Goal: Task Accomplishment & Management: Use online tool/utility

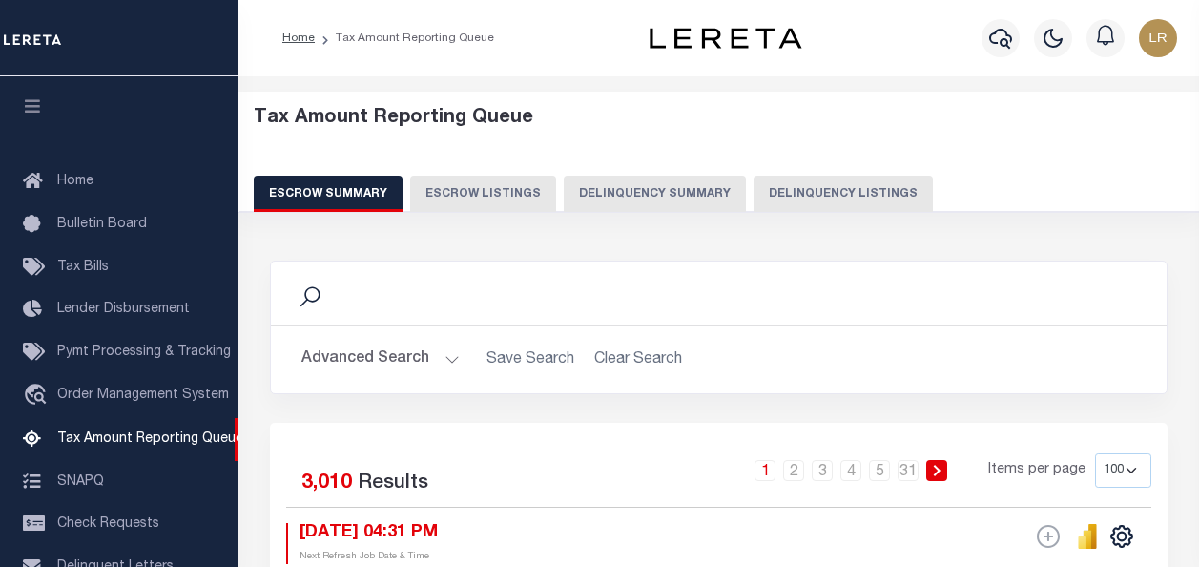
select select "100"
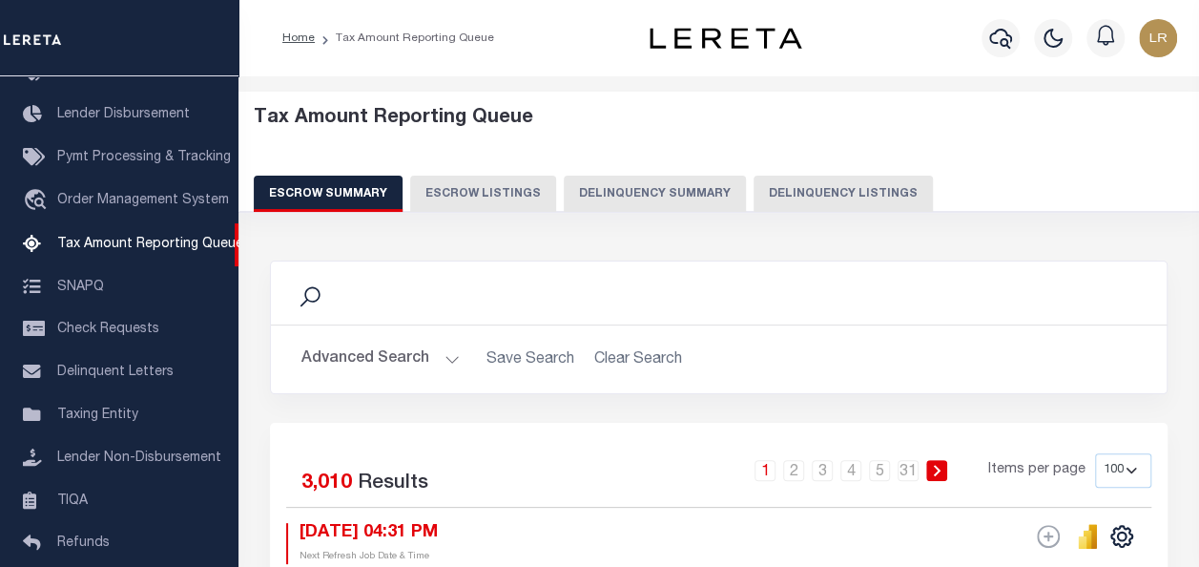
click at [821, 193] on button "Delinquency Listings" at bounding box center [843, 194] width 179 height 36
select select
select select "100"
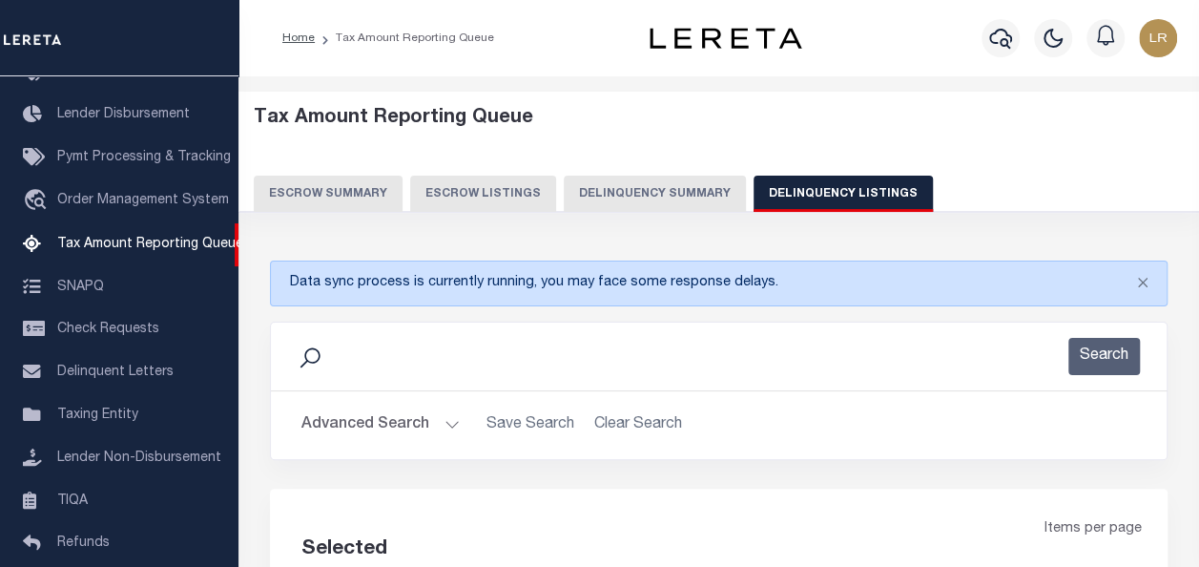
select select "100"
click at [368, 425] on button "Advanced Search" at bounding box center [380, 424] width 158 height 37
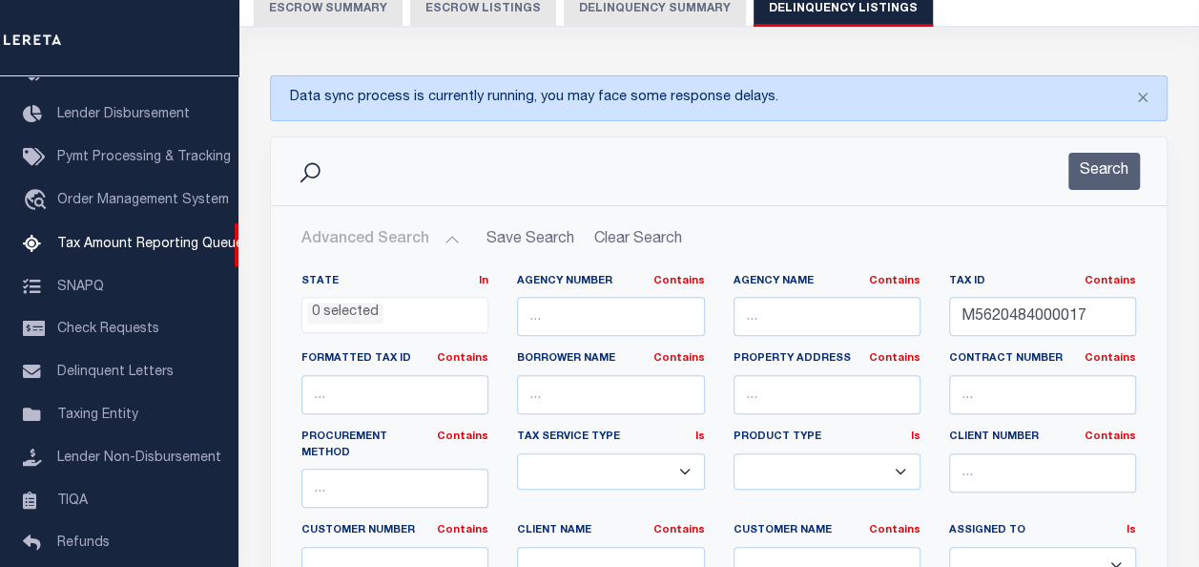
scroll to position [191, 0]
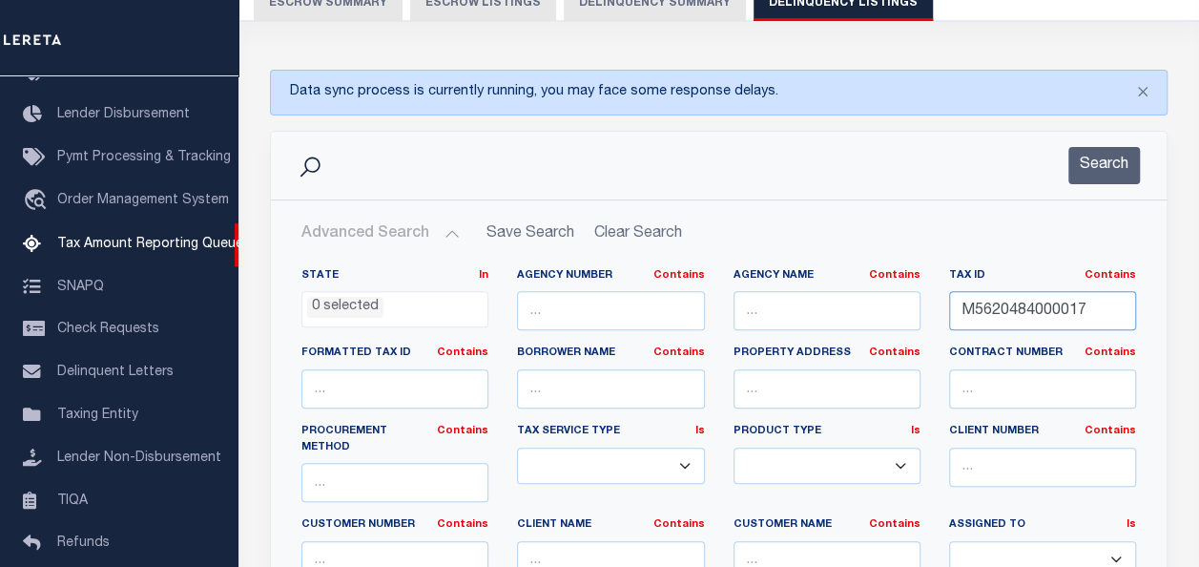
drag, startPoint x: 1103, startPoint y: 307, endPoint x: 942, endPoint y: 298, distance: 161.5
click at [942, 298] on div "Tax ID Contains Contains Is M5620484000017" at bounding box center [1043, 307] width 216 height 78
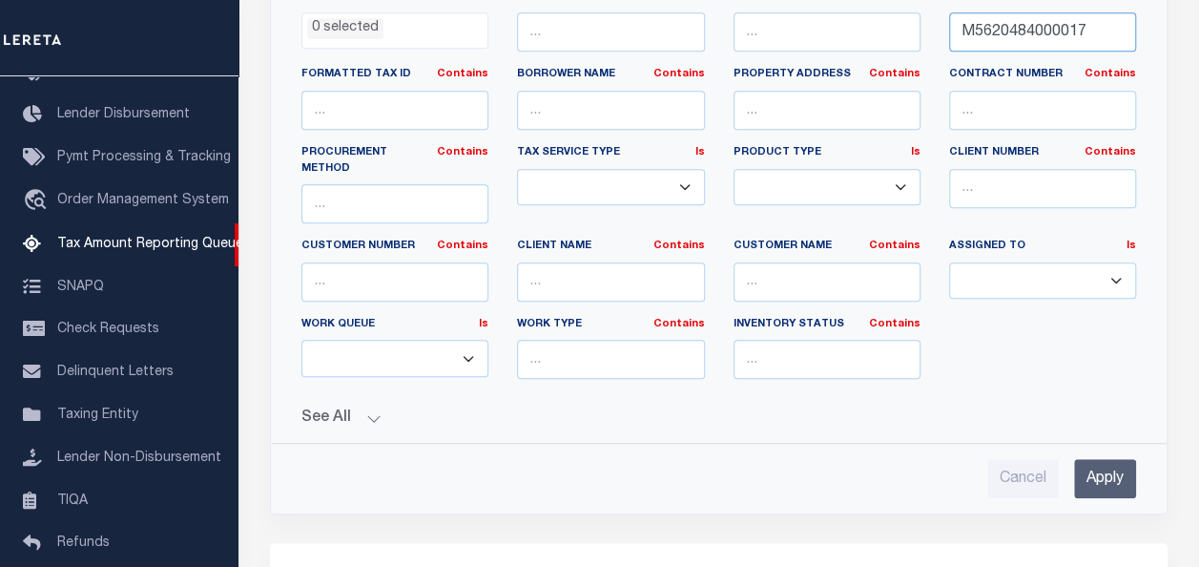
scroll to position [477, 0]
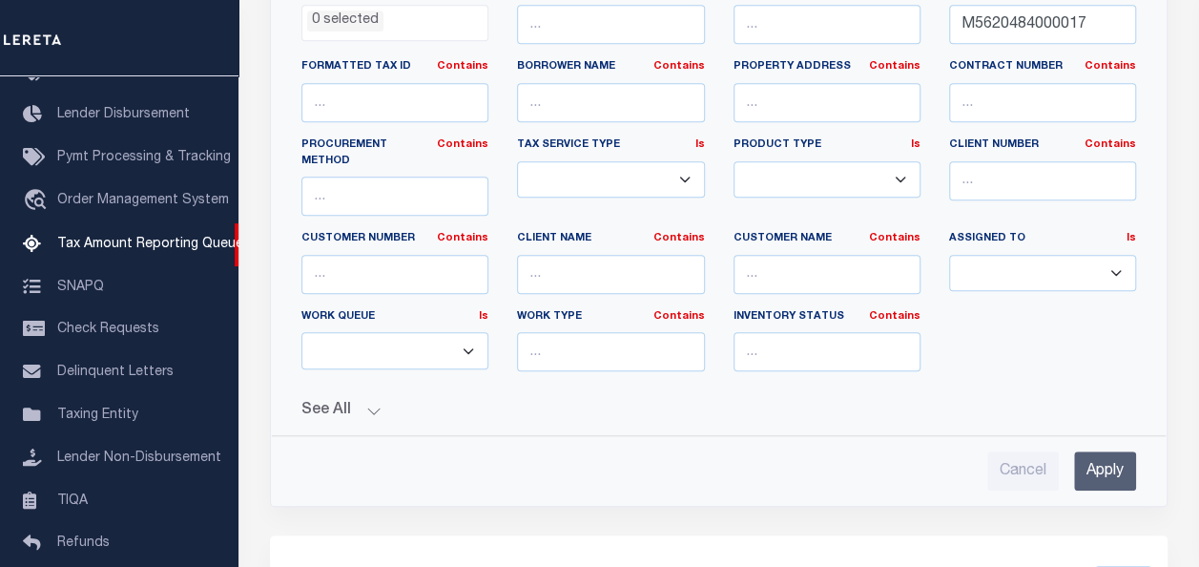
click at [1107, 451] on input "Apply" at bounding box center [1105, 470] width 62 height 39
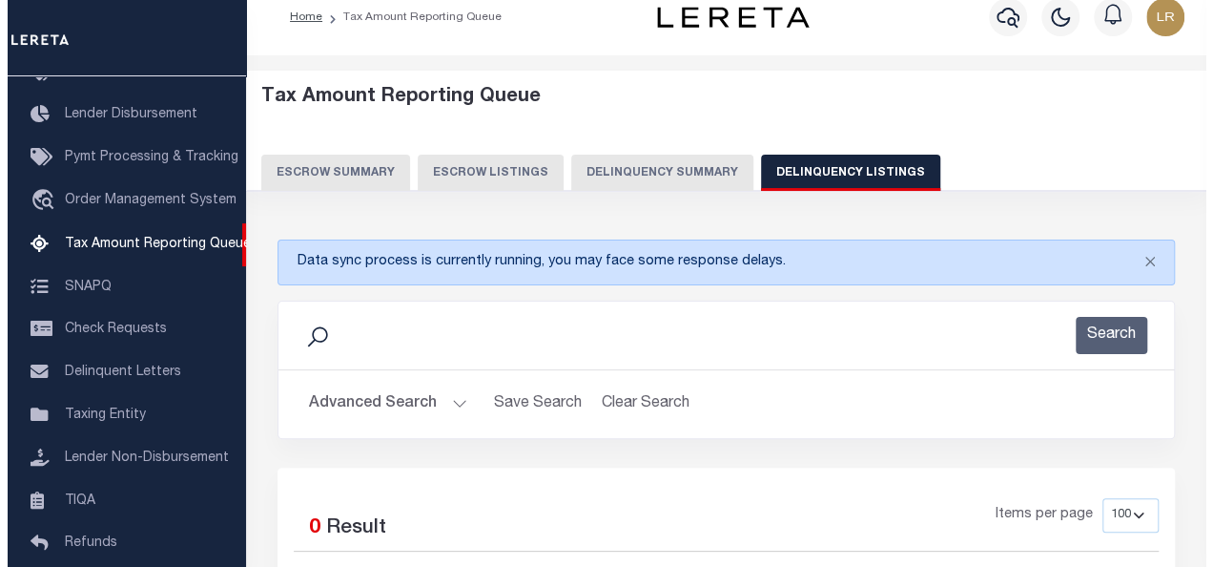
scroll to position [0, 0]
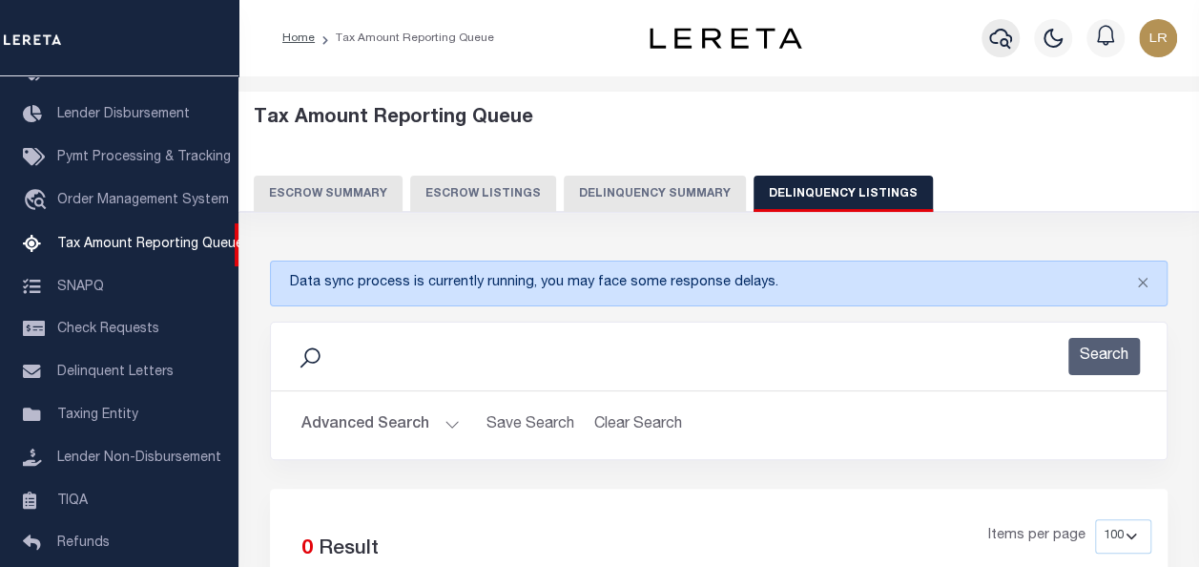
click at [1000, 36] on icon "button" at bounding box center [1000, 38] width 23 height 23
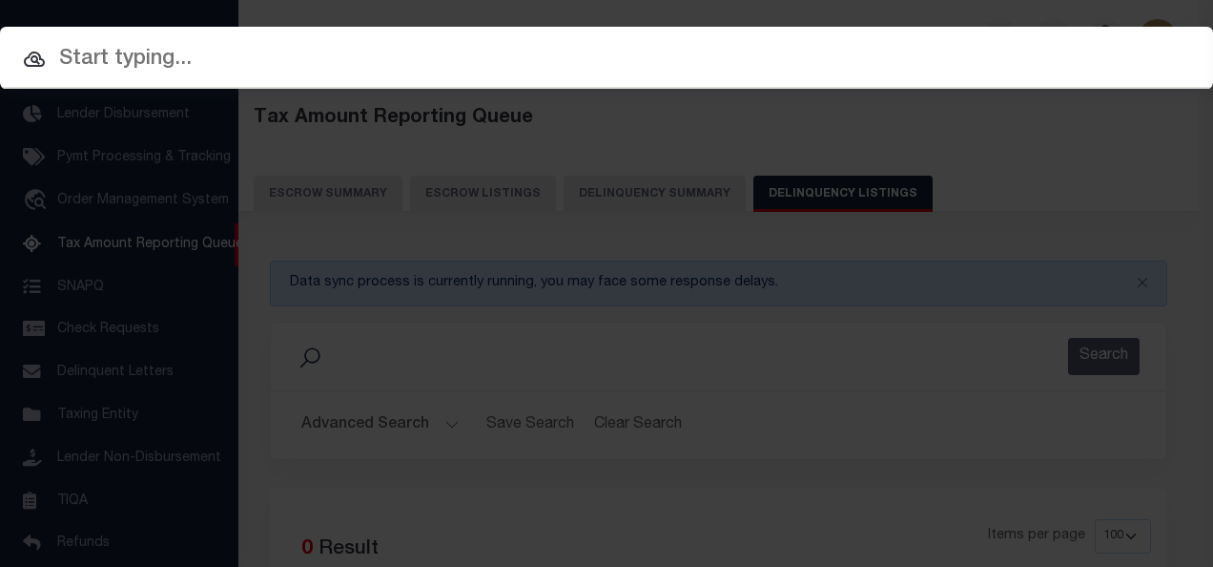
paste input "M5620484000017"
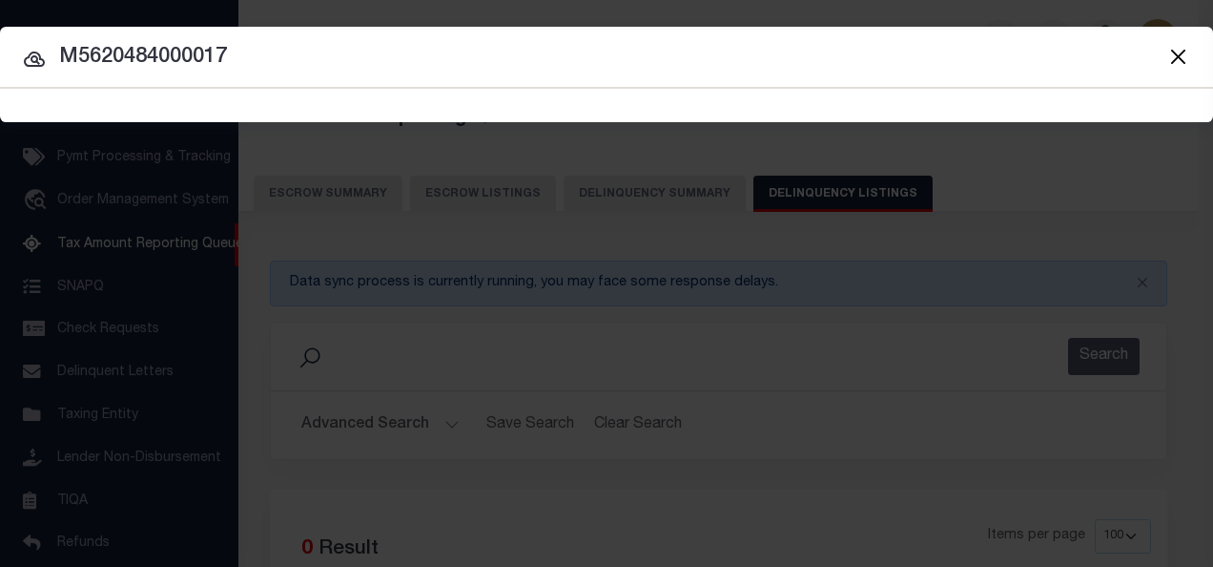
type input "M5620484000017"
click at [35, 54] on icon at bounding box center [34, 59] width 21 height 15
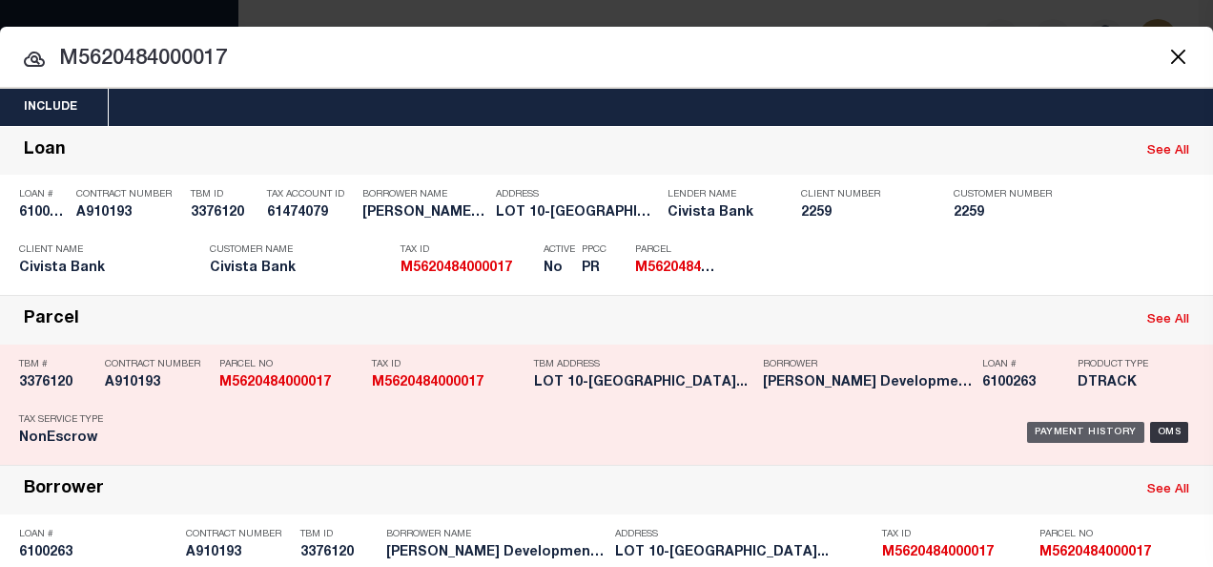
click at [1089, 425] on div "Payment History" at bounding box center [1085, 432] width 117 height 21
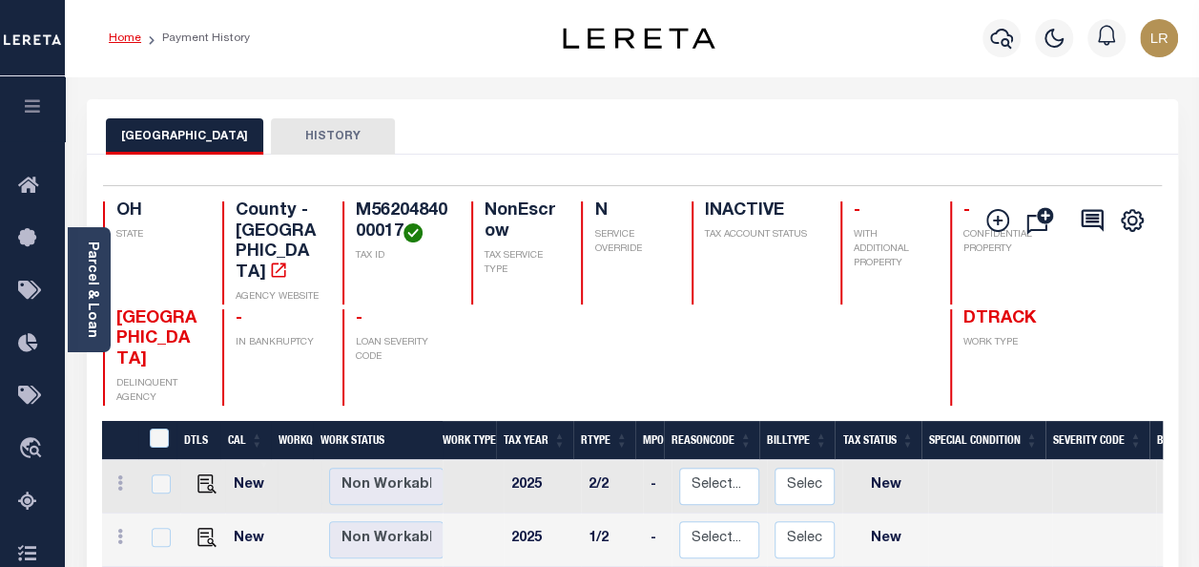
click at [132, 40] on link "Home" at bounding box center [125, 37] width 32 height 11
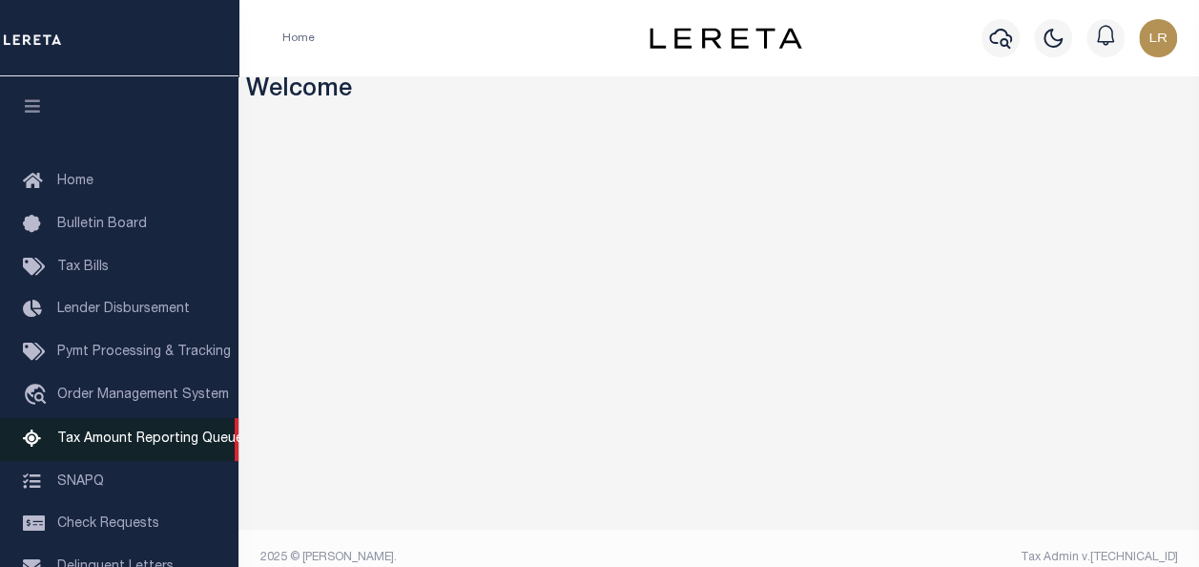
click at [103, 446] on span "Tax Amount Reporting Queue" at bounding box center [150, 438] width 186 height 13
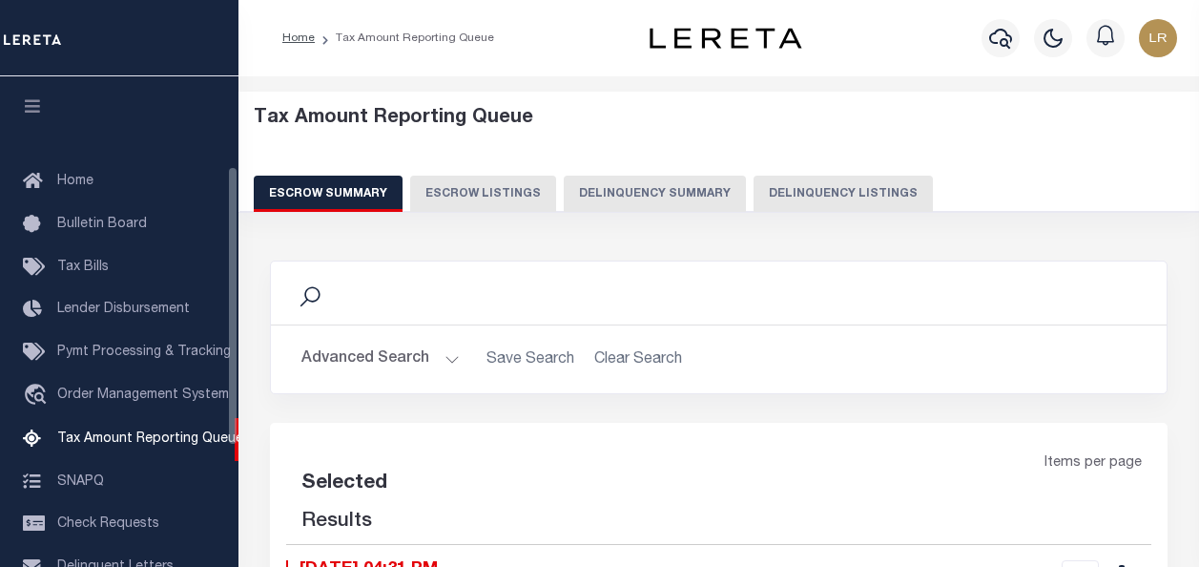
select select "100"
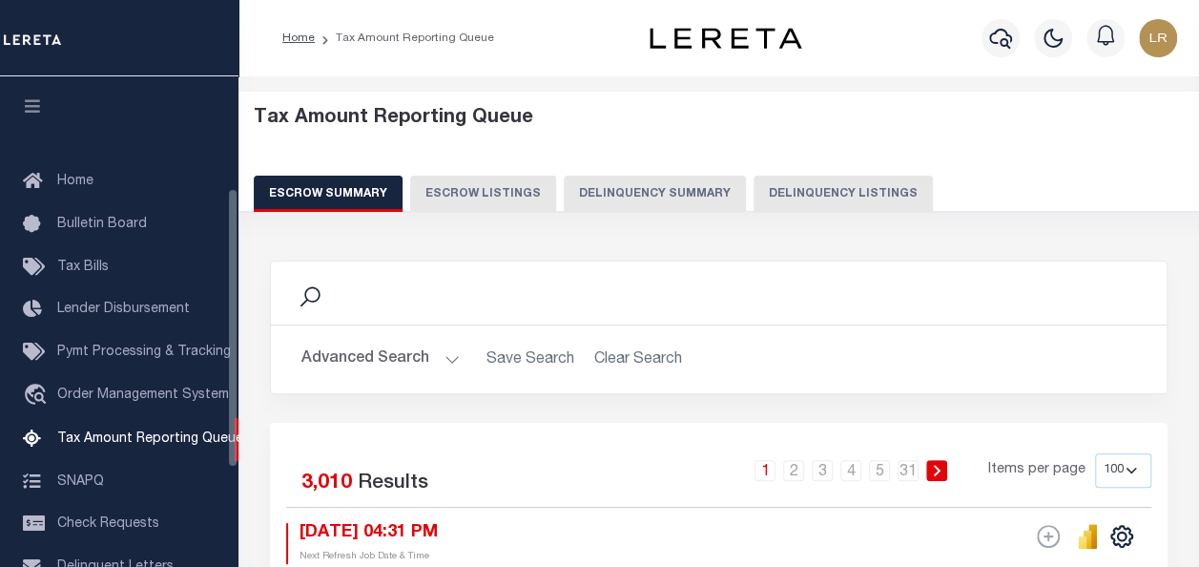
scroll to position [195, 0]
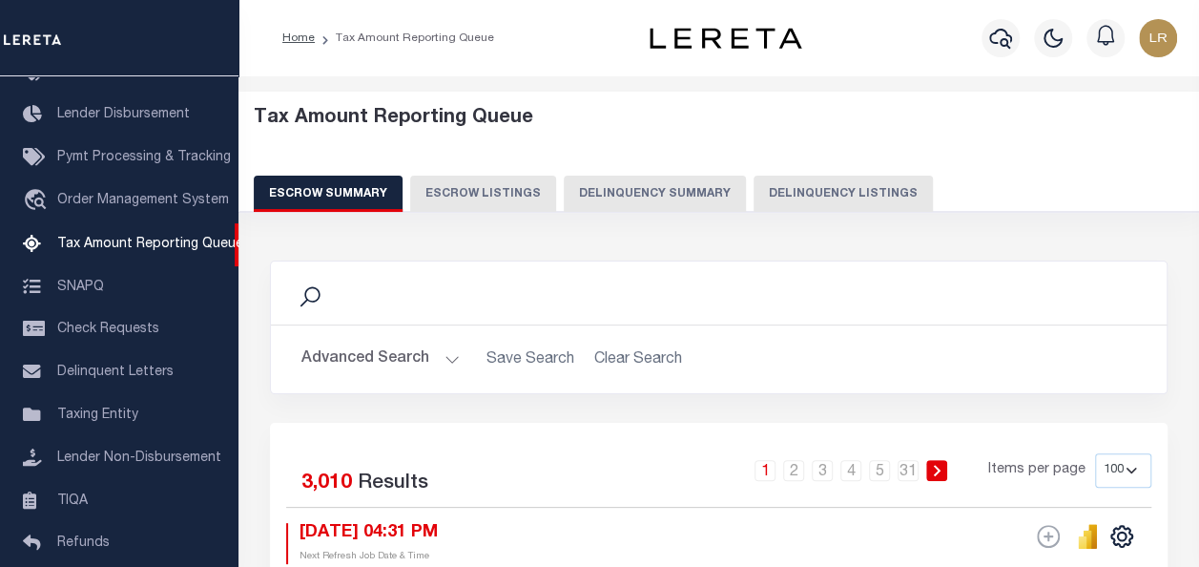
click at [779, 186] on button "Delinquency Listings" at bounding box center [843, 194] width 179 height 36
select select "100"
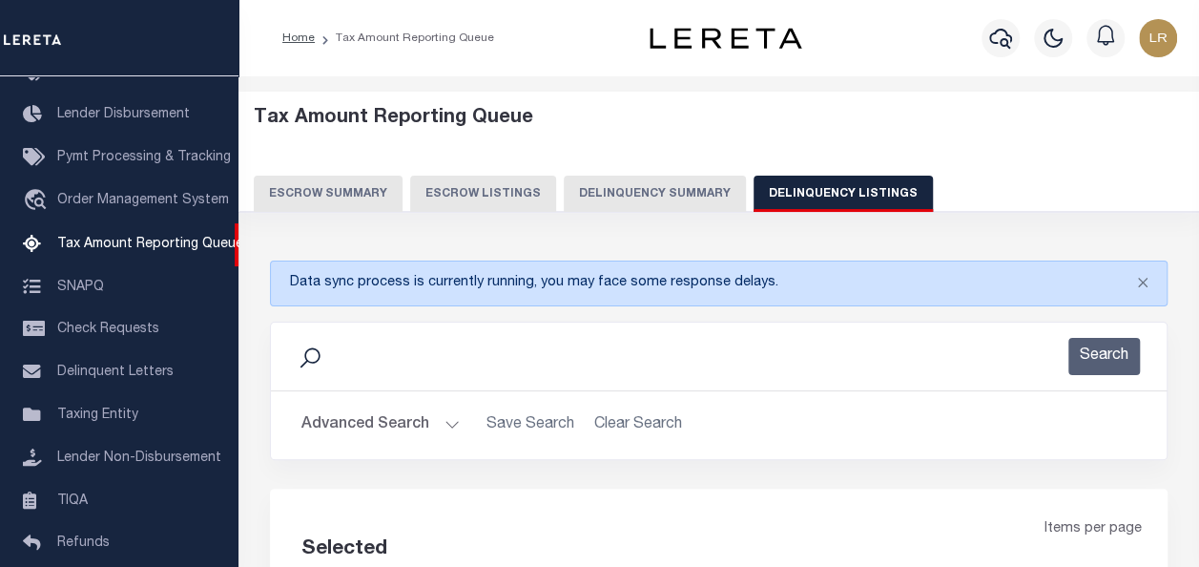
select select "100"
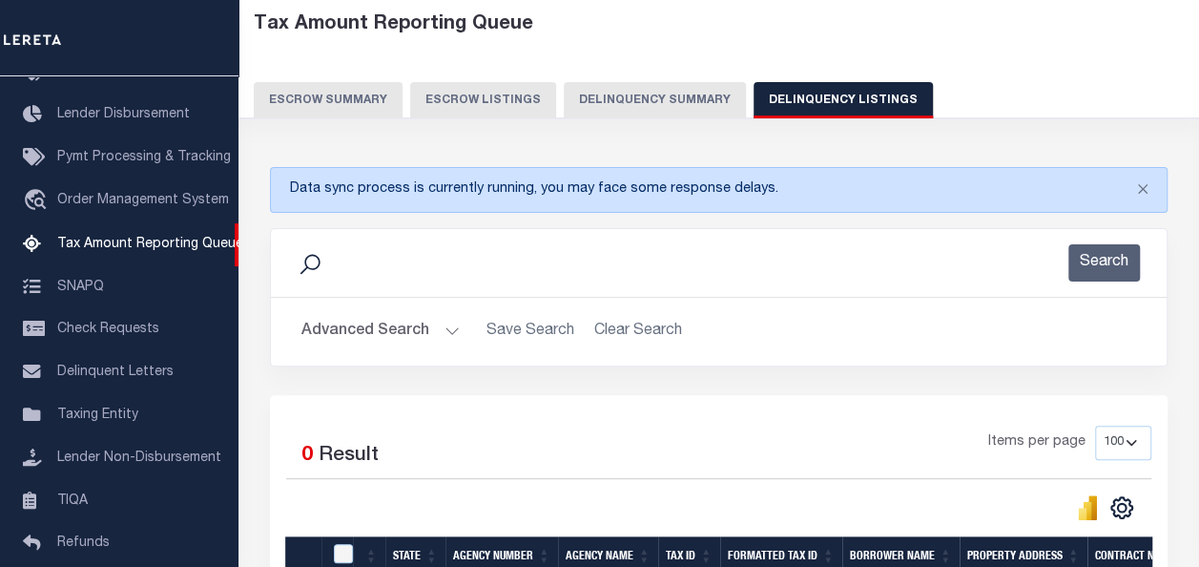
scroll to position [95, 0]
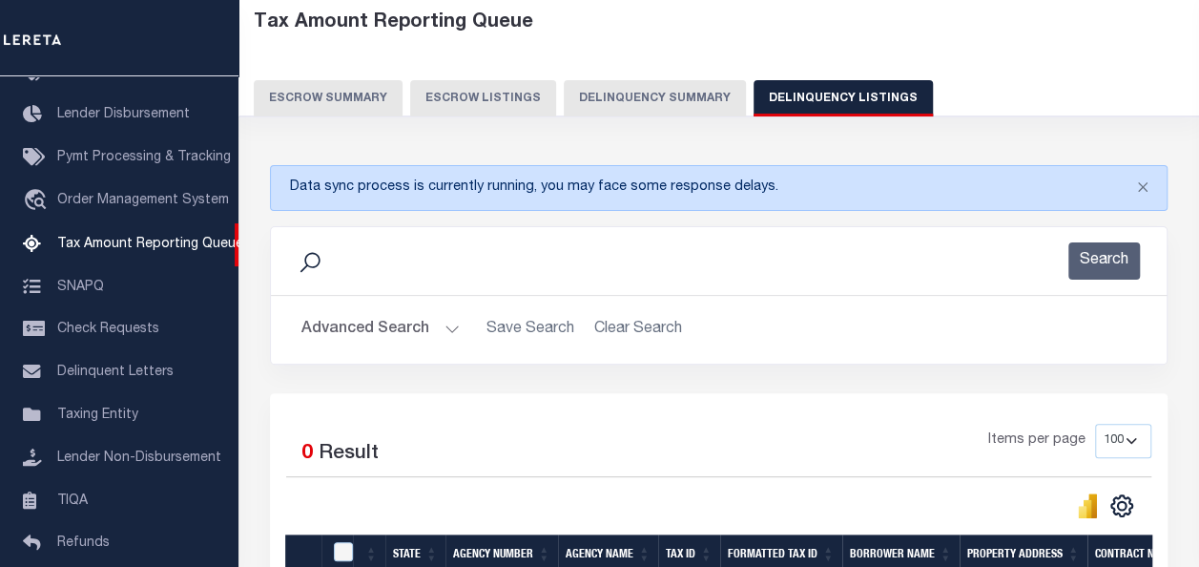
click at [409, 322] on button "Advanced Search" at bounding box center [380, 329] width 158 height 37
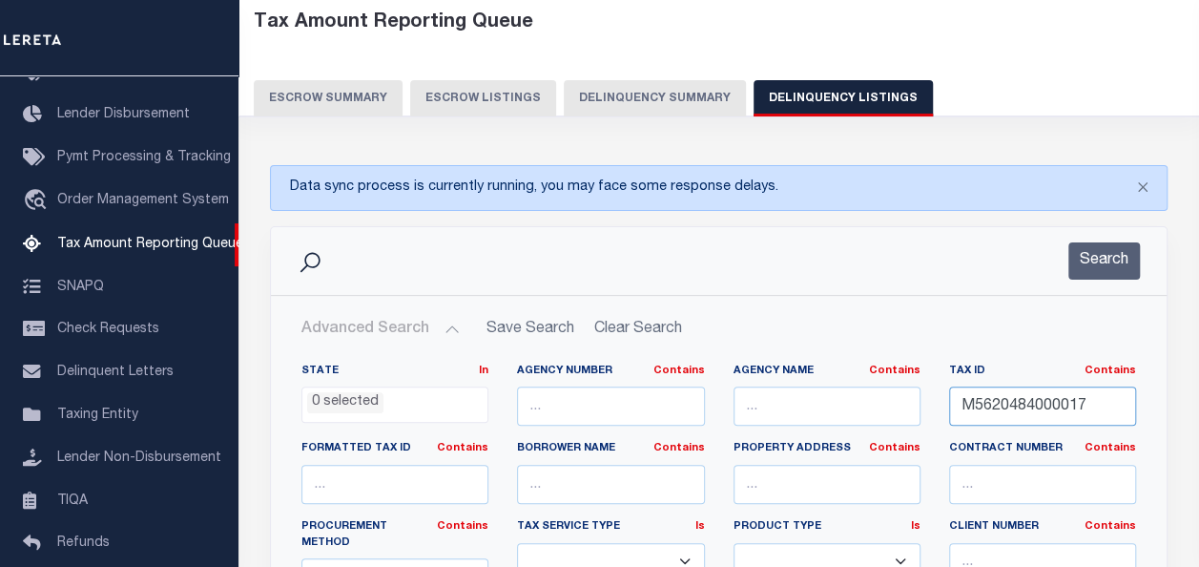
drag, startPoint x: 1097, startPoint y: 408, endPoint x: 921, endPoint y: 403, distance: 176.6
click at [921, 403] on div "State In In AK AL AR AZ CA CO CT DC DE FL GA GU HI IA ID IL IN KS KY LA MA MD M…" at bounding box center [718, 565] width 863 height 404
paste input "33"
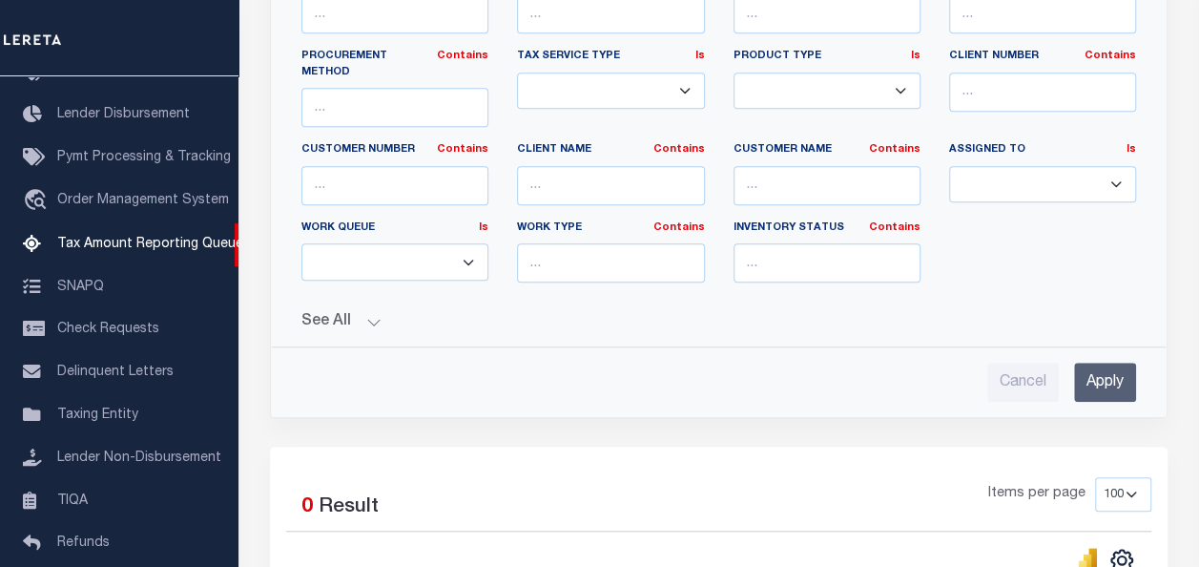
scroll to position [572, 0]
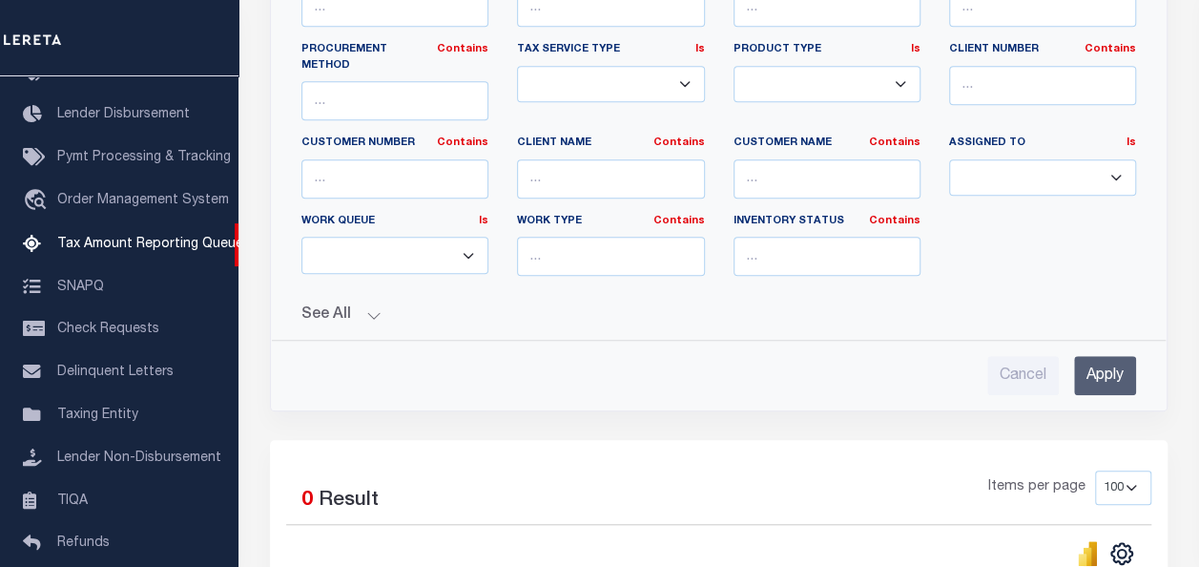
type input "M5620484000033"
click at [1089, 361] on input "Apply" at bounding box center [1105, 375] width 62 height 39
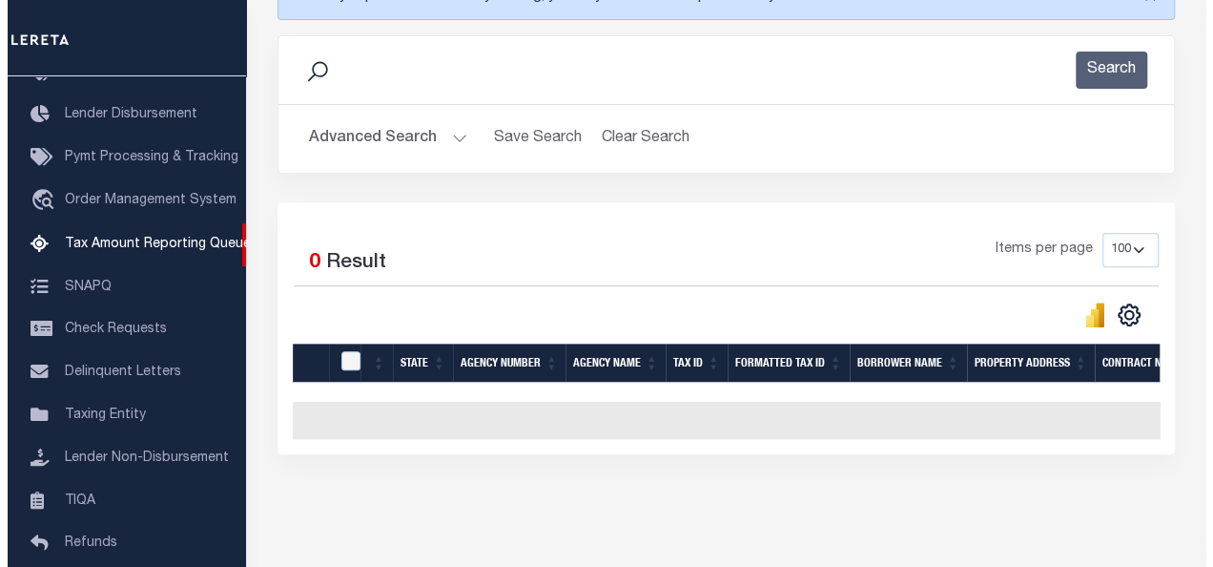
scroll to position [0, 0]
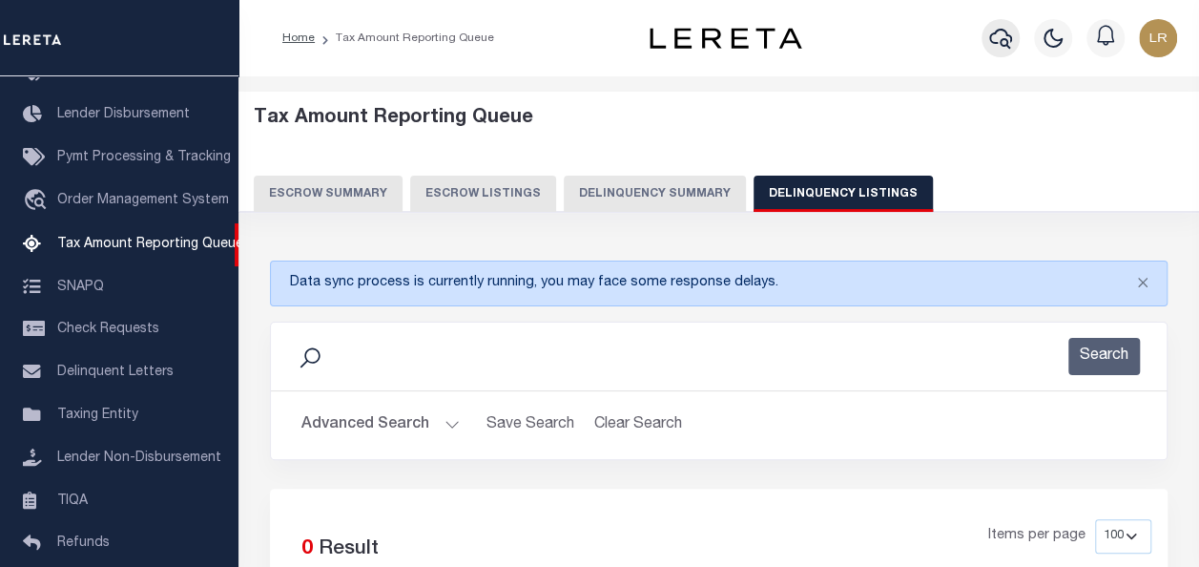
click at [1003, 46] on icon "button" at bounding box center [1000, 39] width 23 height 20
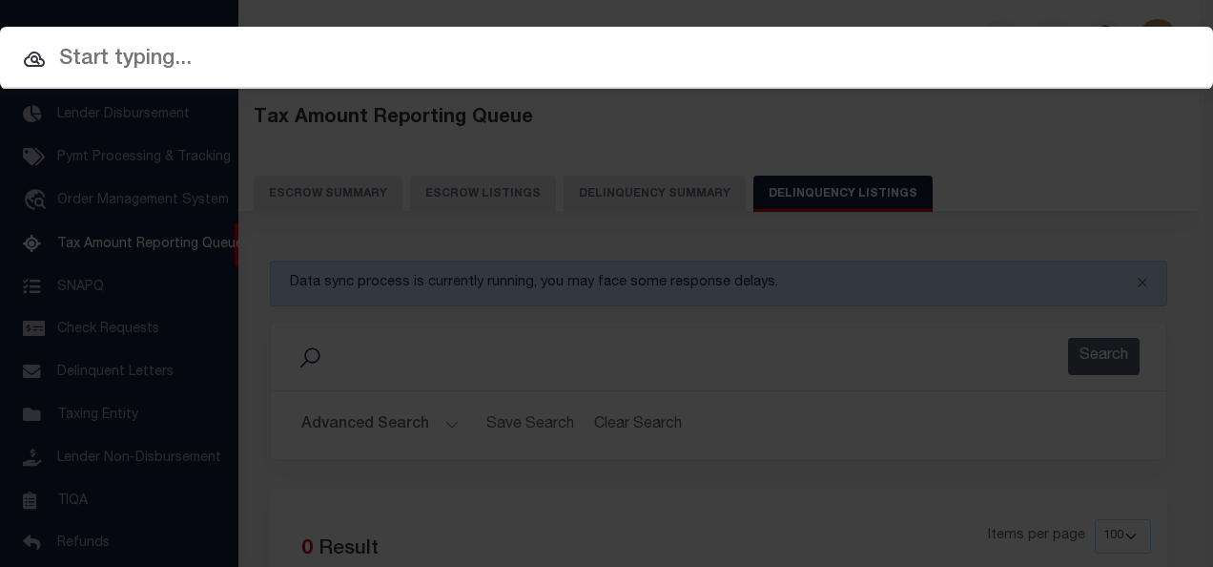
click at [120, 65] on input "text" at bounding box center [606, 59] width 1213 height 33
paste input "M5620484000033"
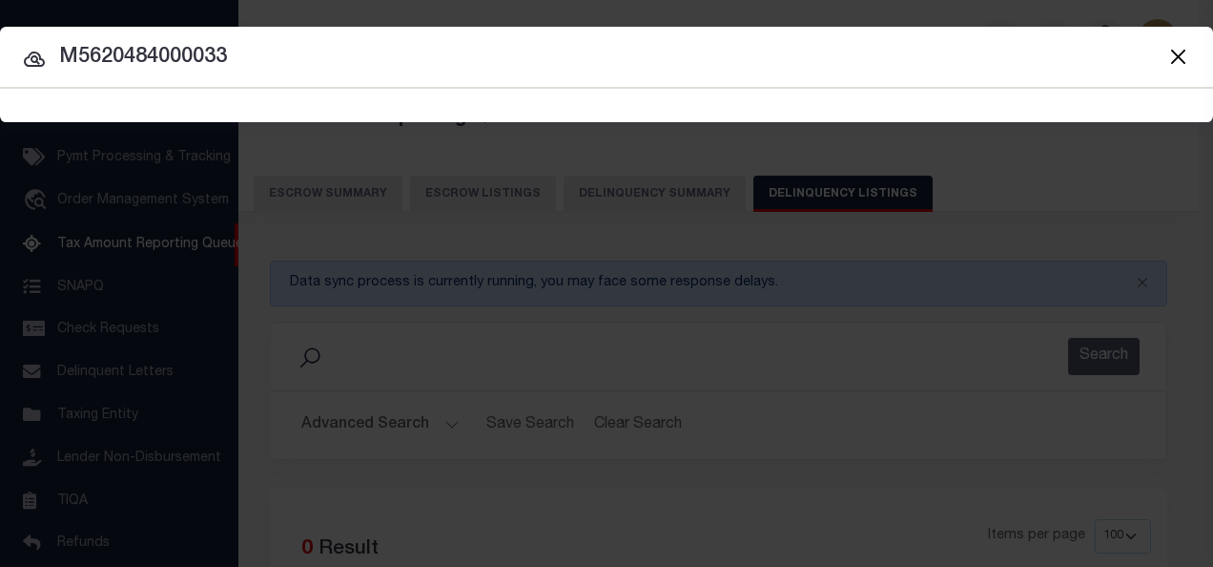
type input "M5620484000033"
click at [34, 53] on icon at bounding box center [34, 59] width 23 height 23
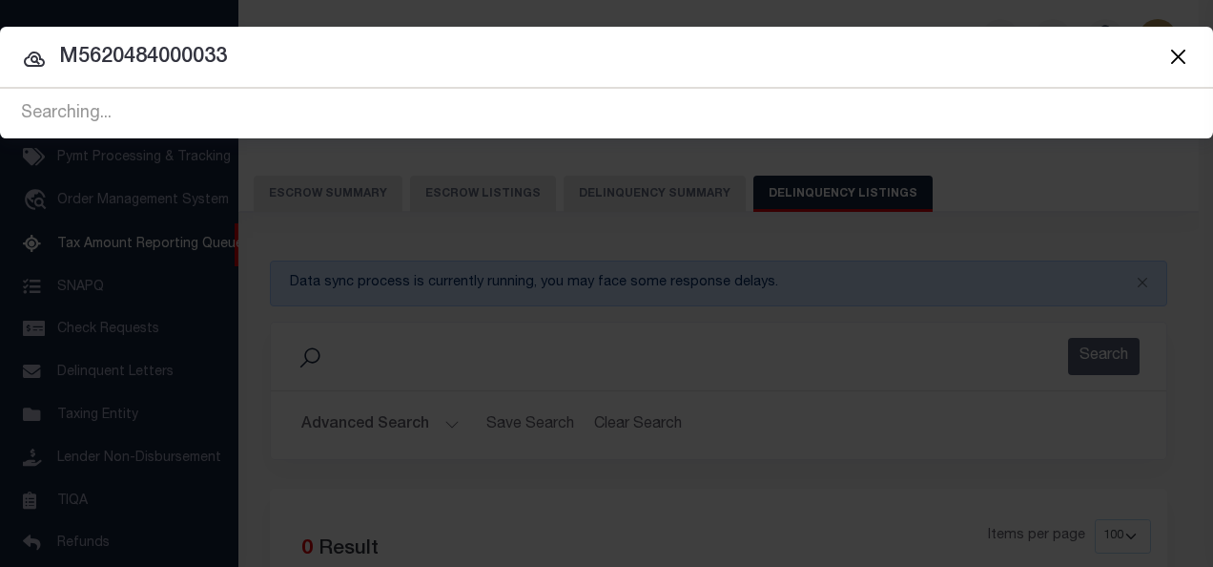
click at [34, 55] on icon at bounding box center [34, 59] width 21 height 15
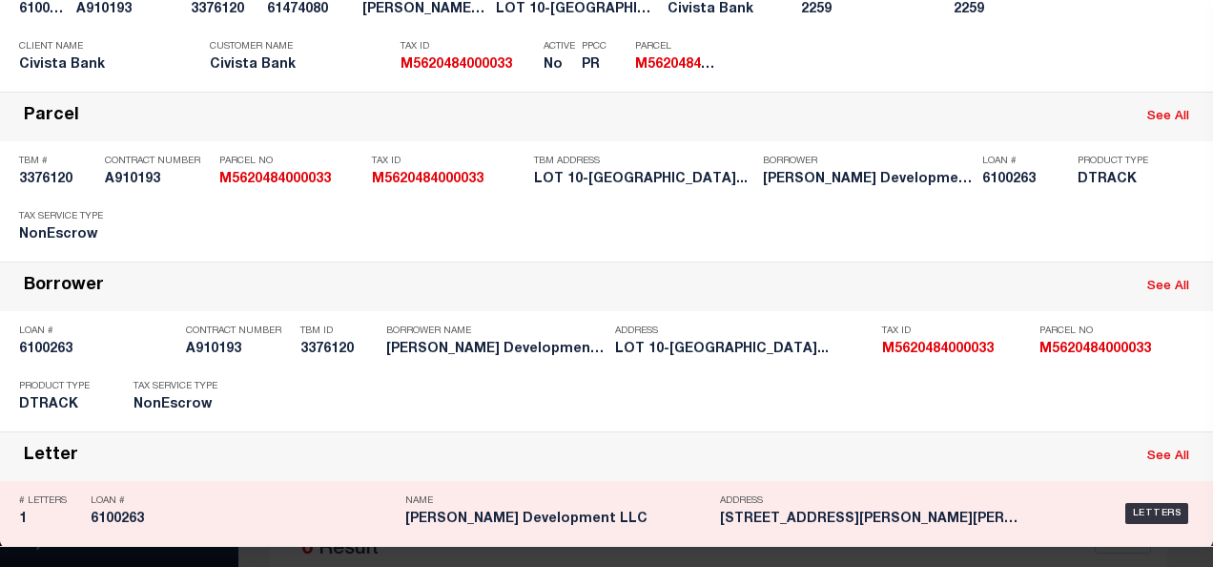
scroll to position [204, 0]
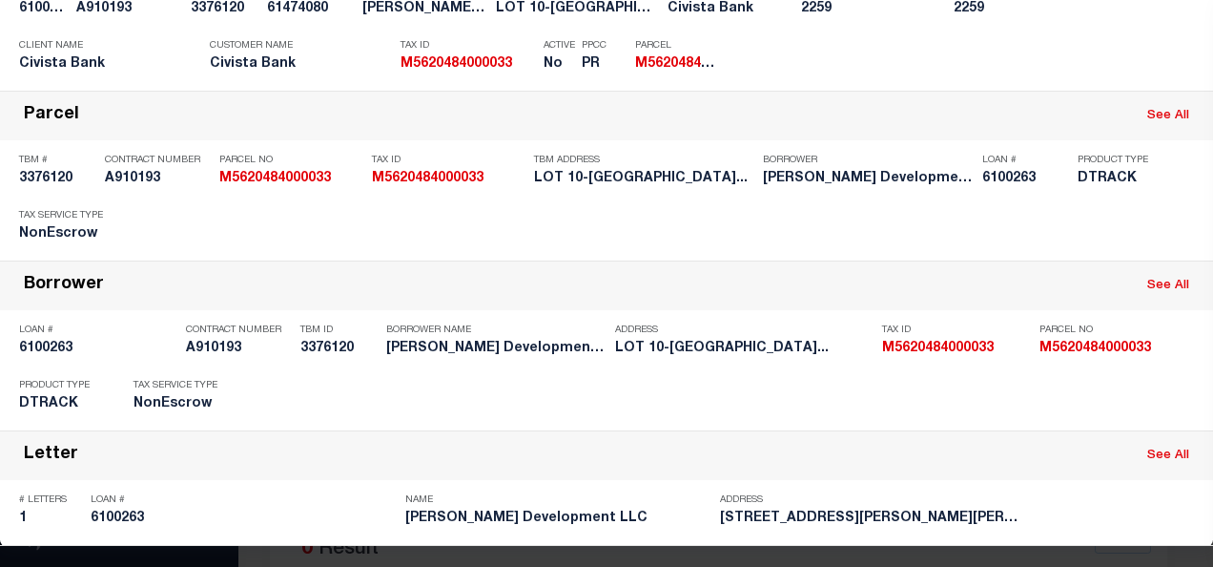
drag, startPoint x: 790, startPoint y: 56, endPoint x: 53, endPoint y: 568, distance: 896.6
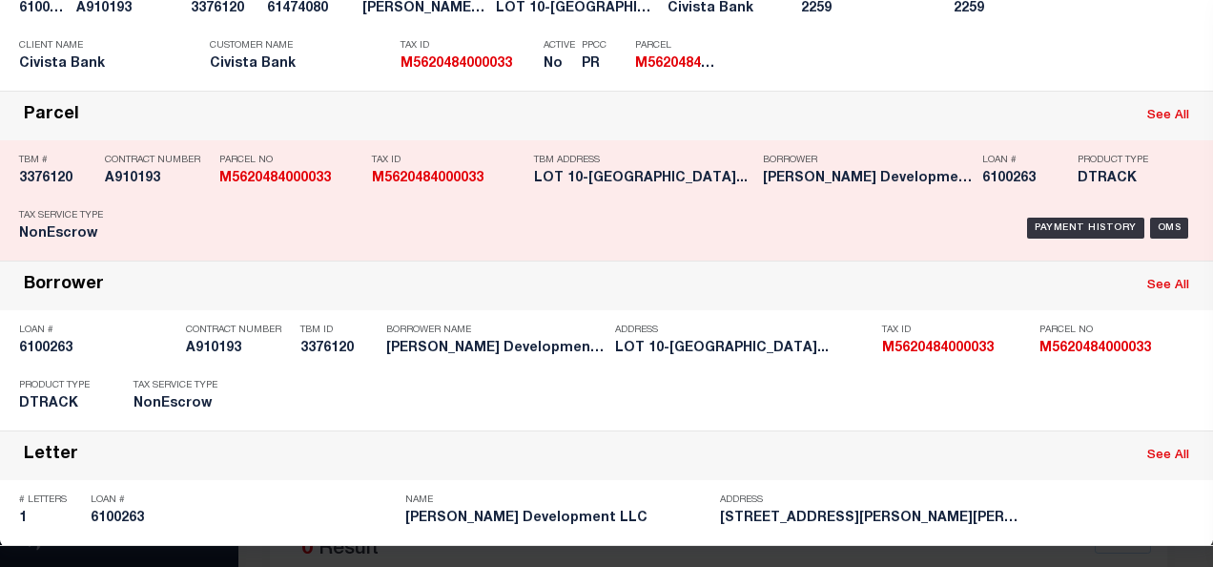
drag, startPoint x: 53, startPoint y: 568, endPoint x: 169, endPoint y: 115, distance: 466.7
click at [102, 118] on div "Parcel See All" at bounding box center [606, 116] width 1213 height 49
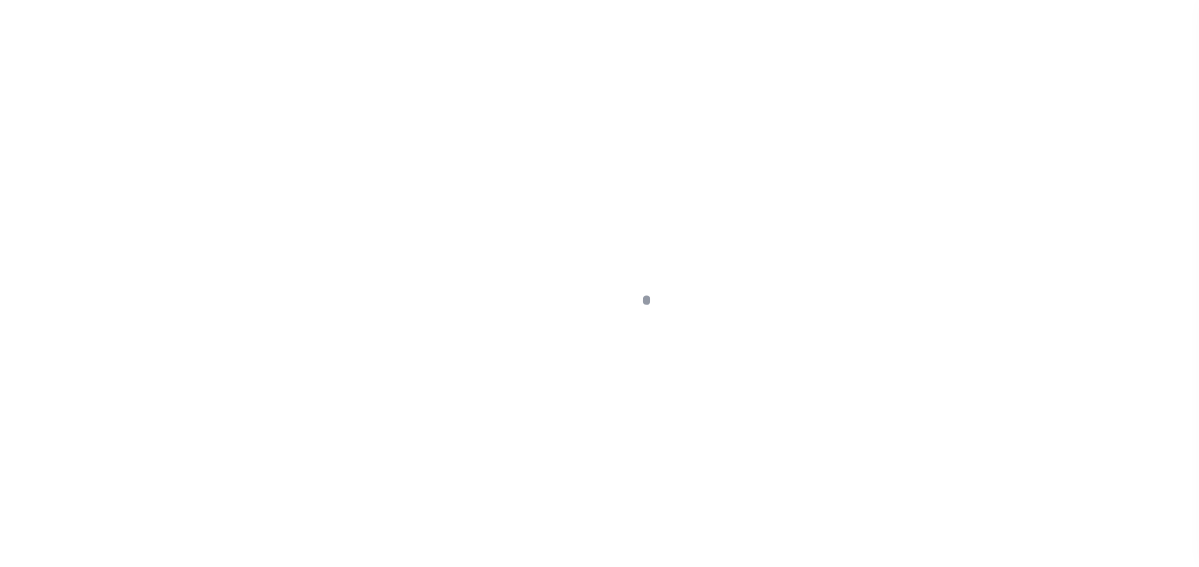
click at [1072, 222] on div at bounding box center [599, 283] width 1199 height 567
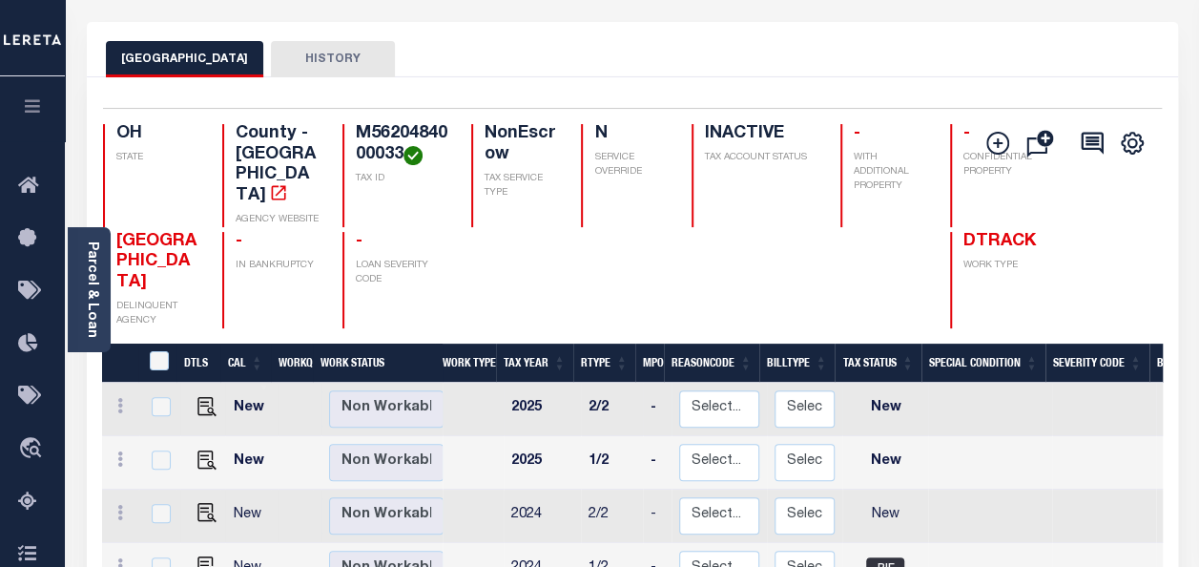
scroll to position [95, 0]
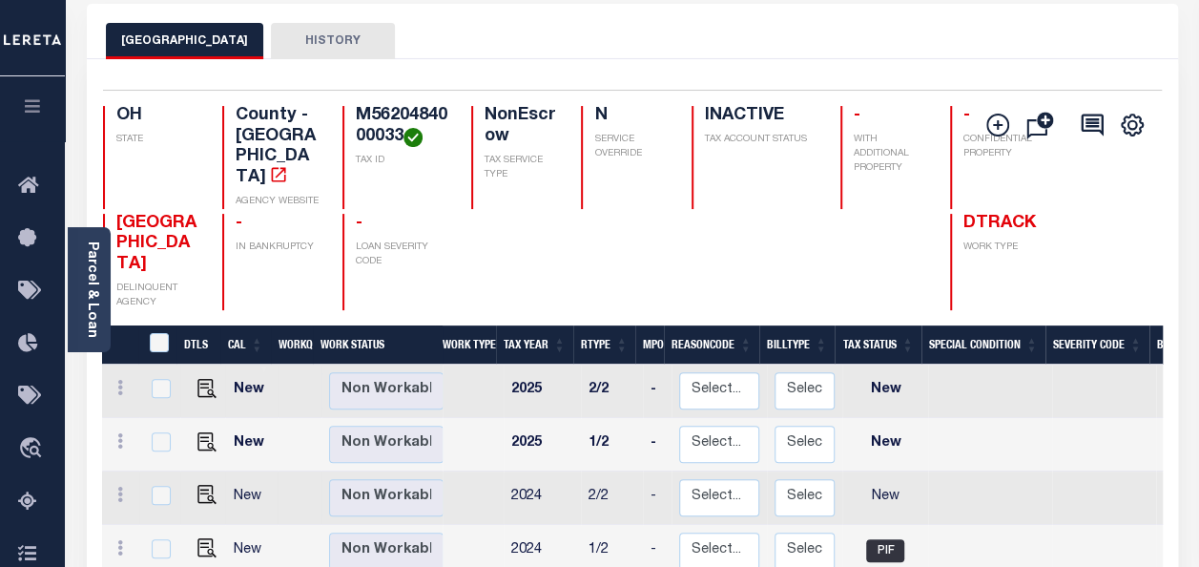
click at [214, 471] on td at bounding box center [203, 497] width 46 height 53
checkbox input "true"
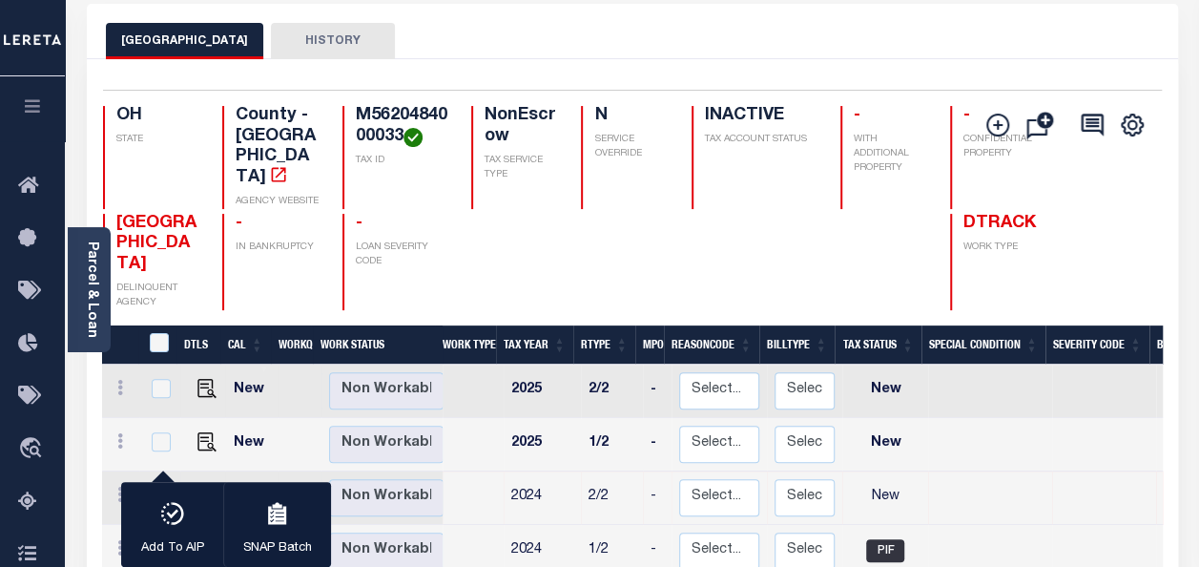
click at [147, 486] on div at bounding box center [159, 496] width 25 height 21
checkbox input "false"
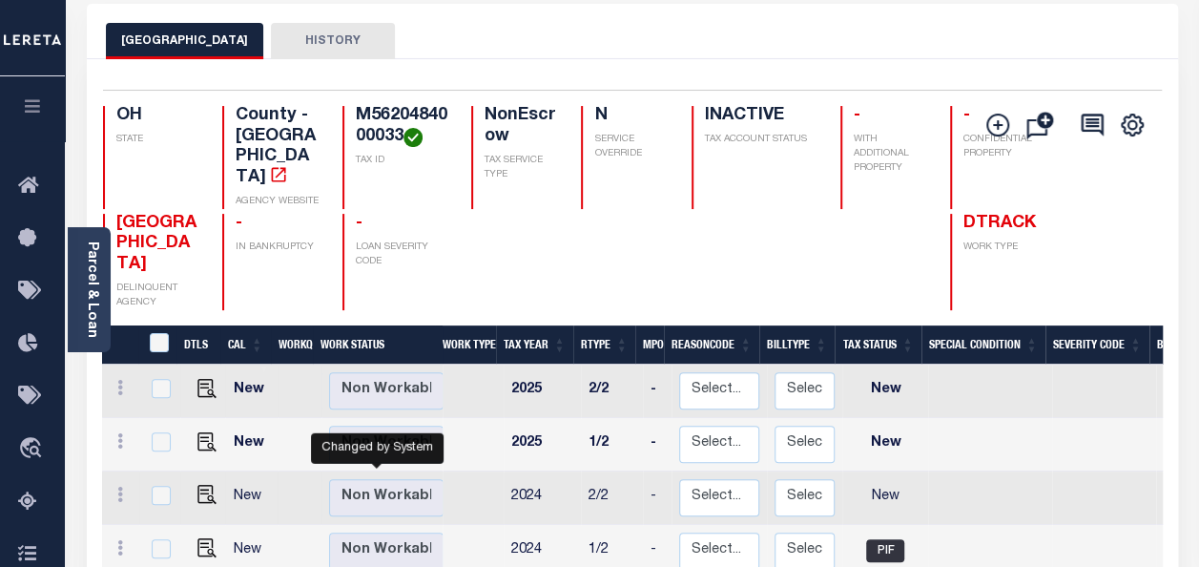
scroll to position [2, 0]
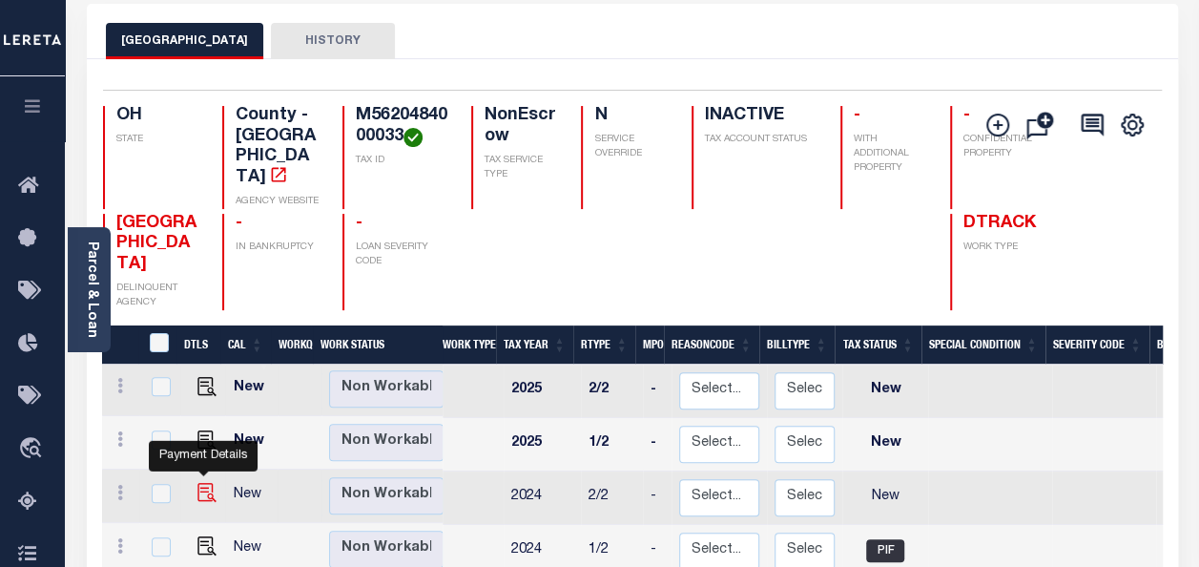
click at [205, 483] on img "" at bounding box center [206, 492] width 19 height 19
checkbox input "true"
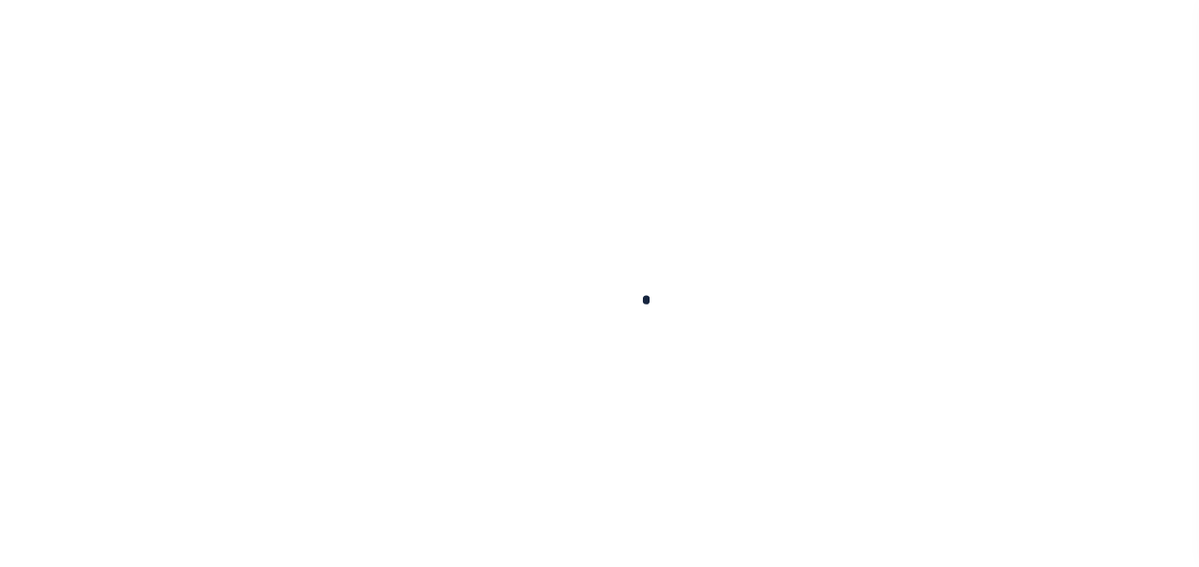
checkbox input "false"
type input "[DATE]"
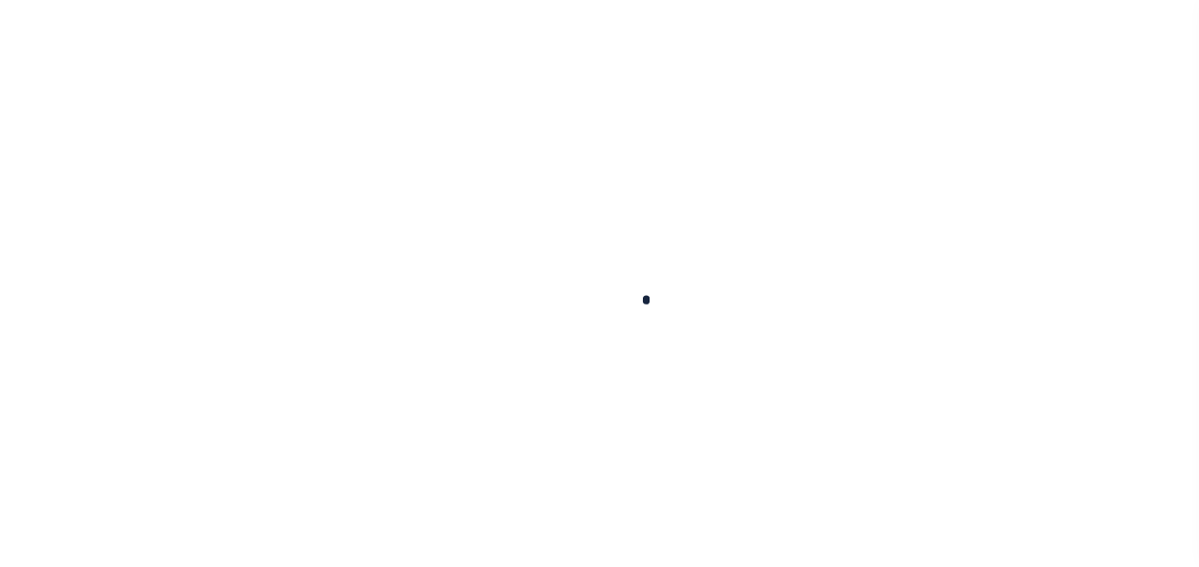
select select "NW2"
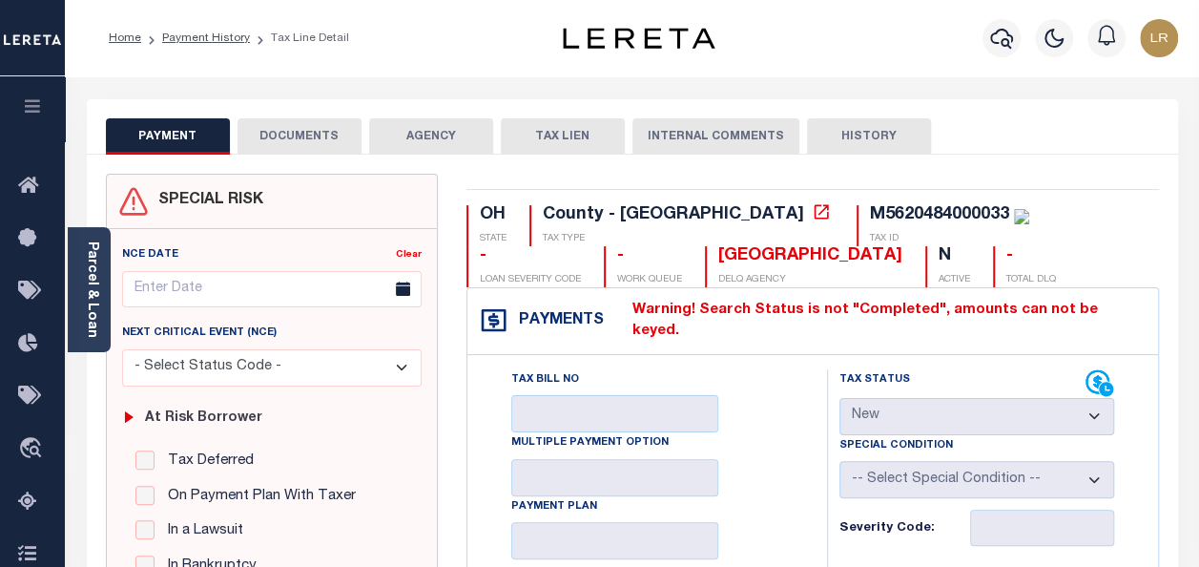
drag, startPoint x: 706, startPoint y: 309, endPoint x: 1157, endPoint y: 309, distance: 451.2
click at [1156, 309] on div "Payments Warning! Search Status is not "Completed", amounts can not be keyed." at bounding box center [812, 321] width 691 height 67
click at [220, 44] on link "Payment History" at bounding box center [206, 37] width 88 height 11
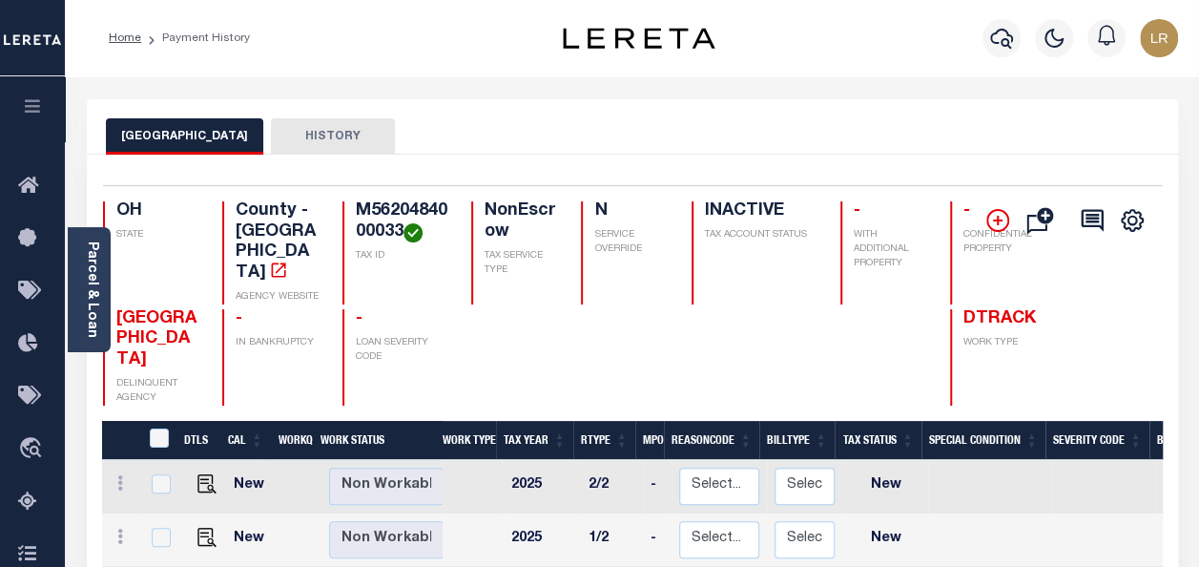
click at [992, 227] on icon at bounding box center [997, 220] width 23 height 23
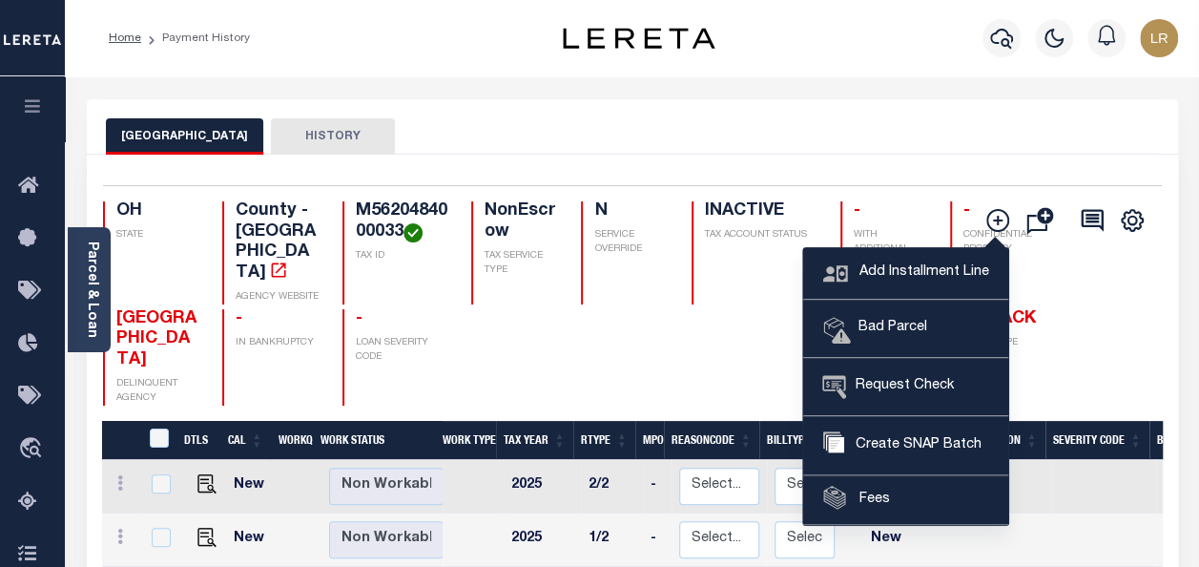
click at [532, 311] on div "BUTLER COUNTY DELINQUENT AGENCY - IN BANKRUPTCY - LOAN SEVERITY CODE DTRACK WOR…" at bounding box center [587, 357] width 968 height 96
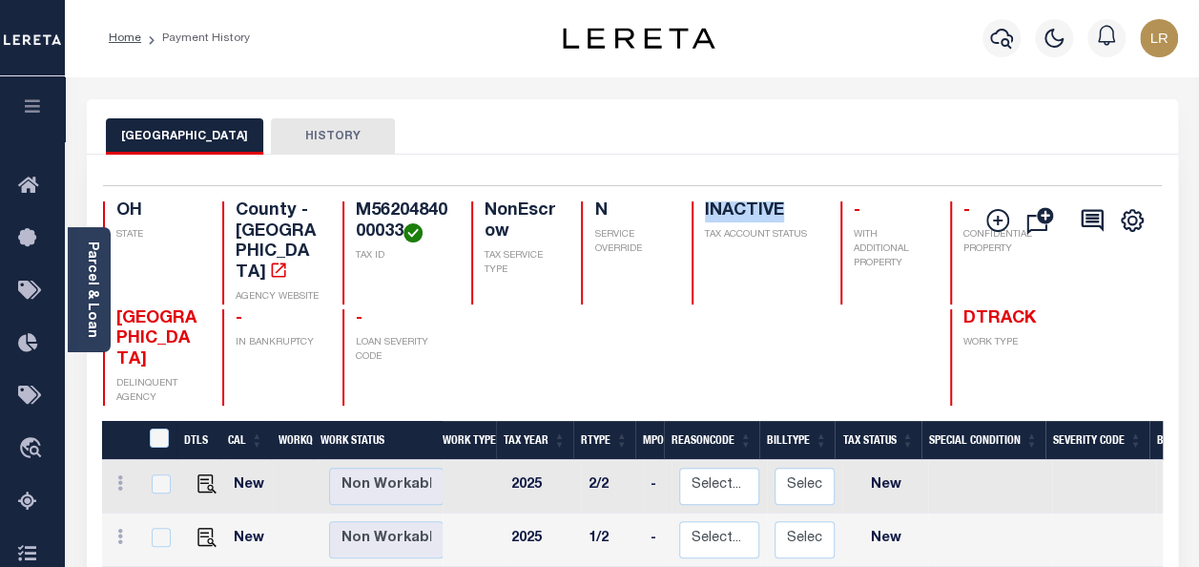
drag, startPoint x: 653, startPoint y: 205, endPoint x: 766, endPoint y: 227, distance: 114.7
click at [755, 219] on div "INACTIVE TAX ACCOUNT STATUS" at bounding box center [755, 252] width 126 height 103
click at [995, 226] on icon "" at bounding box center [997, 220] width 23 height 23
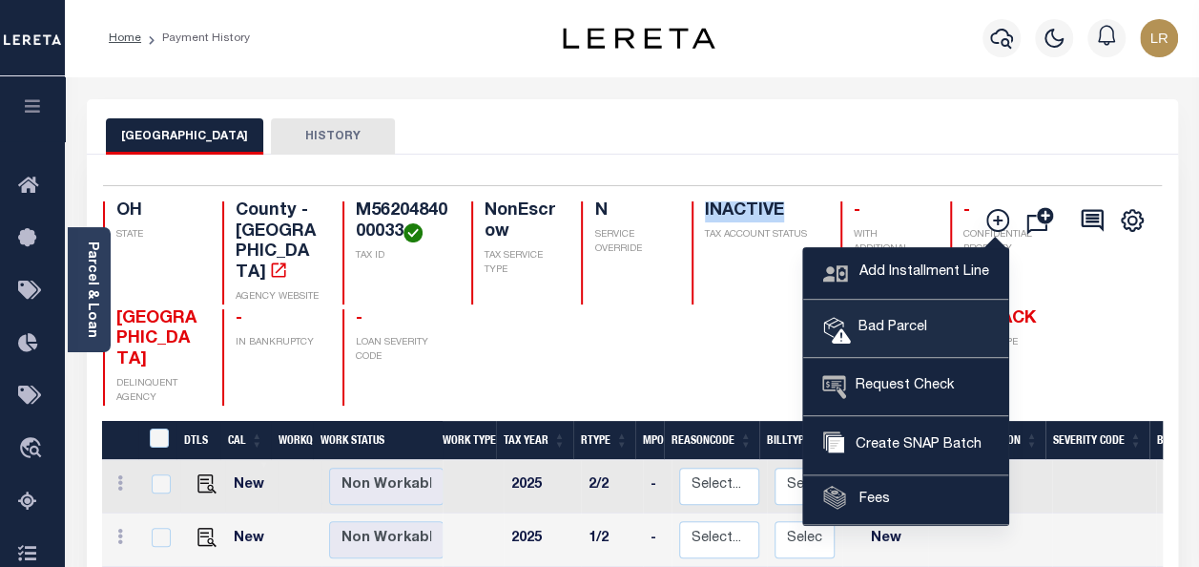
click at [901, 319] on span "Bad Parcel" at bounding box center [889, 328] width 76 height 21
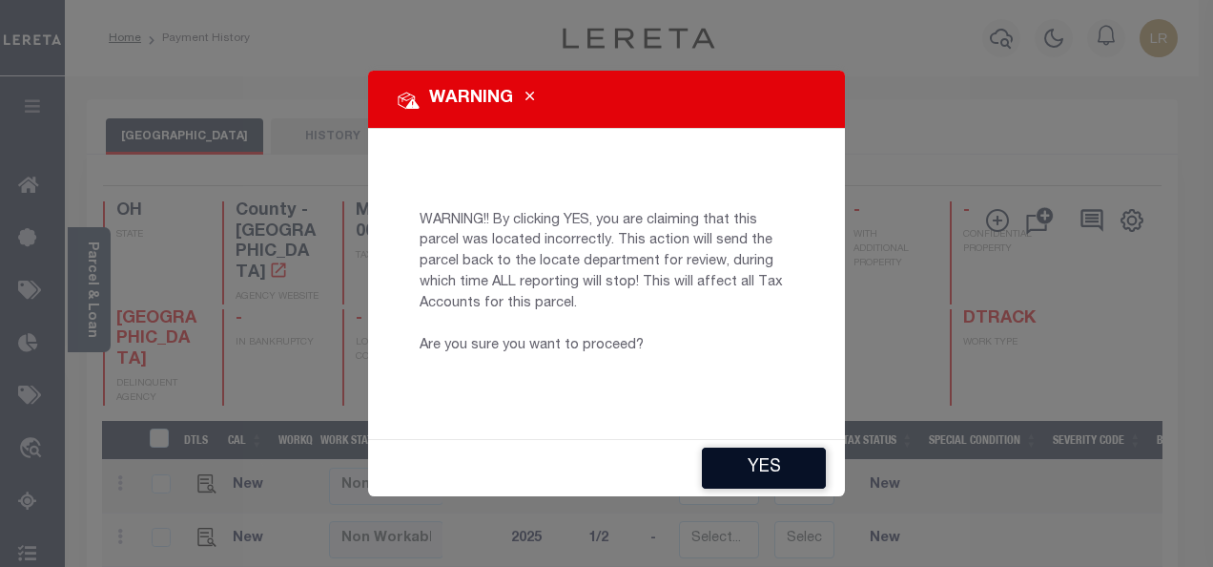
click at [745, 467] on button "YES" at bounding box center [764, 467] width 124 height 41
type input "[EMAIL_ADDRESS][DOMAIN_NAME]"
type input "[DATE]"
type input "PR"
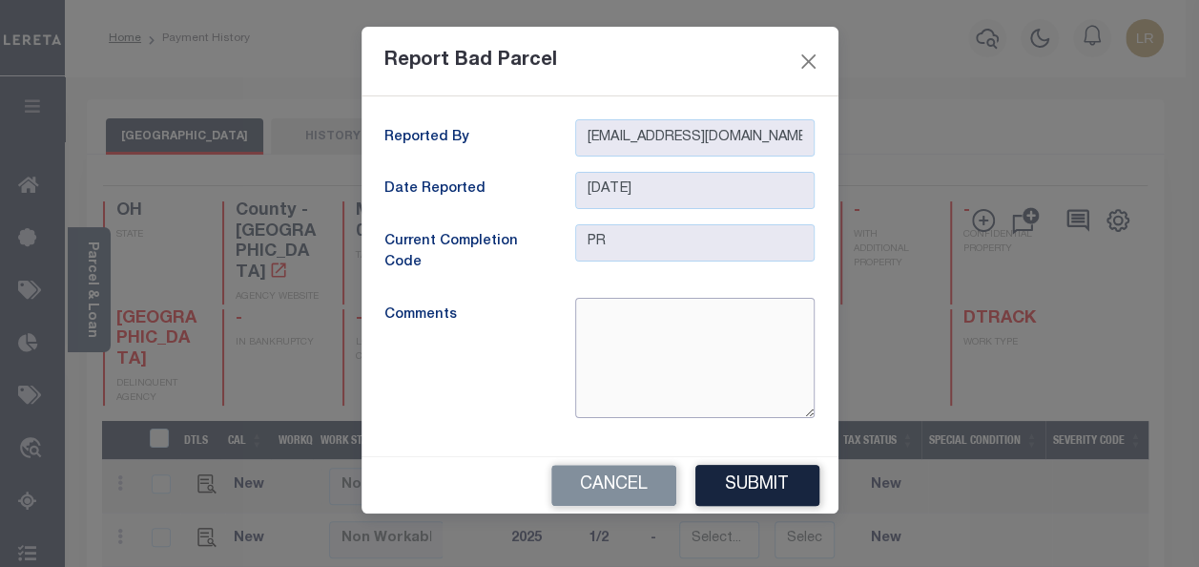
click at [695, 348] on textarea at bounding box center [694, 358] width 239 height 120
type textarea "Parcel inactive"
click at [753, 488] on button "Submit" at bounding box center [757, 485] width 124 height 41
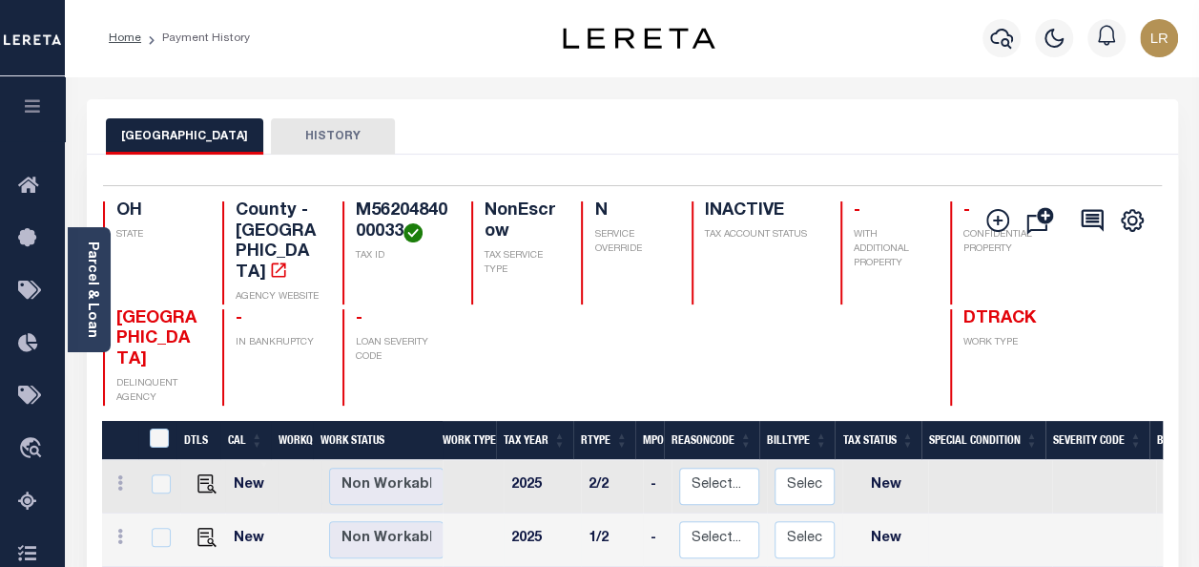
click at [759, 513] on td "Select... Payment Reversal Taxable Value Change Assessment Change Occupancy Tax…" at bounding box center [719, 539] width 95 height 53
checkbox input "true"
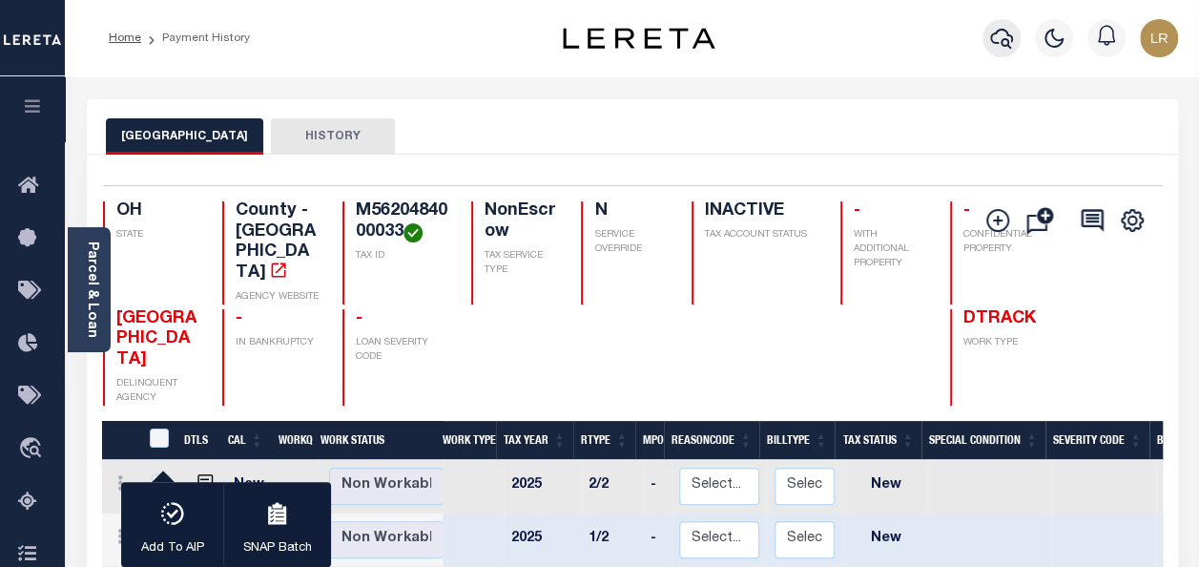
click at [1007, 40] on icon "button" at bounding box center [1001, 38] width 23 height 23
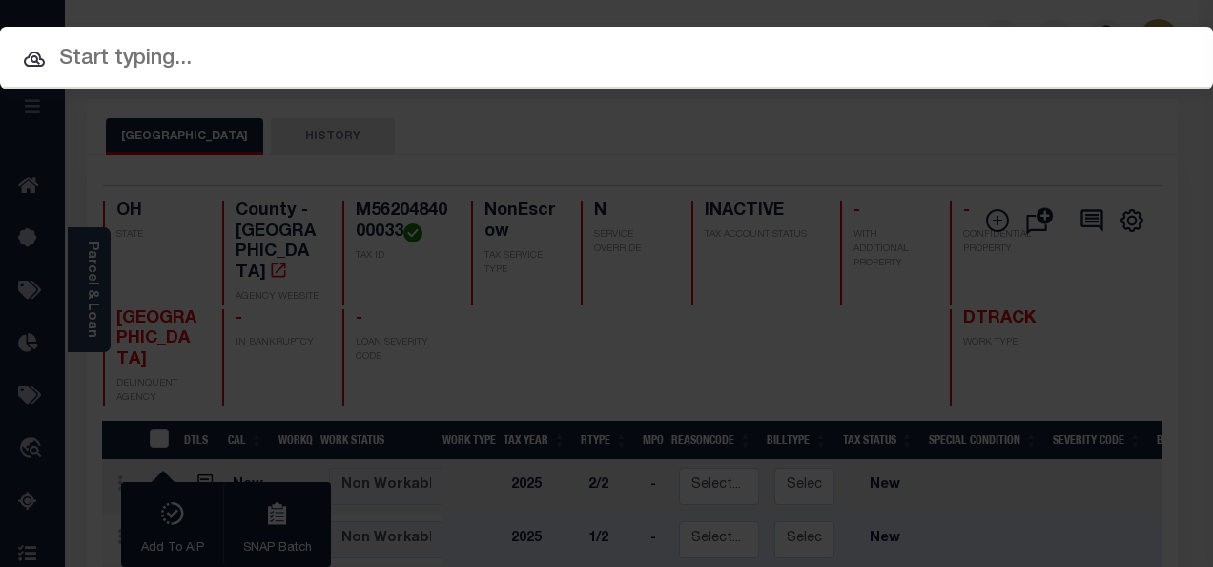
paste input "M5620484000017"
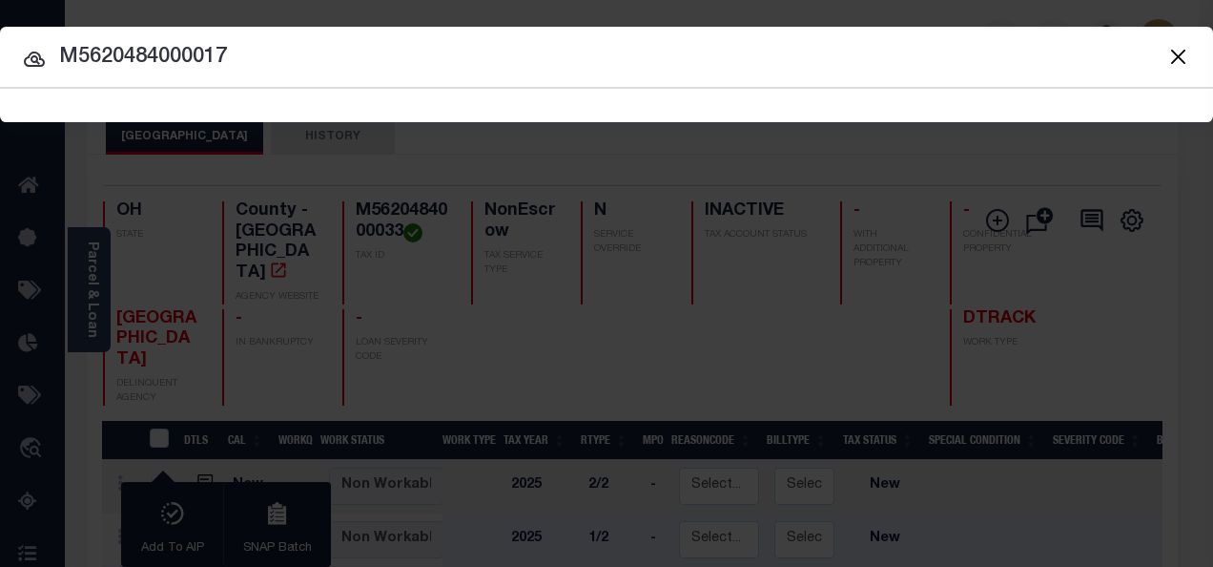
type input "M5620484000017"
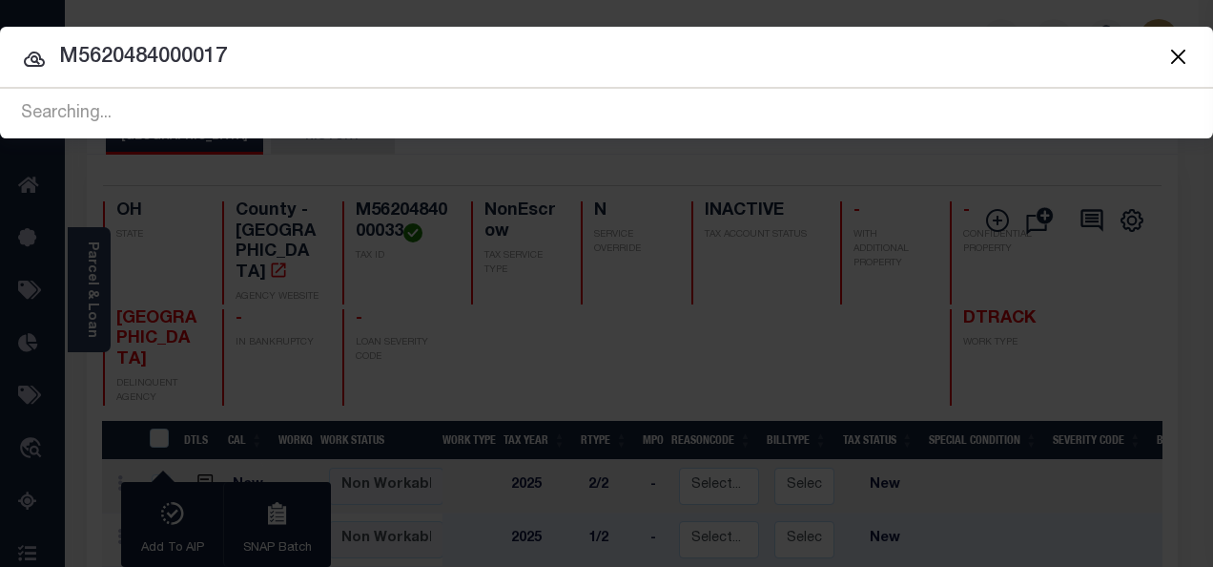
click at [33, 55] on icon at bounding box center [34, 59] width 21 height 15
click at [33, 60] on icon at bounding box center [34, 59] width 21 height 15
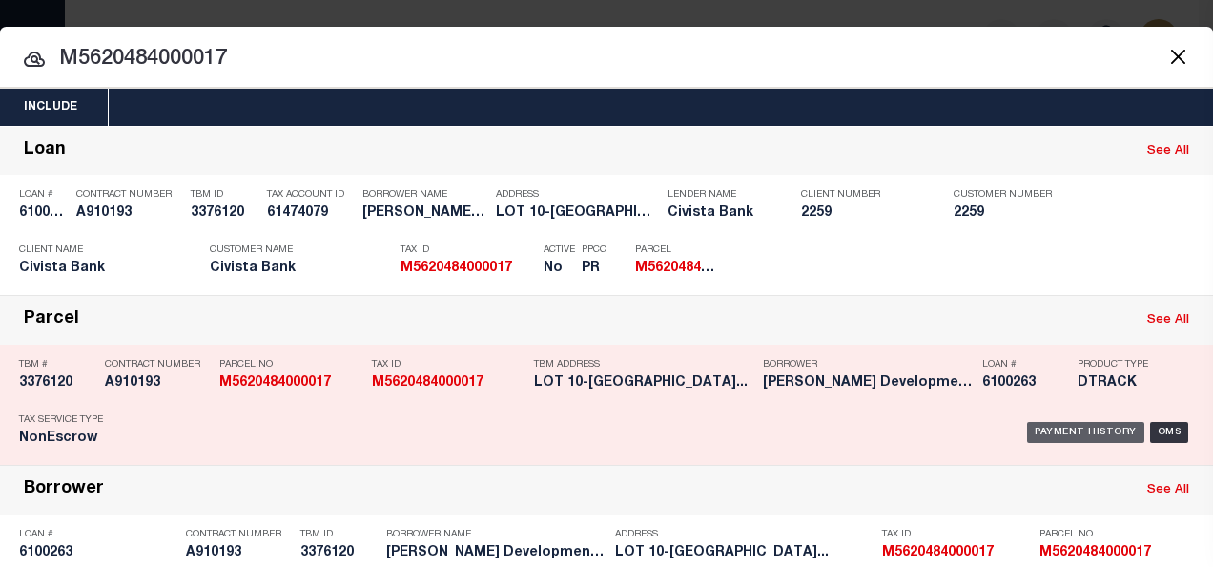
click at [1088, 426] on div "Payment History" at bounding box center [1085, 432] width 117 height 21
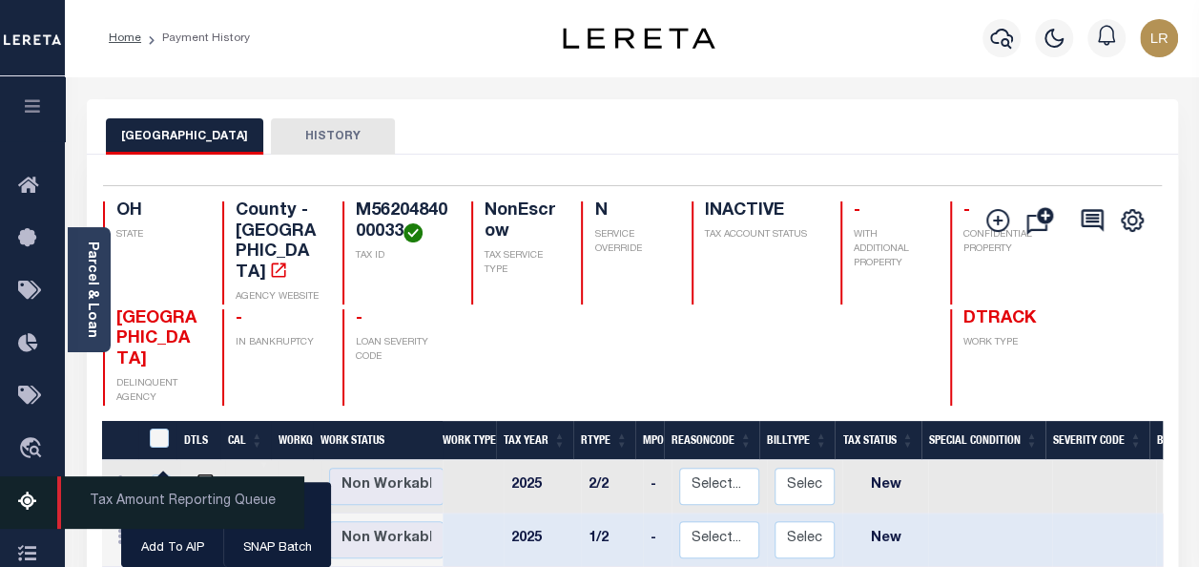
click at [34, 509] on icon at bounding box center [33, 502] width 31 height 24
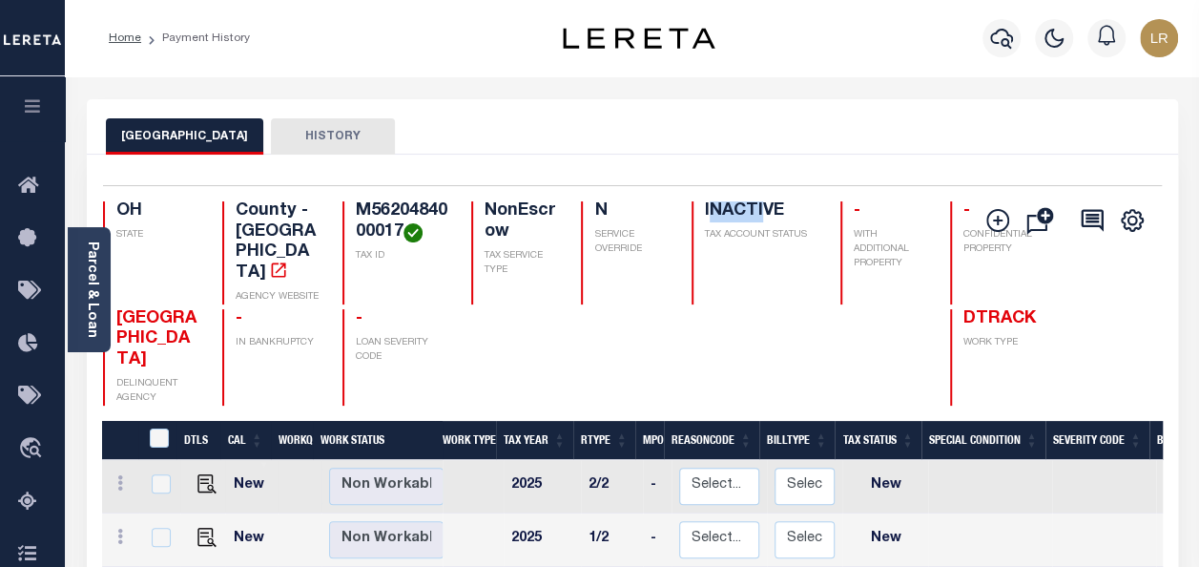
drag, startPoint x: 666, startPoint y: 197, endPoint x: 722, endPoint y: 202, distance: 56.6
click at [722, 202] on div "Selected 7 Results 1 Items per page 25 50 100 OH STATE County - OH AGENCY WEBSI…" at bounding box center [632, 295] width 1089 height 220
click at [992, 215] on icon "" at bounding box center [997, 220] width 23 height 23
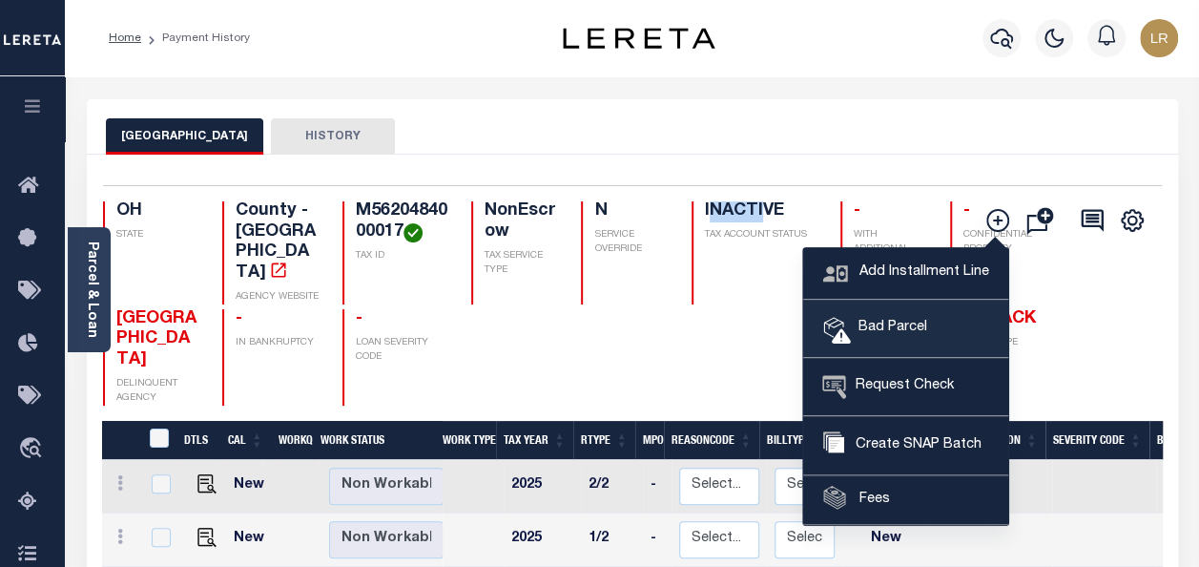
click at [894, 318] on span "Bad Parcel" at bounding box center [889, 328] width 76 height 21
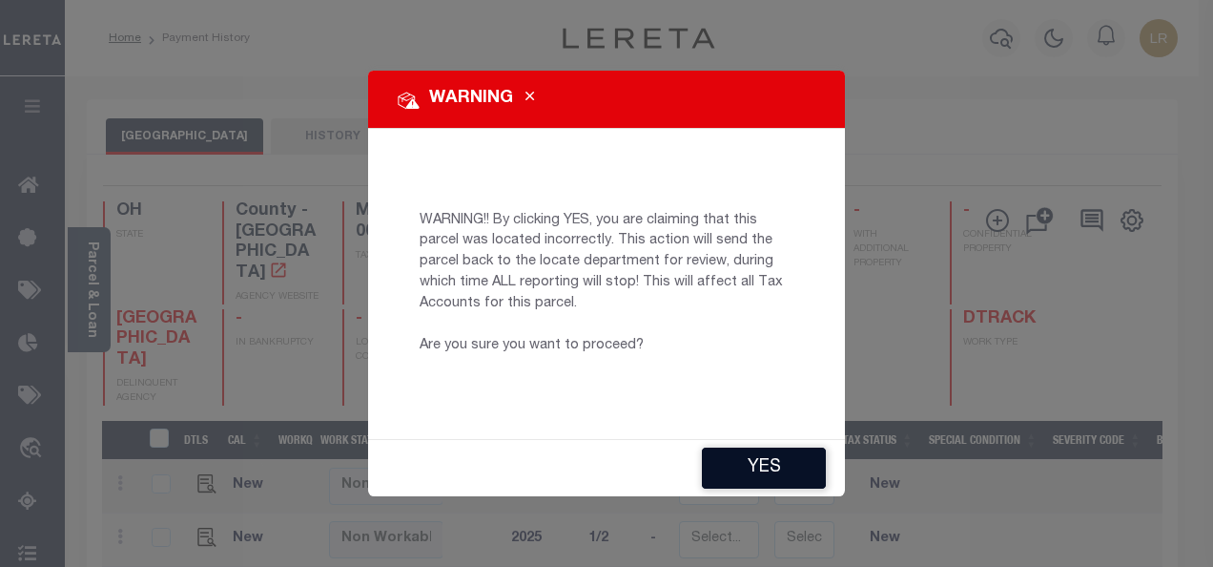
click at [770, 469] on button "YES" at bounding box center [764, 467] width 124 height 41
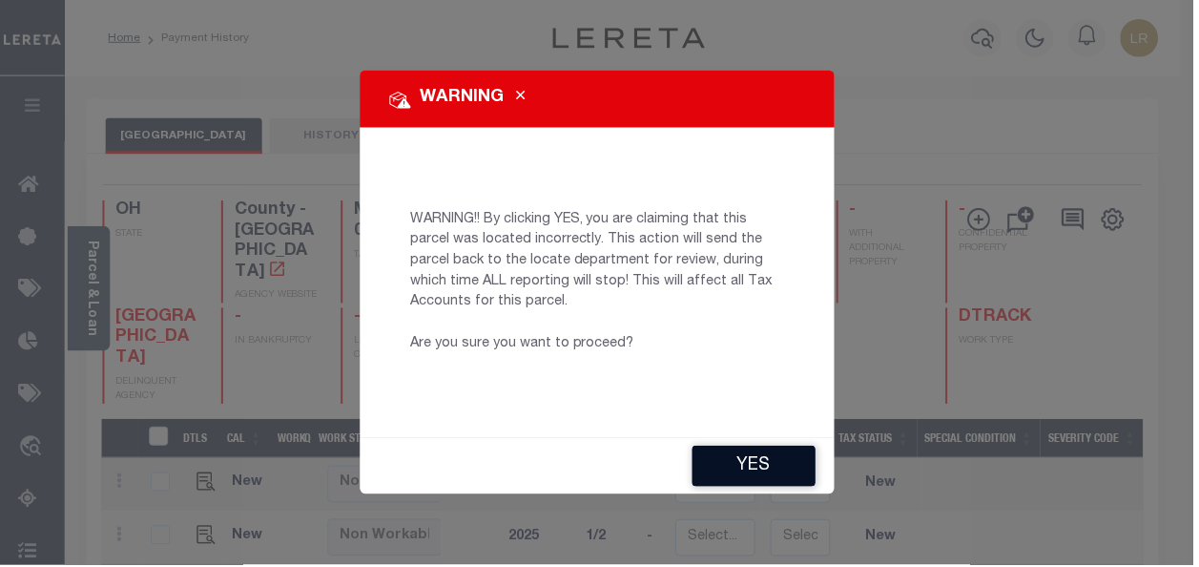
type input "[EMAIL_ADDRESS][DOMAIN_NAME]"
type input "[DATE]"
type input "PR"
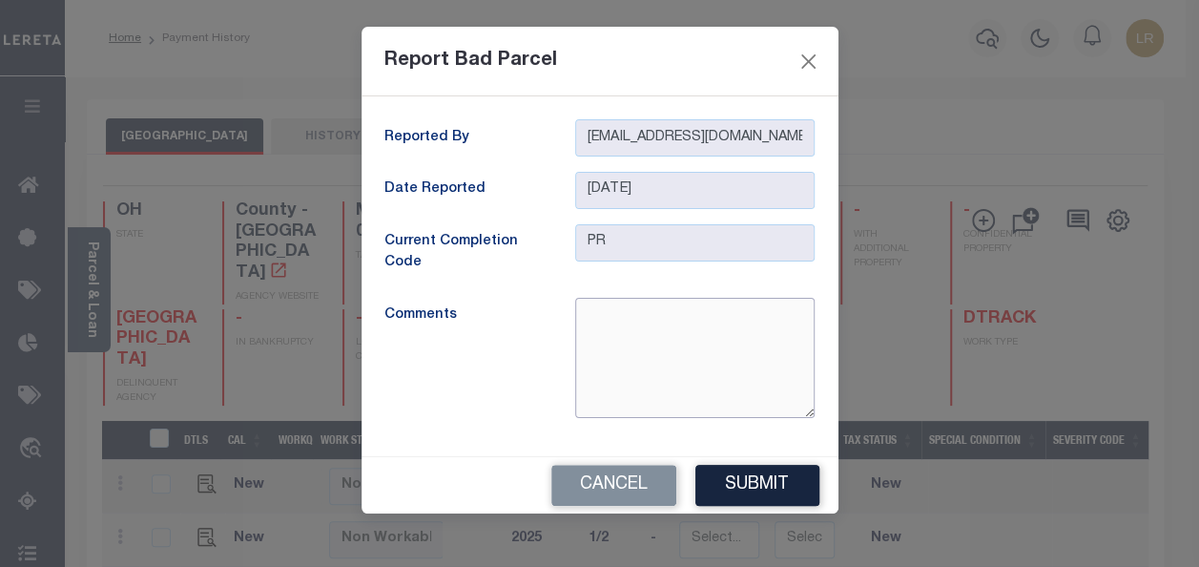
drag, startPoint x: 695, startPoint y: 313, endPoint x: 692, endPoint y: 332, distance: 19.3
click at [693, 332] on textarea at bounding box center [694, 358] width 239 height 120
type textarea "Parcel is inactive"
click at [794, 485] on button "Submit" at bounding box center [757, 485] width 124 height 41
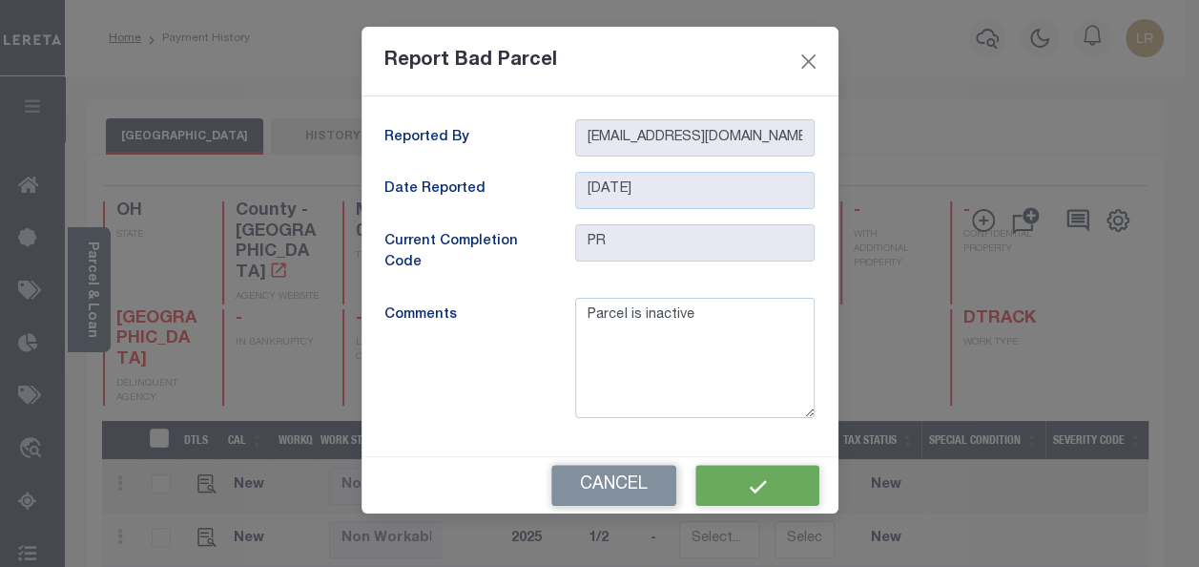
click at [728, 475] on div "Cancel" at bounding box center [600, 485] width 477 height 56
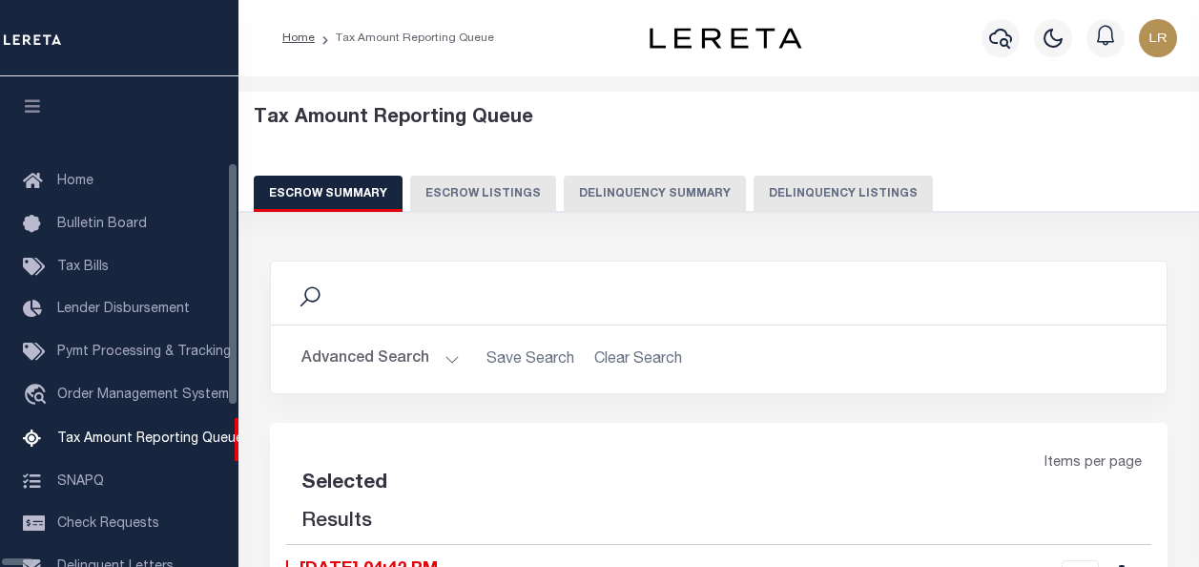
click at [755, 185] on button "Delinquency Listings" at bounding box center [843, 194] width 179 height 36
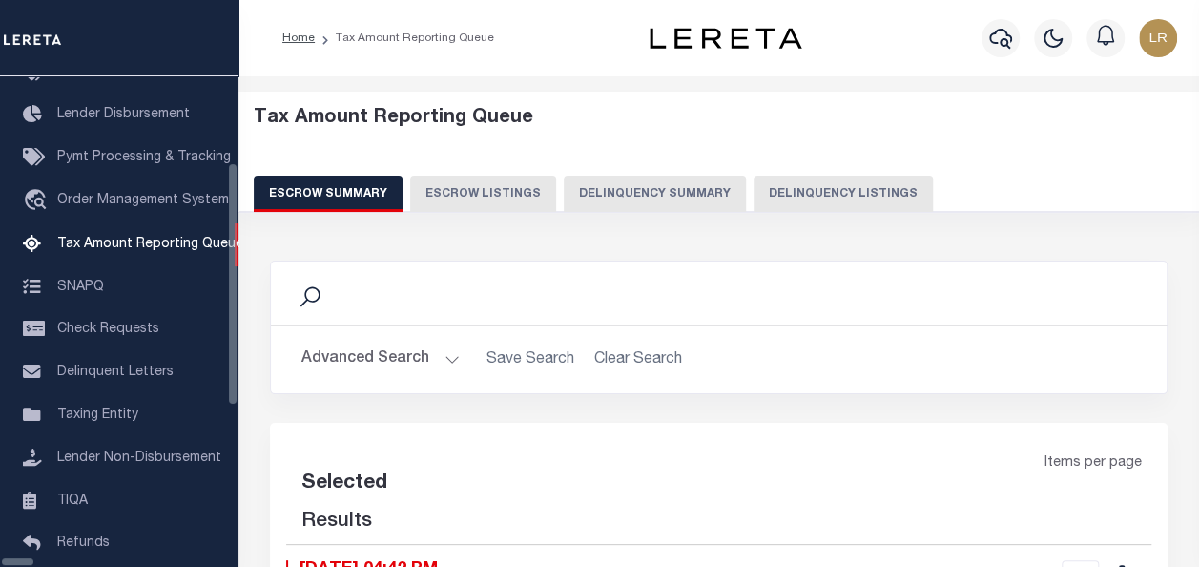
select select "100"
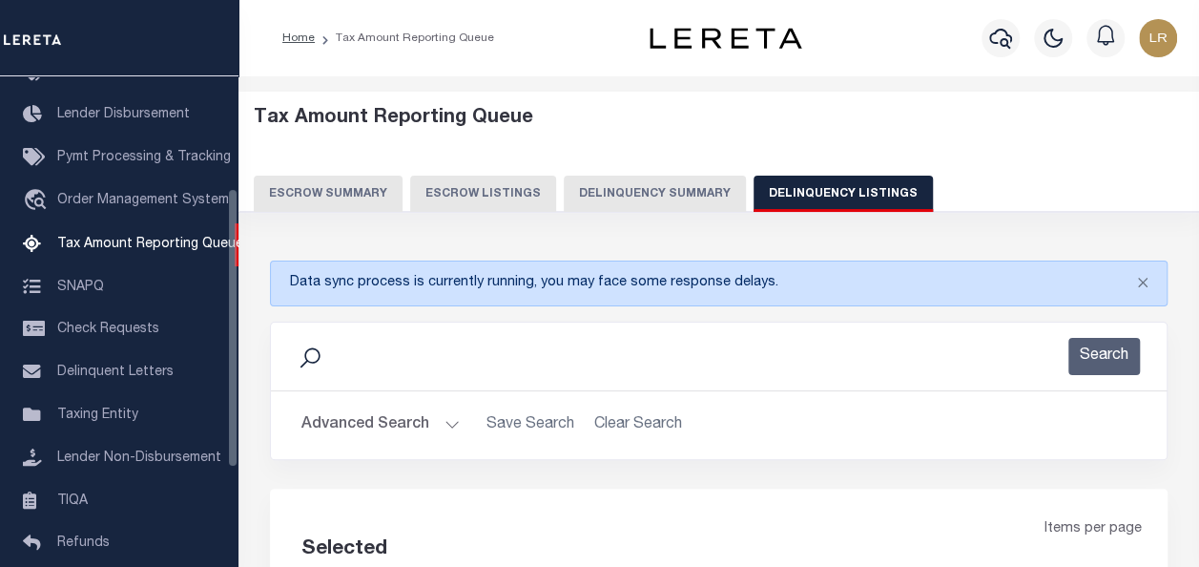
select select "100"
click at [348, 424] on button "Advanced Search" at bounding box center [380, 424] width 158 height 37
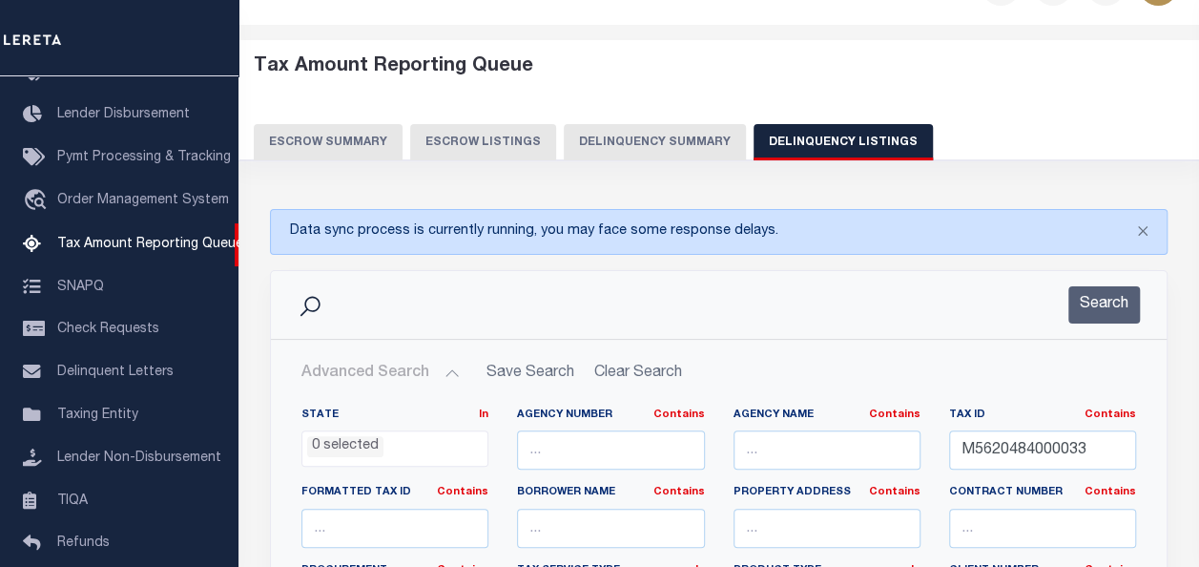
scroll to position [191, 0]
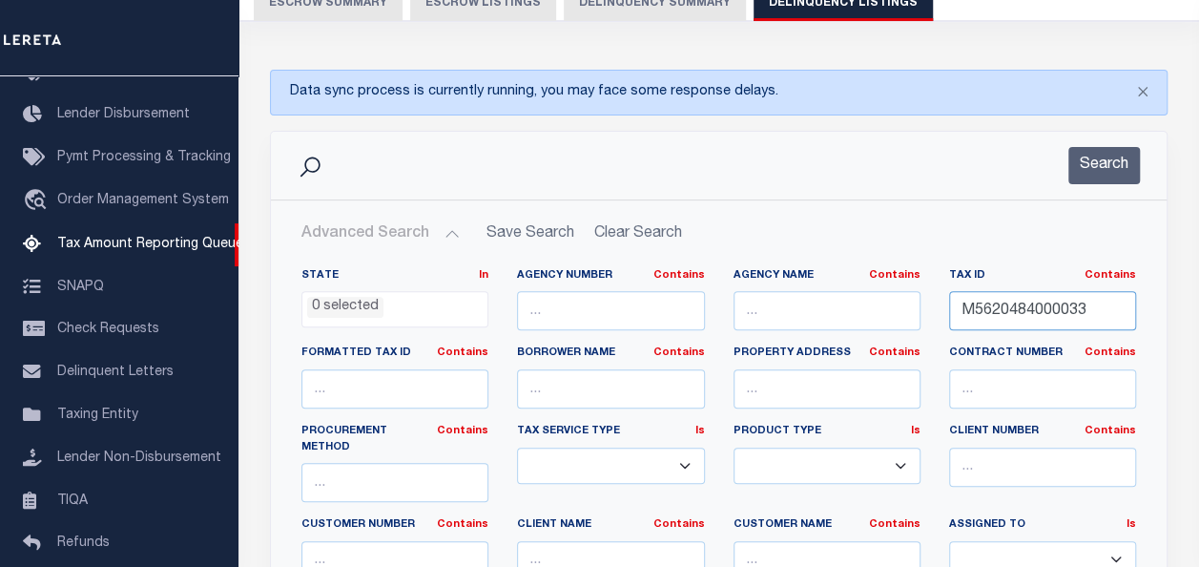
drag, startPoint x: 1105, startPoint y: 311, endPoint x: 925, endPoint y: 302, distance: 179.6
click at [925, 302] on div "State In In AK AL AR AZ CA CO CT DC DE FL GA GU HI IA ID IL IN KS KY LA MA MD M…" at bounding box center [718, 470] width 863 height 404
paste input "4"
type input "M5620484000034"
click at [1117, 168] on button "Search" at bounding box center [1104, 165] width 72 height 37
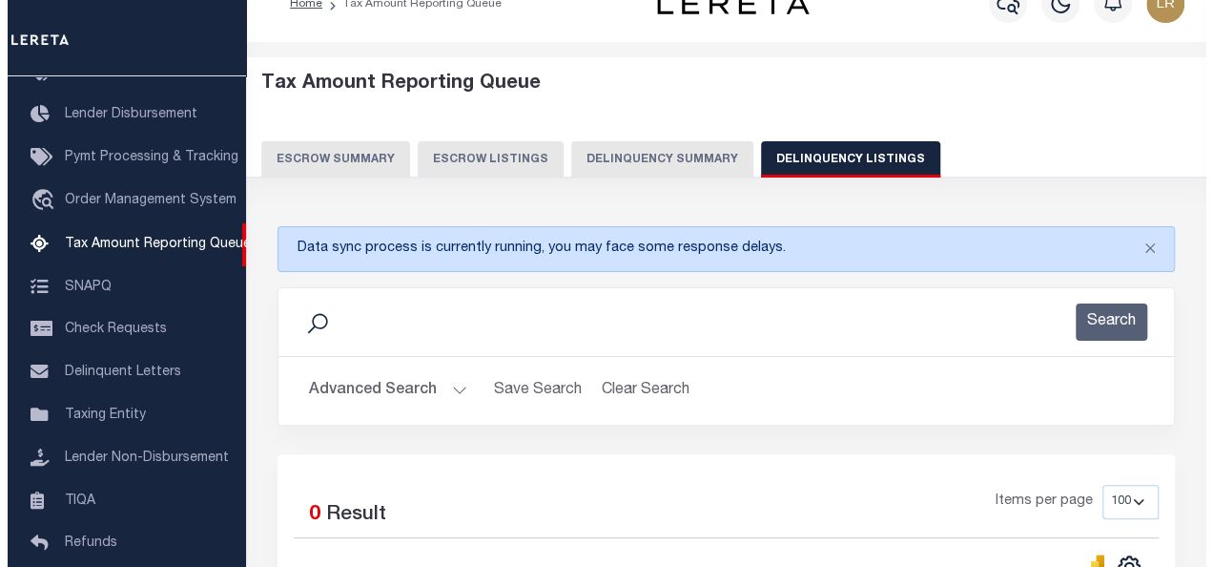
scroll to position [0, 0]
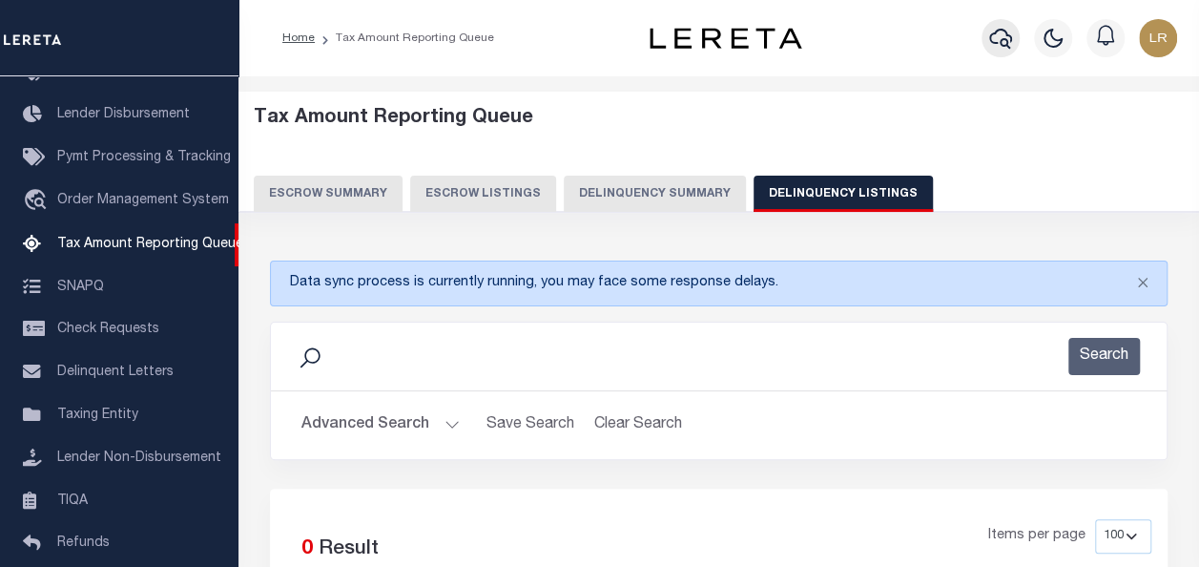
click at [1004, 45] on icon "button" at bounding box center [1000, 38] width 23 height 23
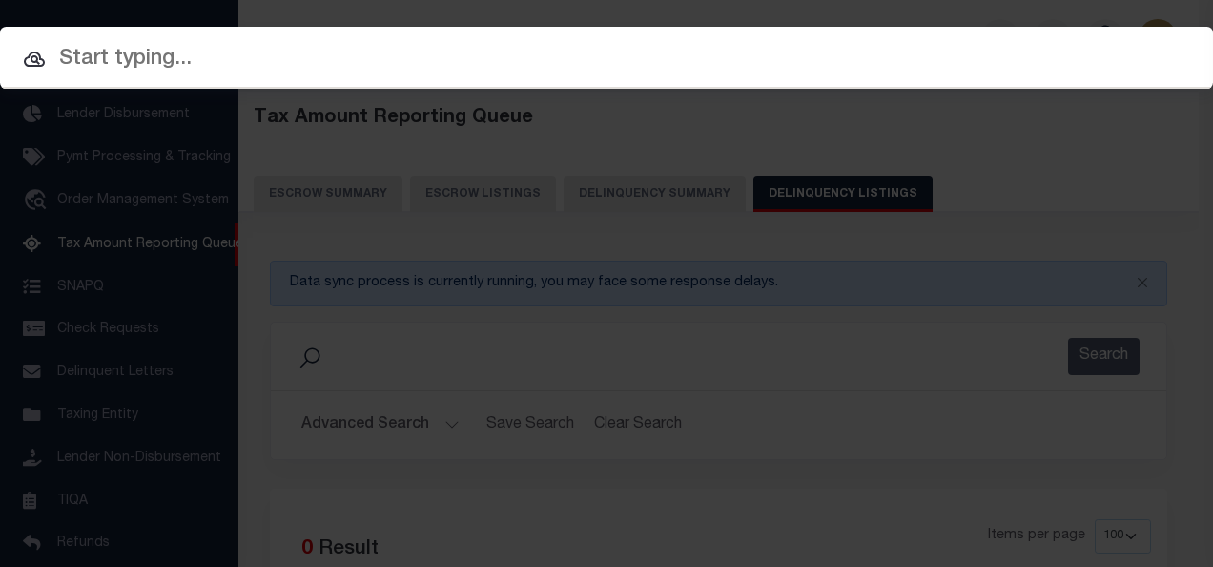
paste input "M5620484000034"
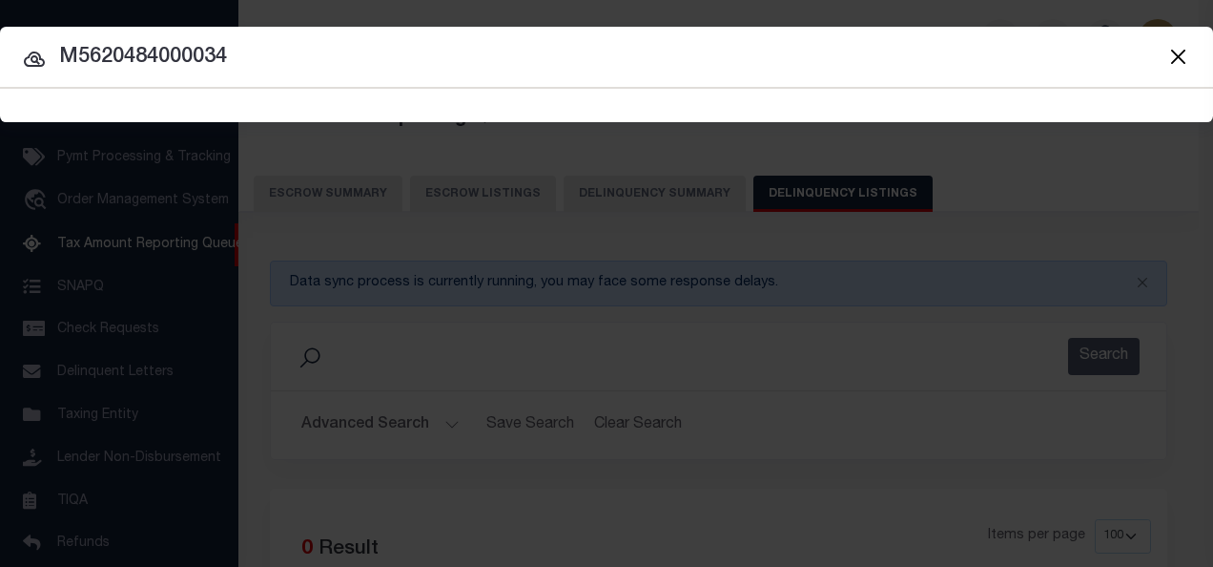
type input "M5620484000034"
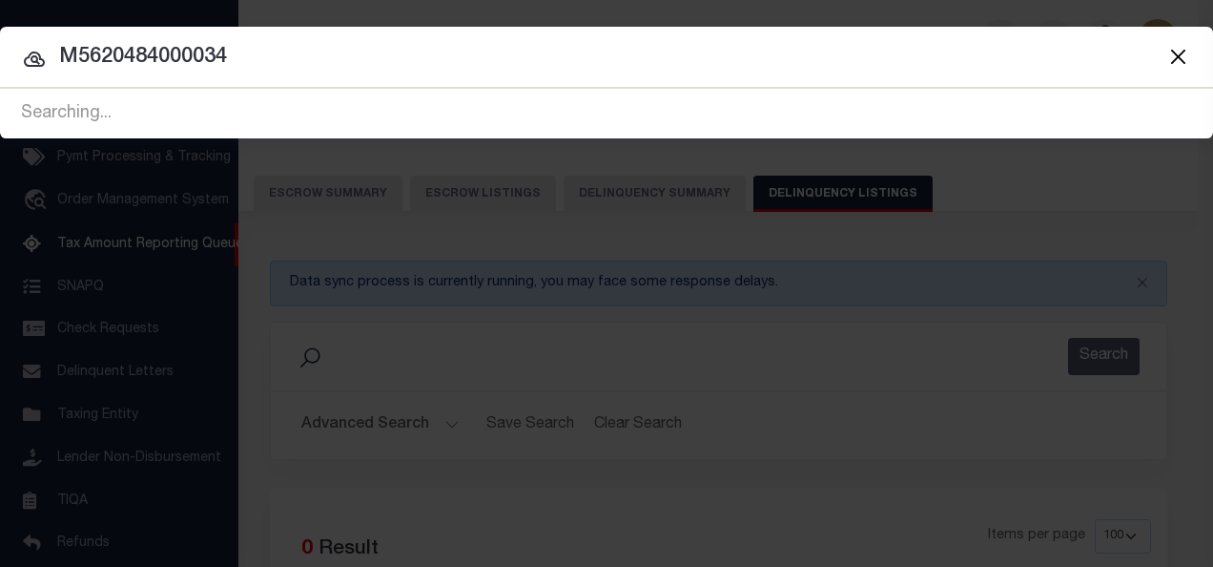
click at [34, 58] on icon at bounding box center [34, 59] width 23 height 23
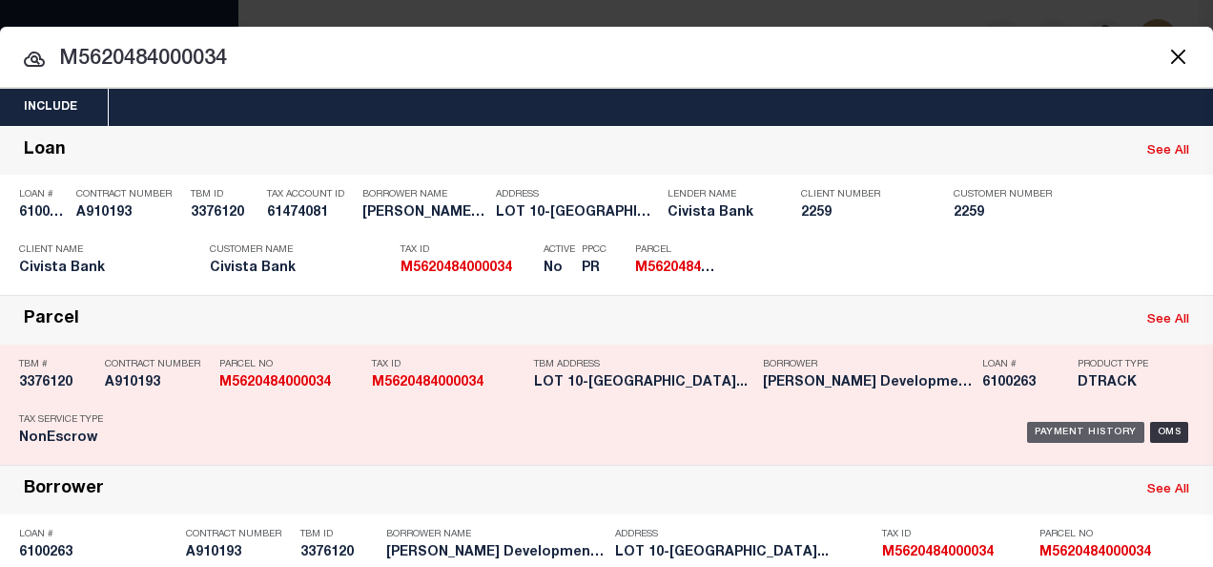
click at [1089, 425] on div "Payment History" at bounding box center [1085, 432] width 117 height 21
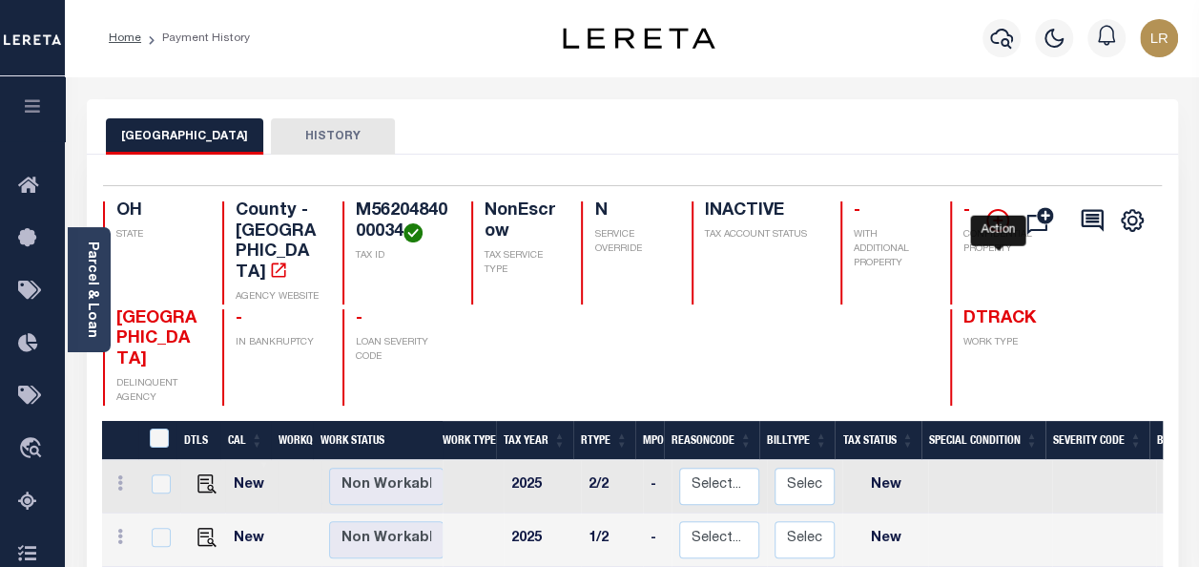
click at [998, 225] on icon "" at bounding box center [997, 221] width 10 height 10
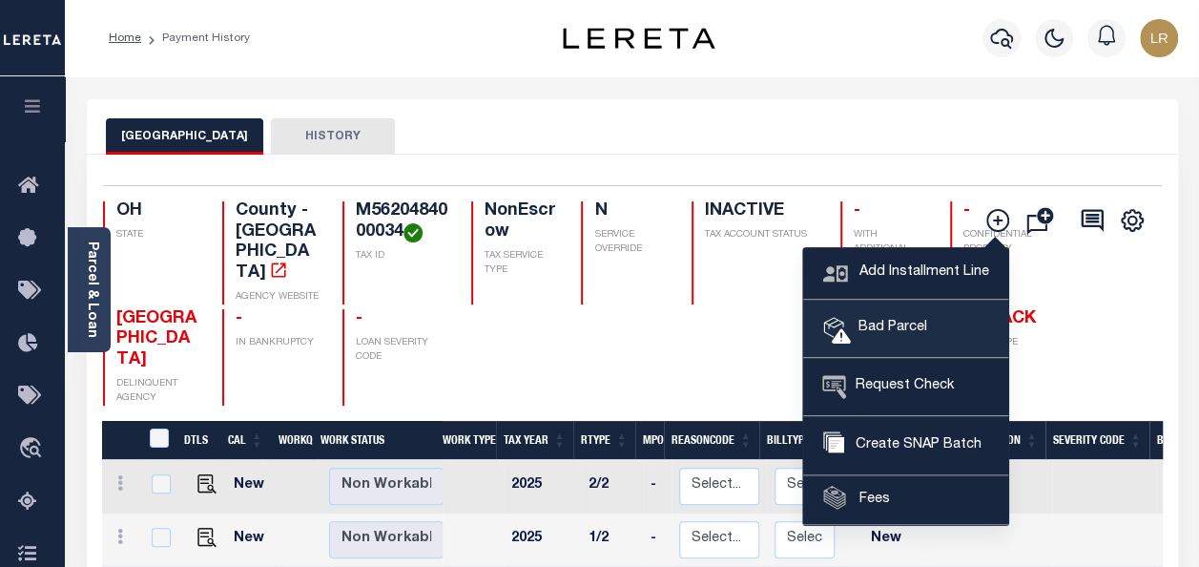
click at [880, 323] on span "Bad Parcel" at bounding box center [889, 328] width 76 height 21
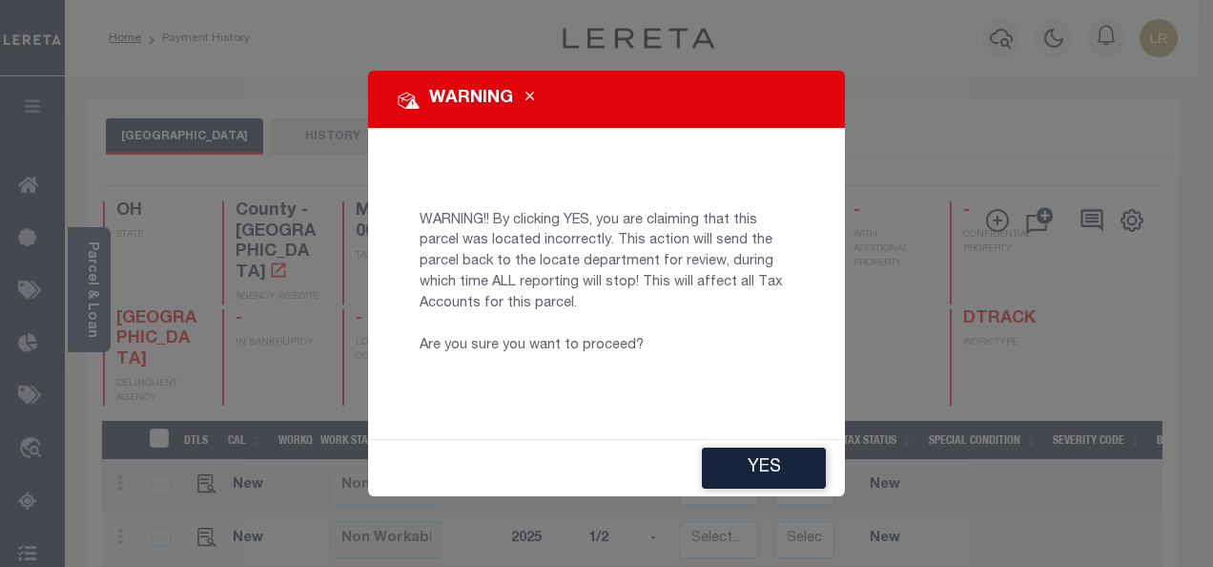
click at [813, 468] on button "YES" at bounding box center [764, 467] width 124 height 41
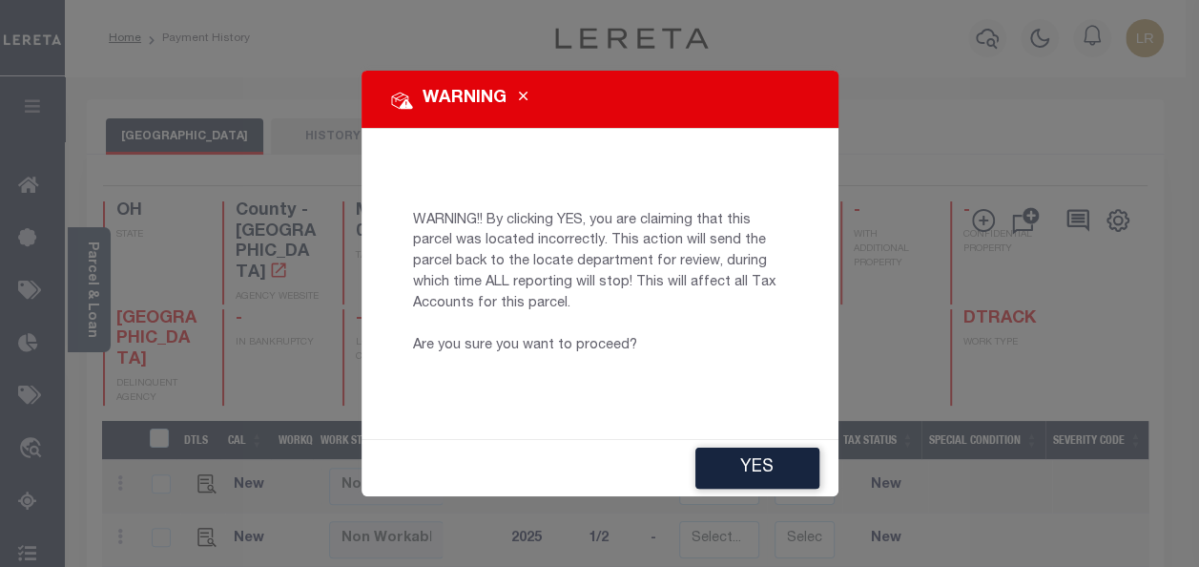
type input "[EMAIL_ADDRESS][DOMAIN_NAME]"
type input "[DATE]"
type input "PR"
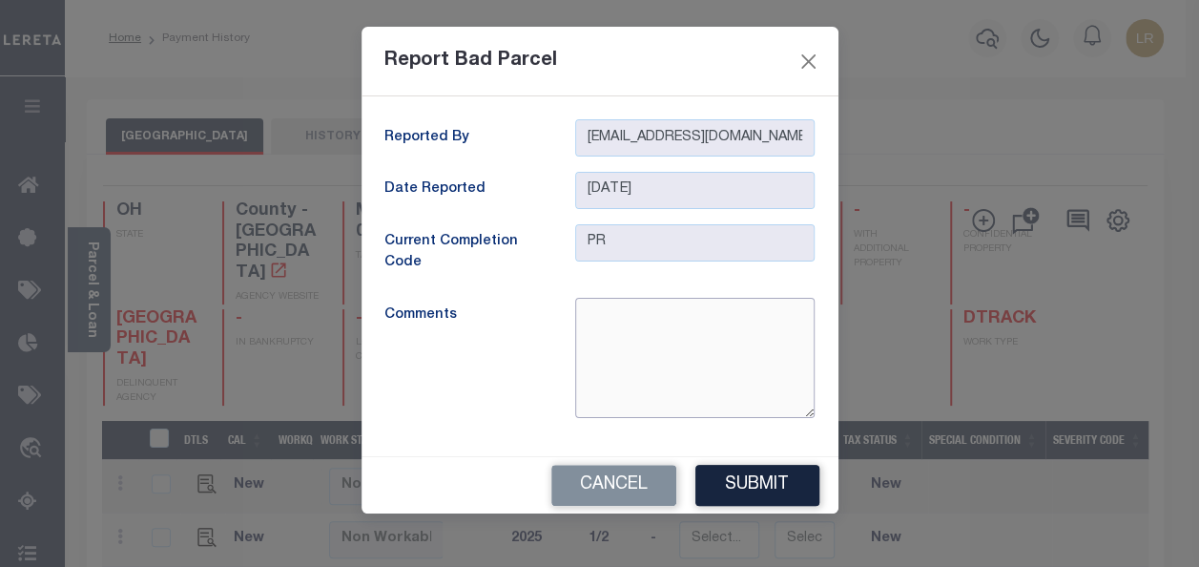
click at [630, 317] on textarea at bounding box center [694, 358] width 239 height 120
type textarea "Parcel is inactive"
click at [752, 479] on button "Submit" at bounding box center [757, 485] width 124 height 41
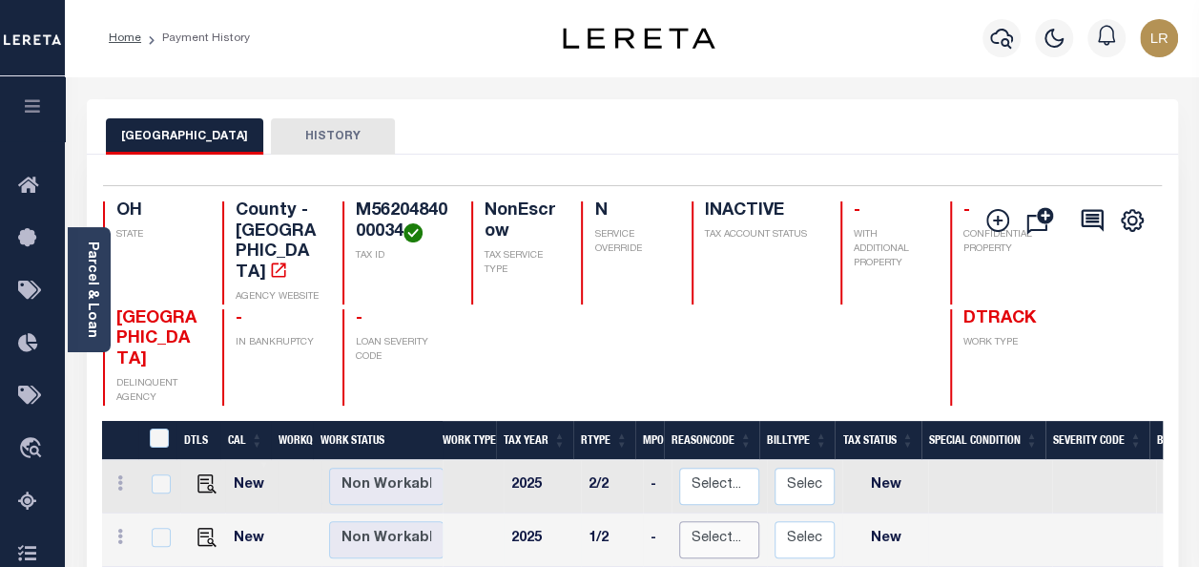
click at [740, 521] on select "Select... Payment Reversal Taxable Value Change Assessment Change Occupancy Tax…" at bounding box center [719, 539] width 80 height 37
checkbox input "true"
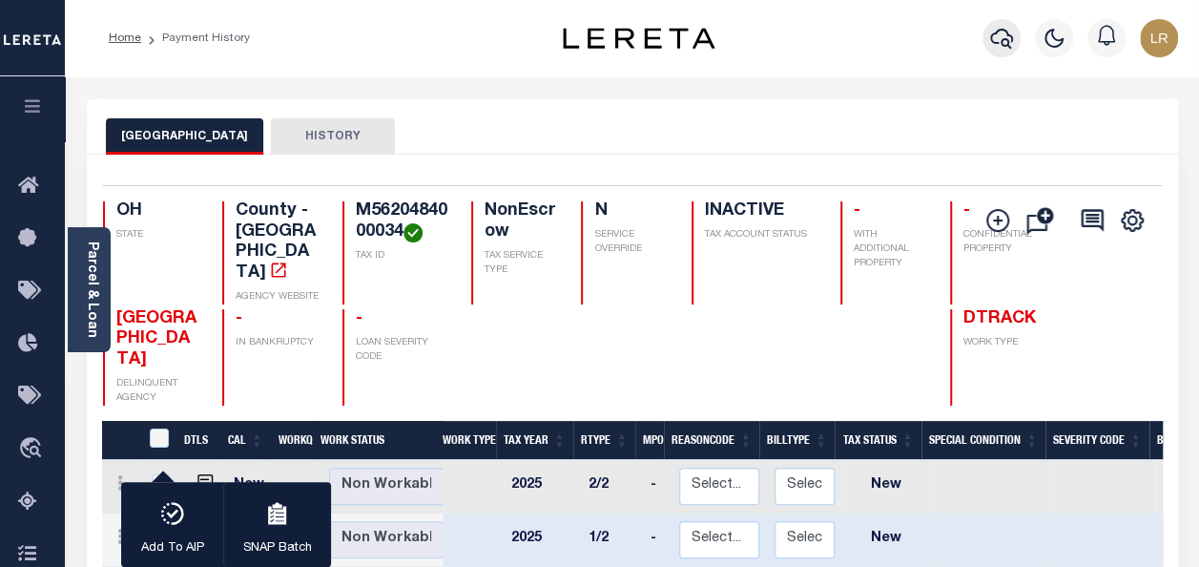
click at [995, 34] on icon "button" at bounding box center [1001, 39] width 23 height 20
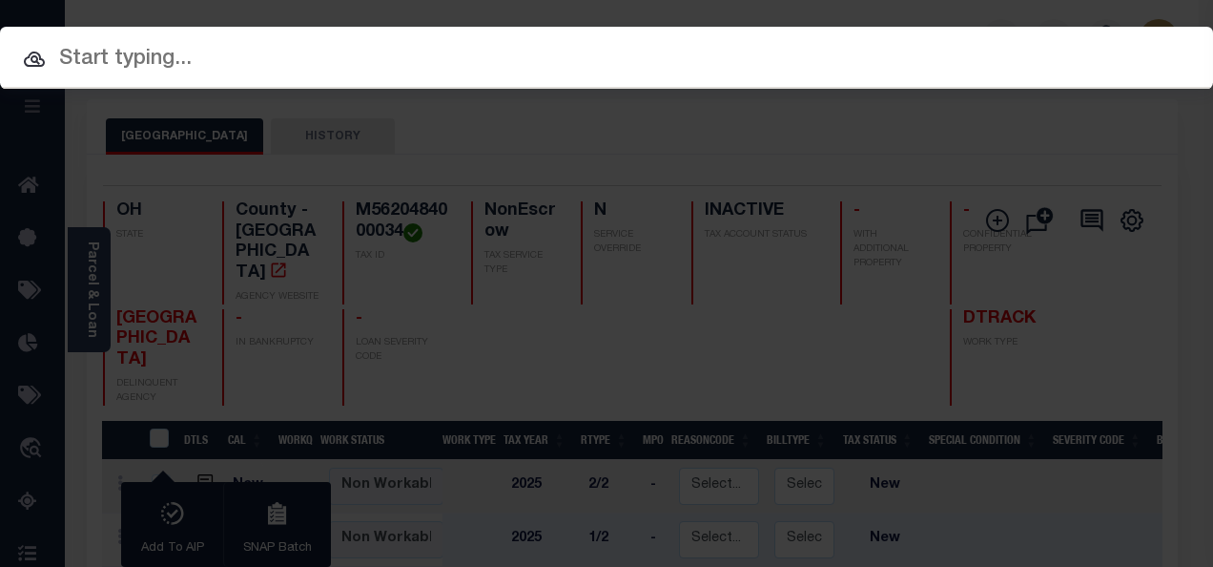
click at [119, 125] on div "Include Loans TBM Customers Borrowers Payments (Lender Non-Disb) Payments (Lend…" at bounding box center [606, 283] width 1213 height 567
click at [52, 11] on div "Include Loans TBM Customers Borrowers Payments (Lender Non-Disb) Payments (Lend…" at bounding box center [606, 283] width 1213 height 567
click at [216, 164] on div "Include Loans TBM Customers Borrowers Payments (Lender Non-Disb) Payments (Lend…" at bounding box center [606, 283] width 1213 height 567
click at [217, 162] on div "Include Loans TBM Customers Borrowers Payments (Lender Non-Disb) Payments (Lend…" at bounding box center [606, 283] width 1213 height 567
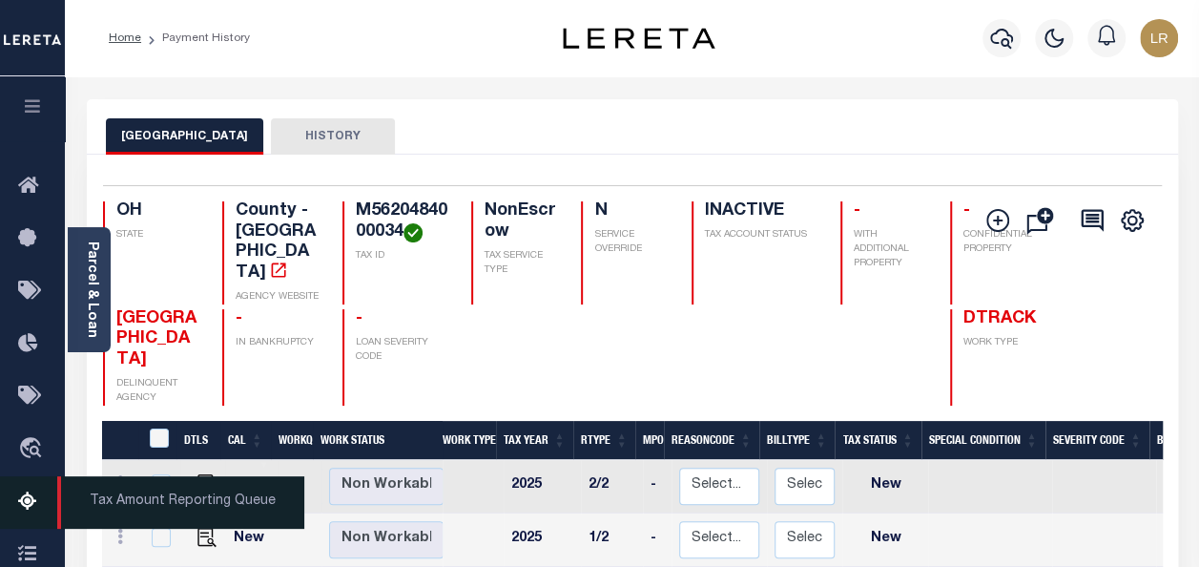
click at [20, 498] on icon at bounding box center [33, 502] width 31 height 24
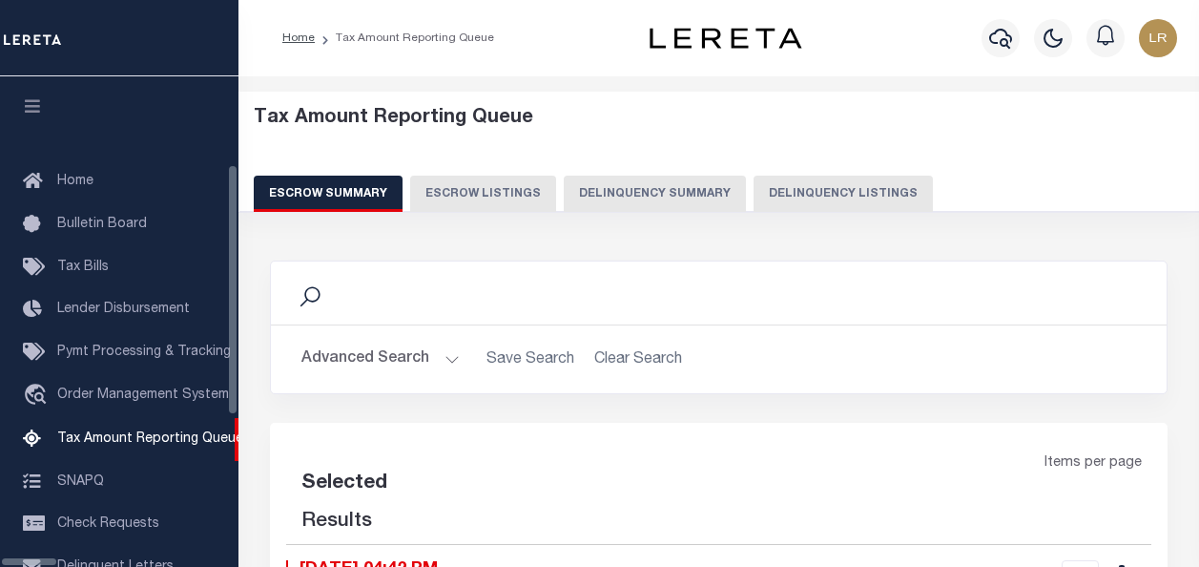
select select "100"
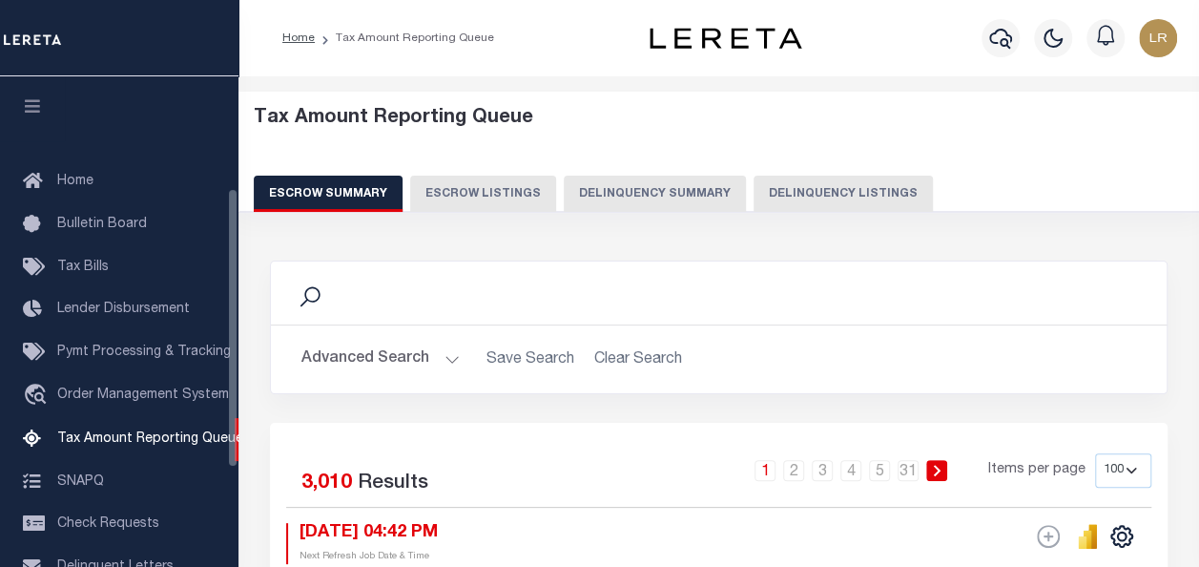
scroll to position [195, 0]
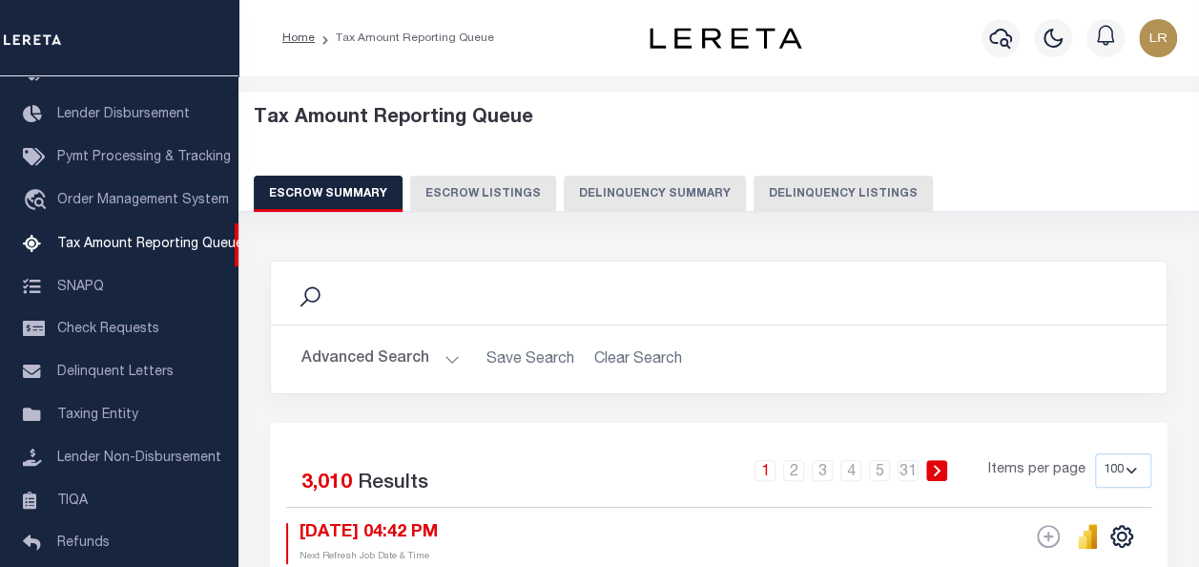
click at [804, 195] on button "Delinquency Listings" at bounding box center [843, 194] width 179 height 36
select select "100"
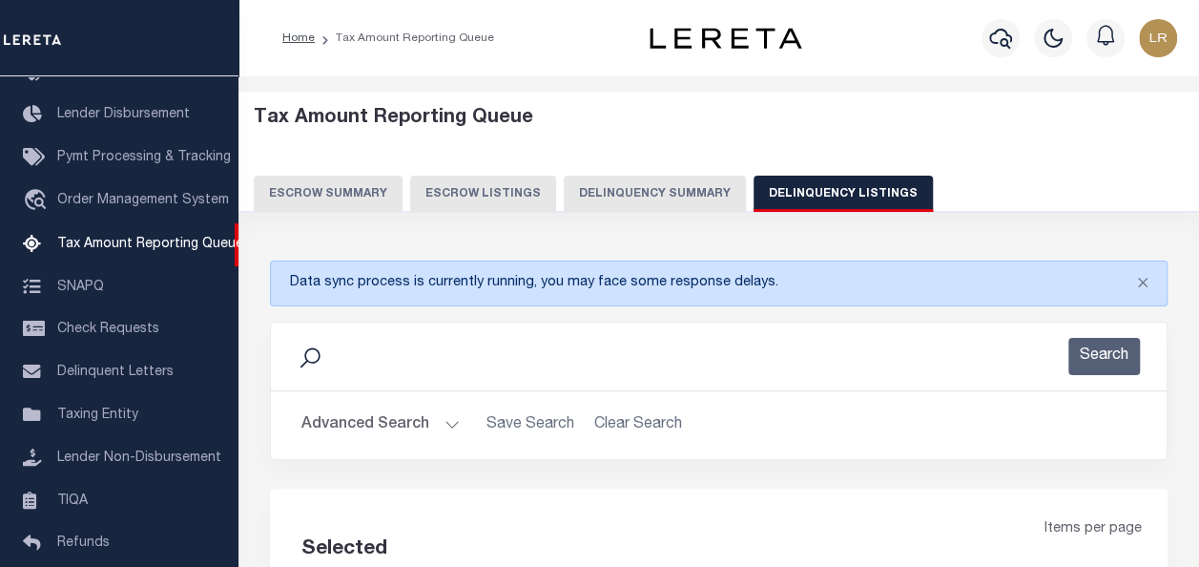
select select "100"
click at [375, 414] on button "Advanced Search" at bounding box center [380, 424] width 158 height 37
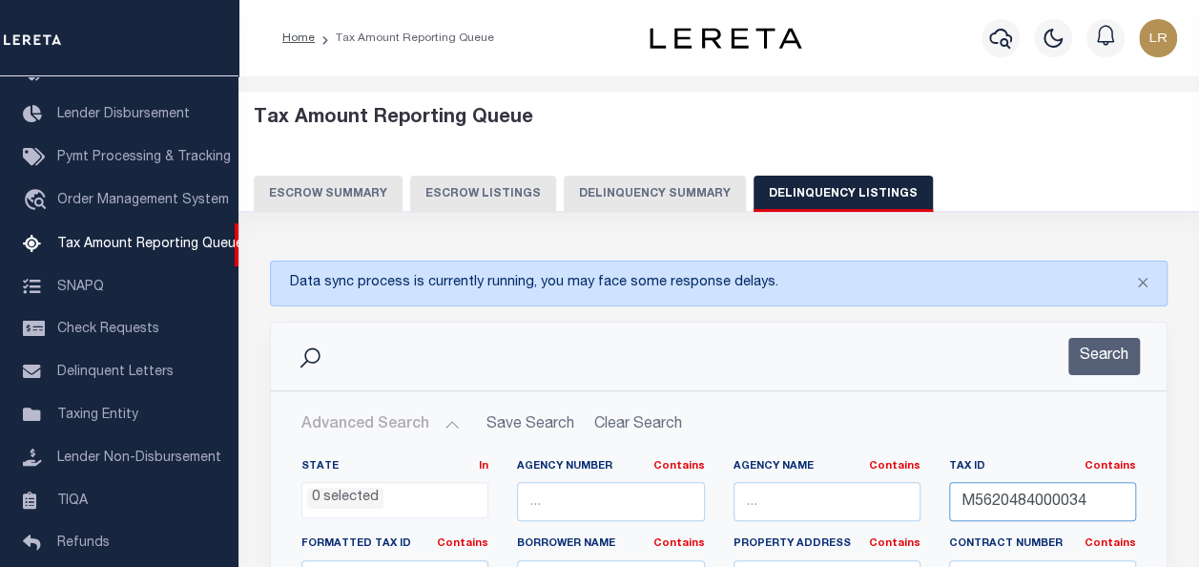
drag, startPoint x: 1058, startPoint y: 499, endPoint x: 946, endPoint y: 496, distance: 111.7
click at [946, 496] on div "Tax ID Contains Contains Is M5620484000034" at bounding box center [1043, 498] width 216 height 78
paste input "5"
type input "M5620484000035"
click at [1100, 353] on button "Search" at bounding box center [1104, 356] width 72 height 37
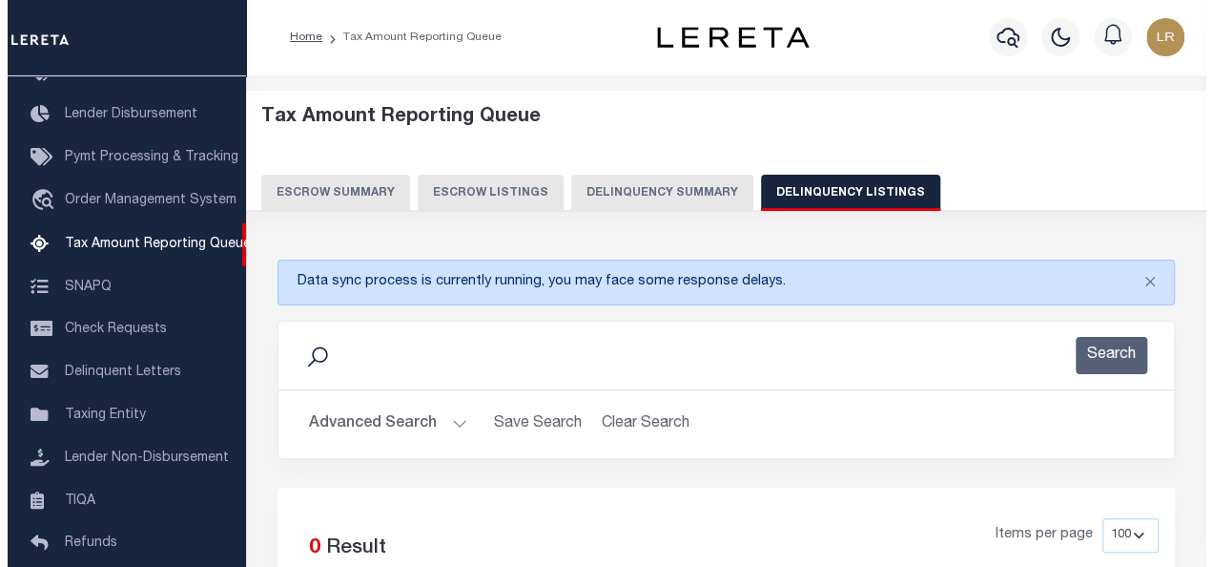
scroll to position [0, 0]
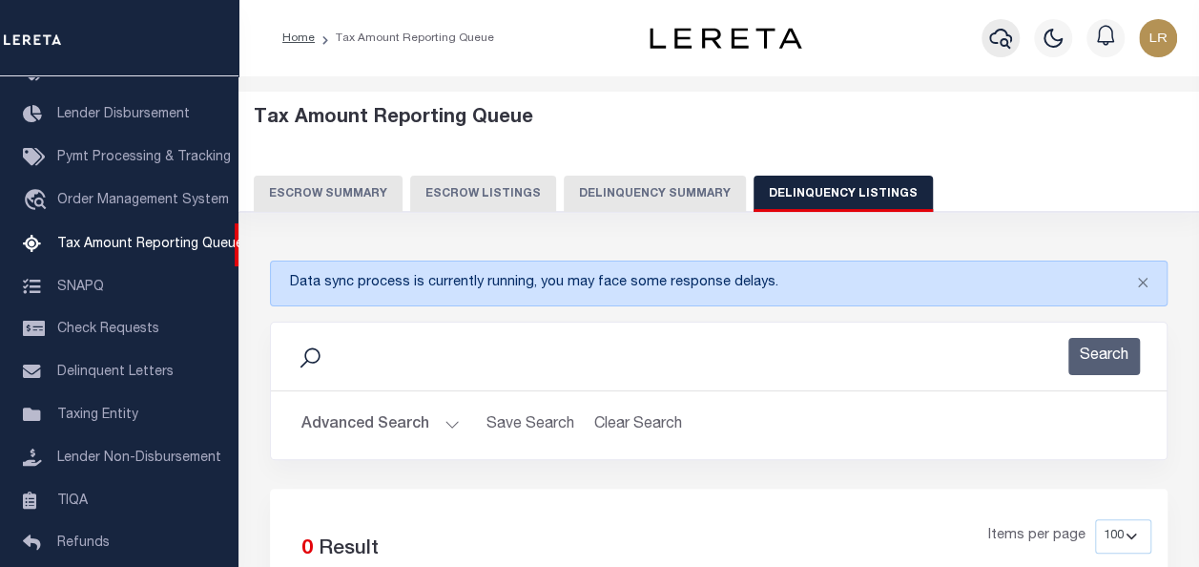
click at [985, 40] on button "button" at bounding box center [1001, 38] width 38 height 38
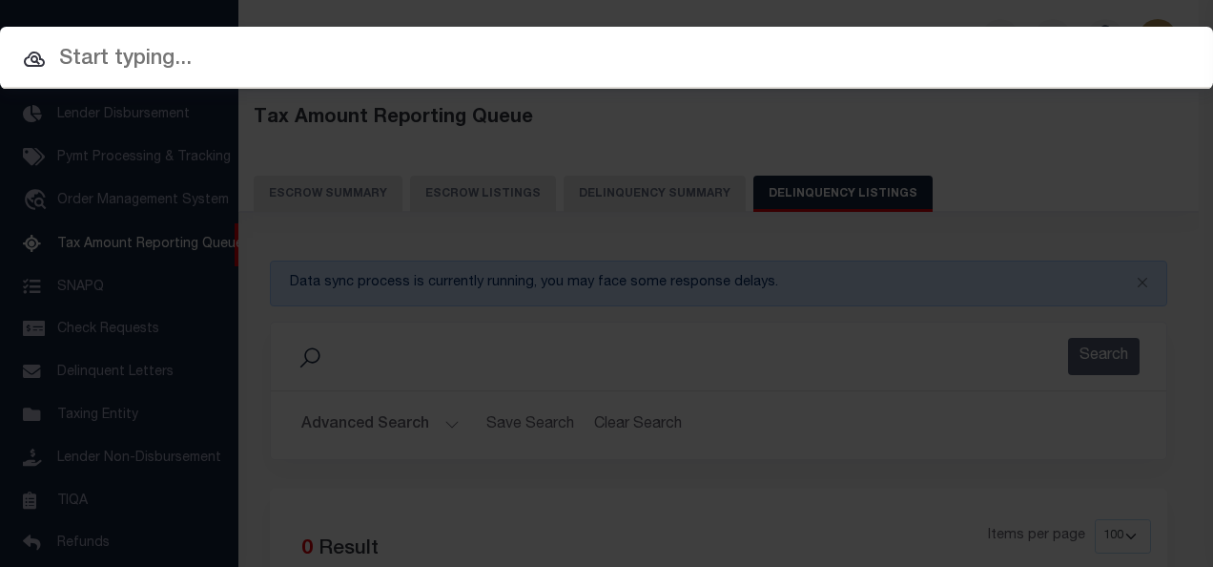
paste input "M5620484000035"
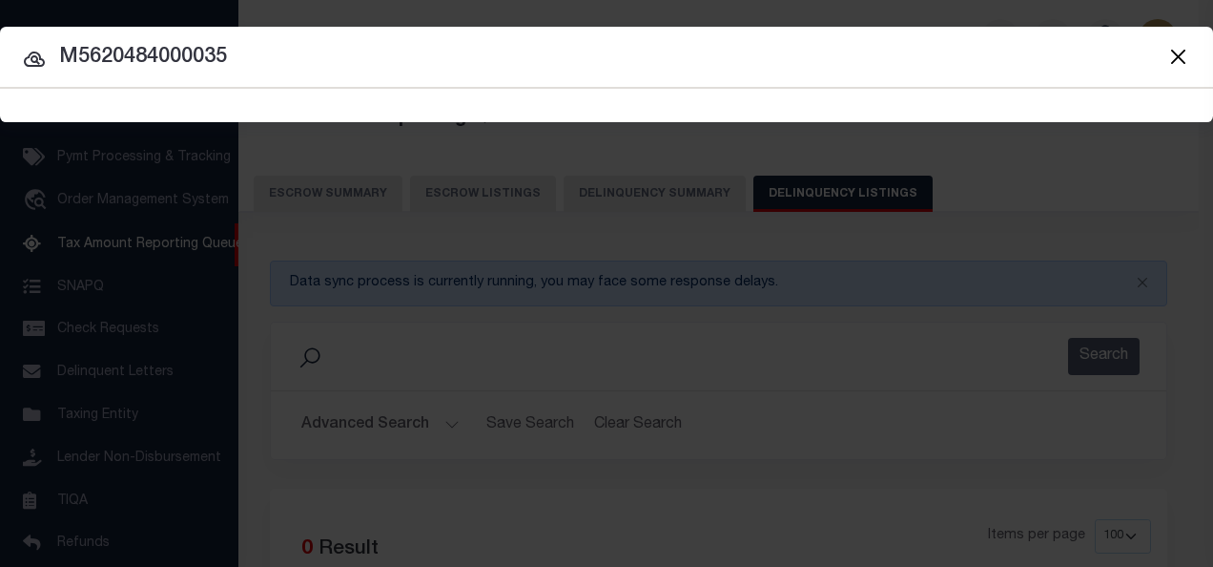
type input "M5620484000035"
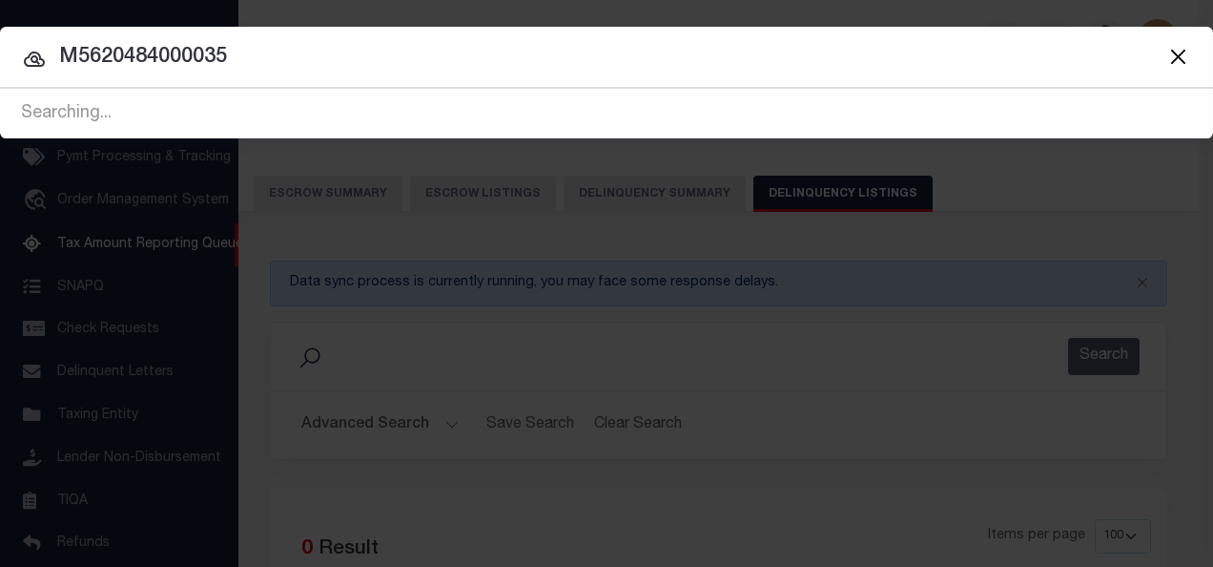
click at [29, 57] on icon at bounding box center [34, 59] width 23 height 23
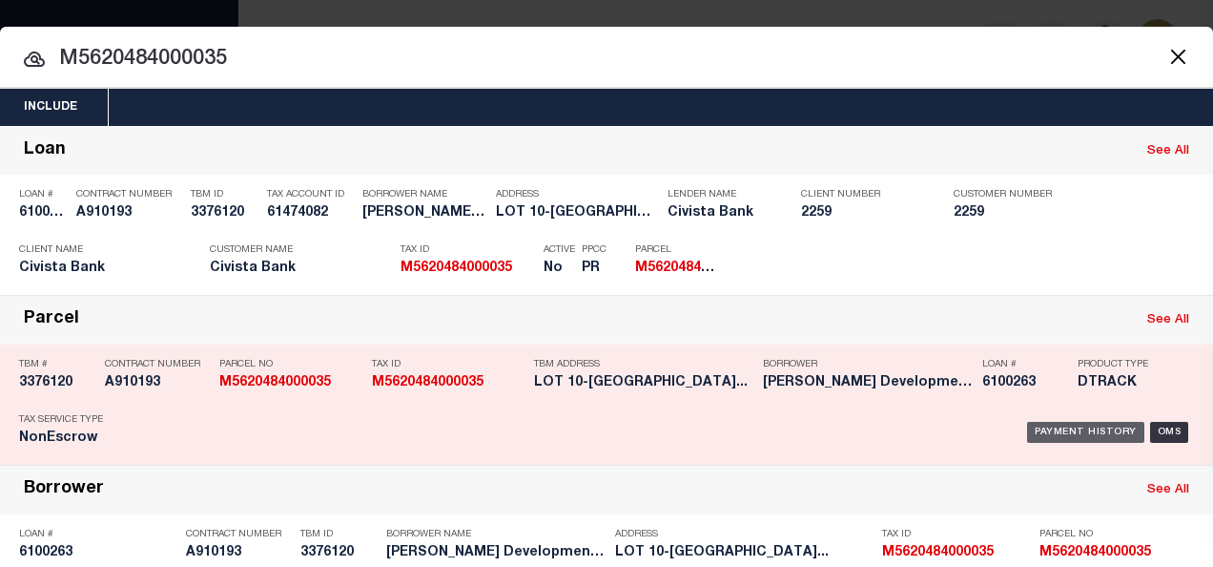
click at [1068, 427] on div "Payment History" at bounding box center [1085, 432] width 117 height 21
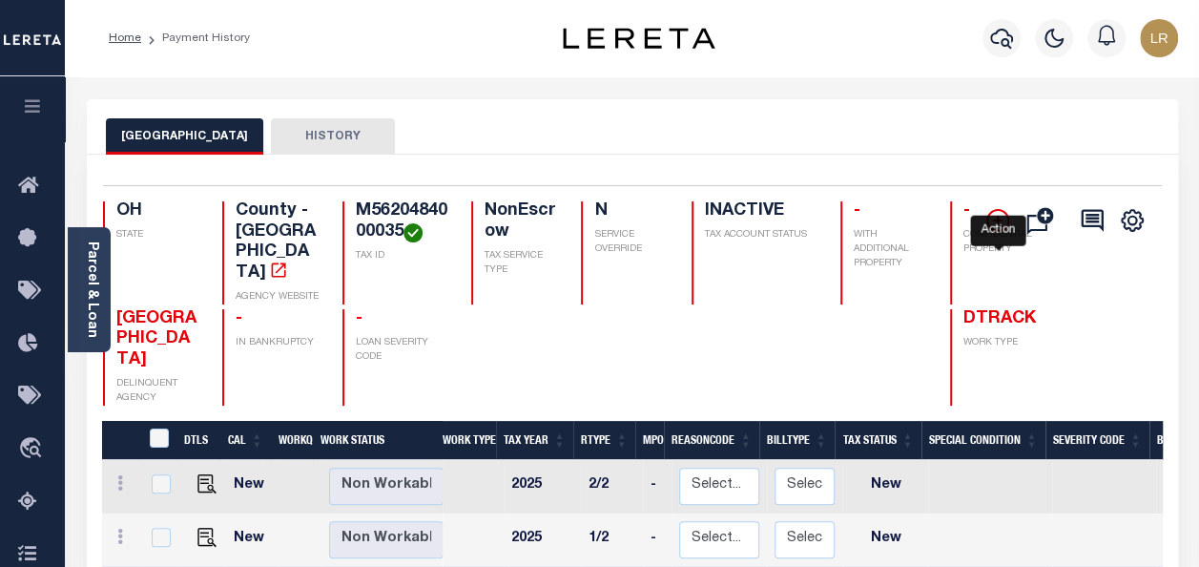
click at [1006, 221] on icon "" at bounding box center [997, 220] width 23 height 23
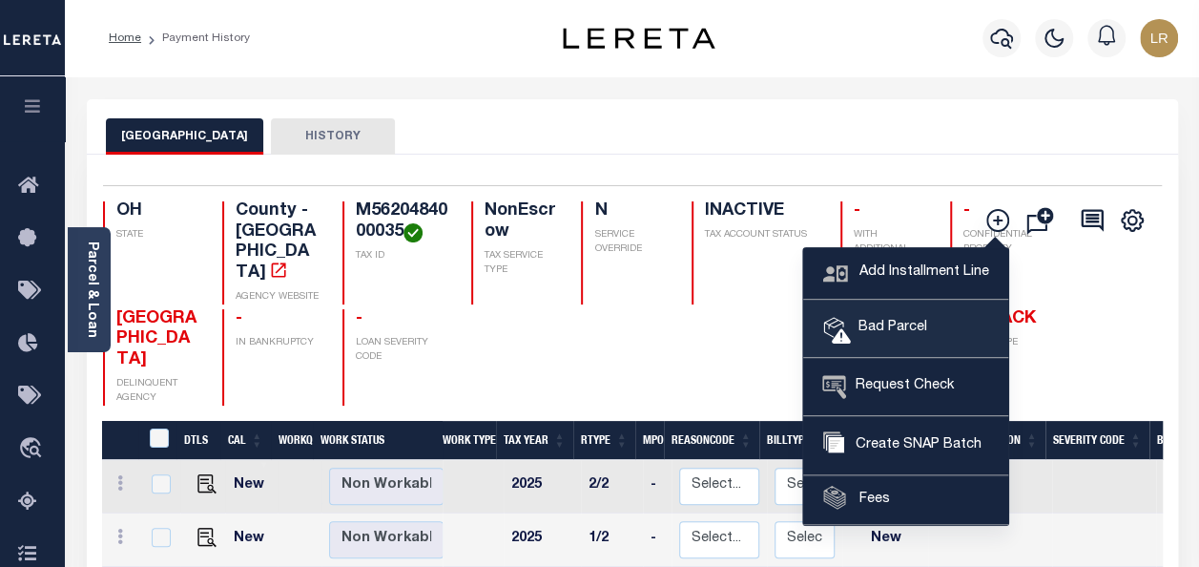
click at [893, 311] on link "Bad Parcel" at bounding box center [905, 329] width 205 height 57
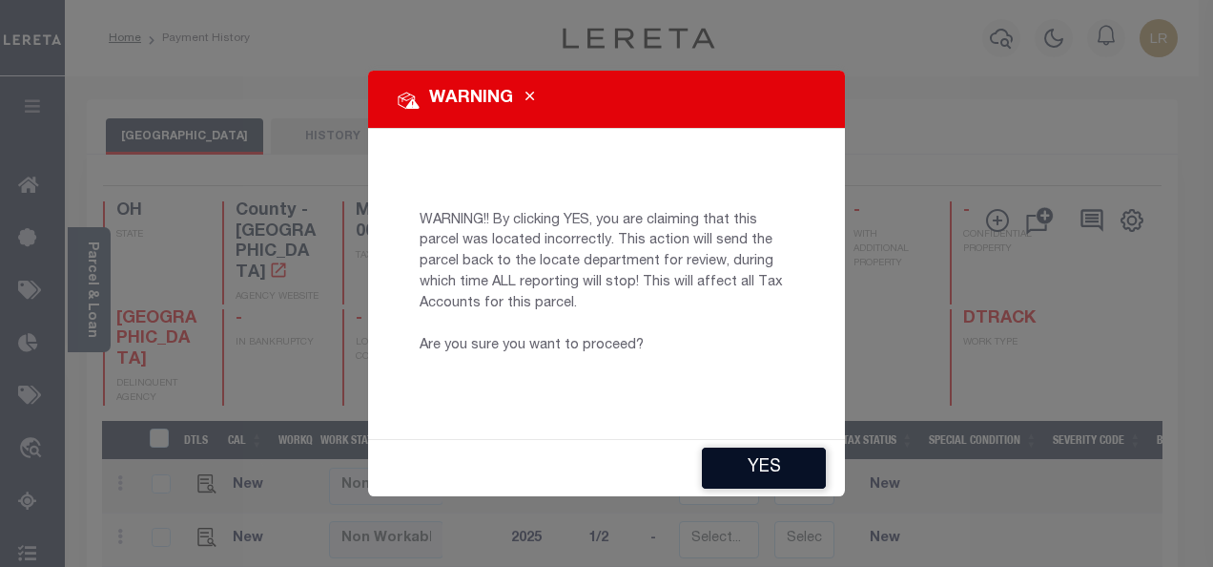
click at [777, 467] on button "YES" at bounding box center [764, 467] width 124 height 41
type input "[EMAIL_ADDRESS][DOMAIN_NAME]"
type input "[DATE]"
type input "PR"
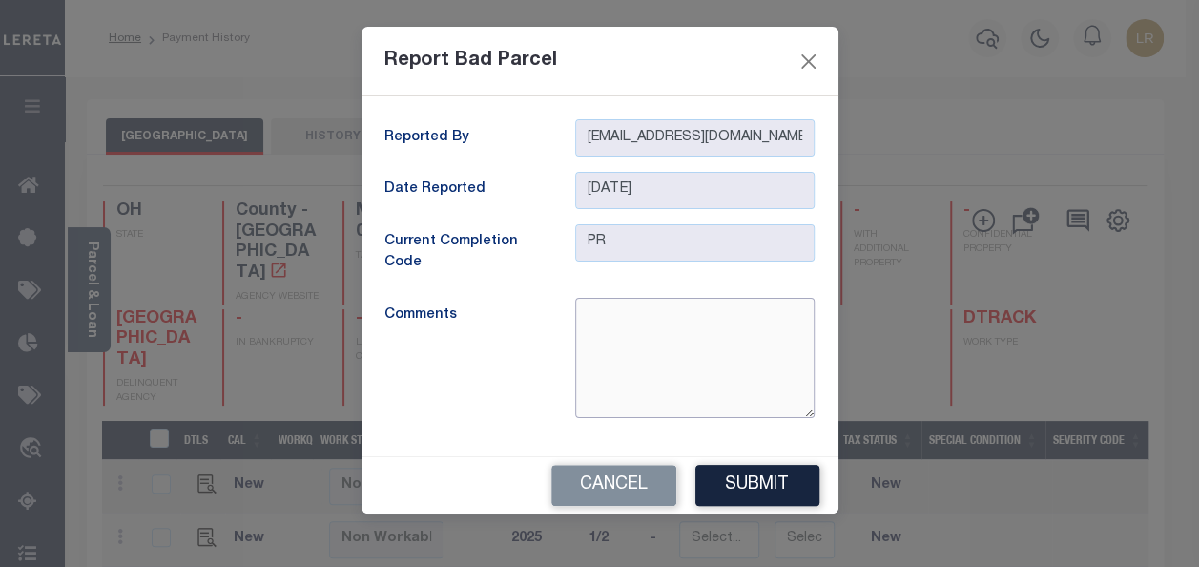
click at [653, 330] on textarea at bounding box center [694, 358] width 239 height 120
type textarea "Parcel is inactive"
click at [792, 488] on button "Submit" at bounding box center [757, 485] width 124 height 41
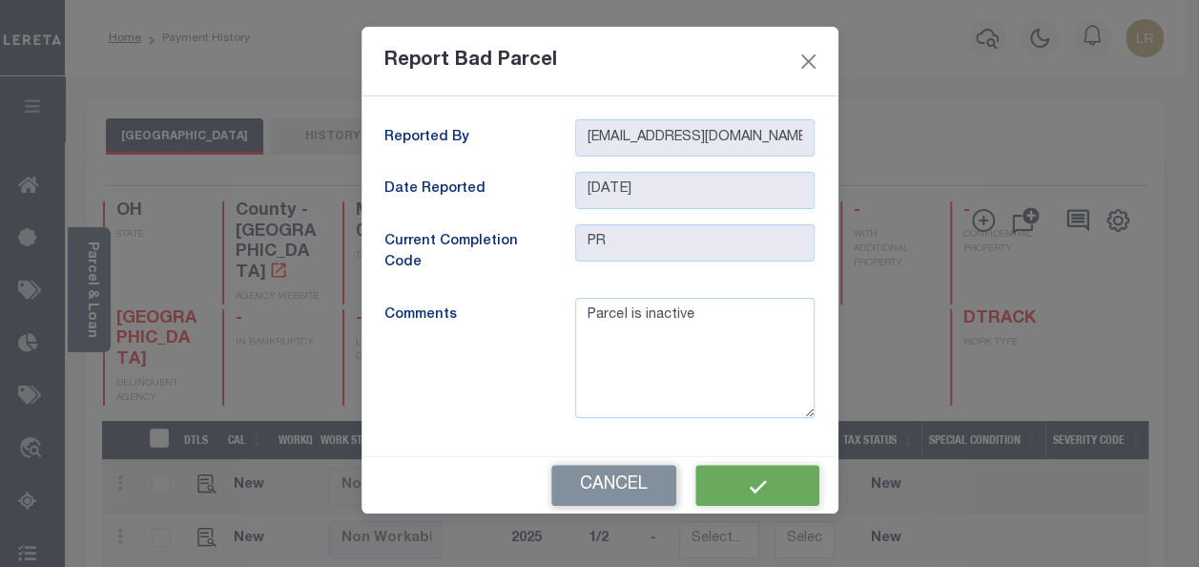
click at [786, 485] on div "Cancel" at bounding box center [600, 485] width 477 height 56
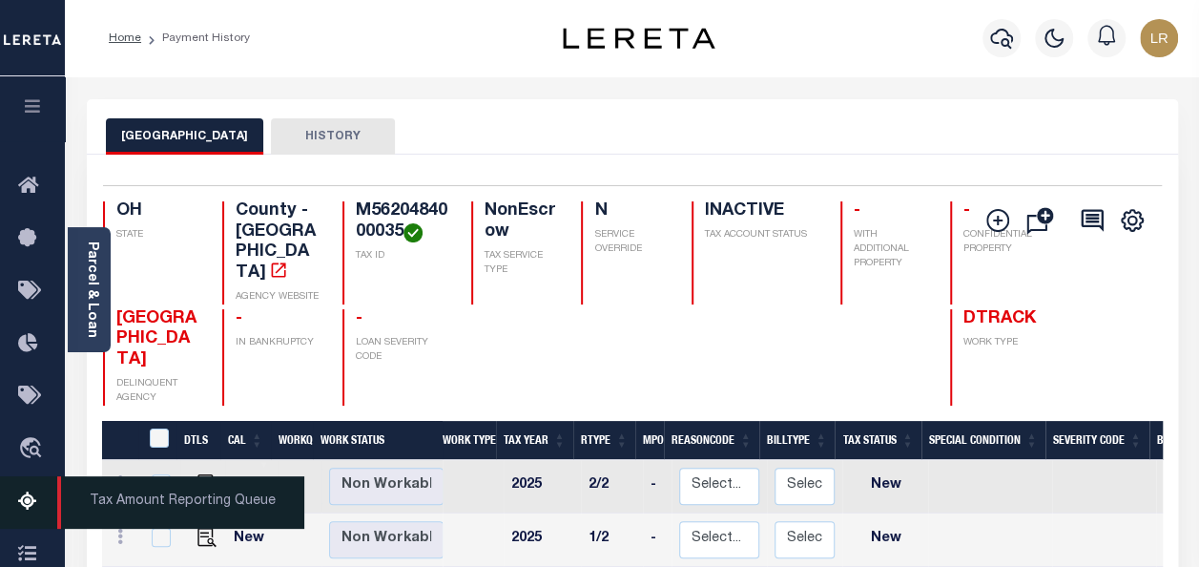
click at [27, 501] on icon at bounding box center [33, 502] width 31 height 24
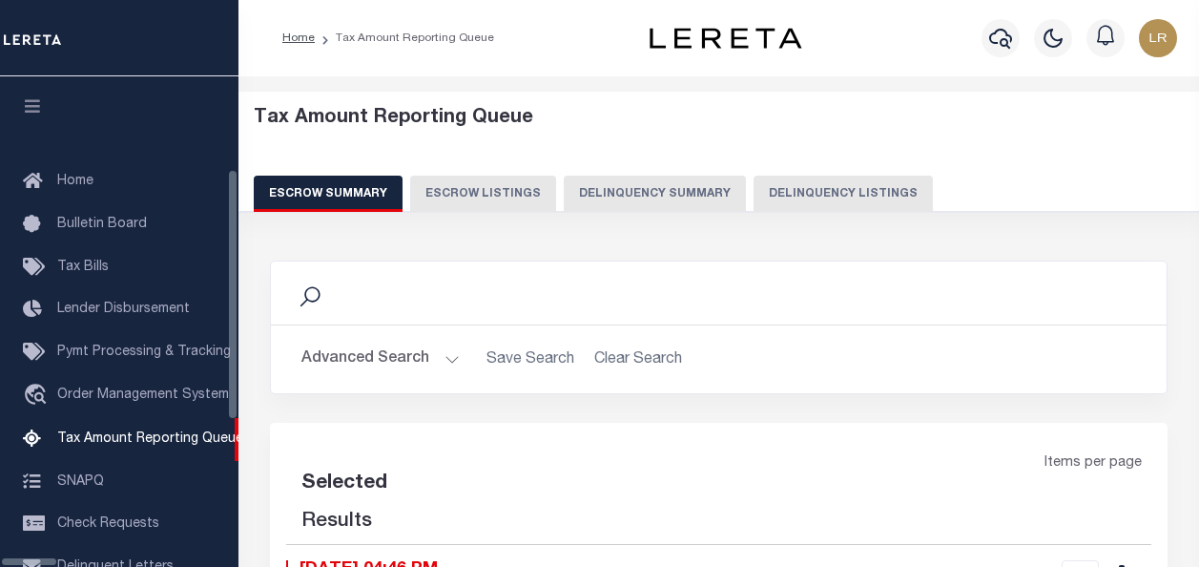
click at [803, 195] on button "Delinquency Listings" at bounding box center [843, 194] width 179 height 36
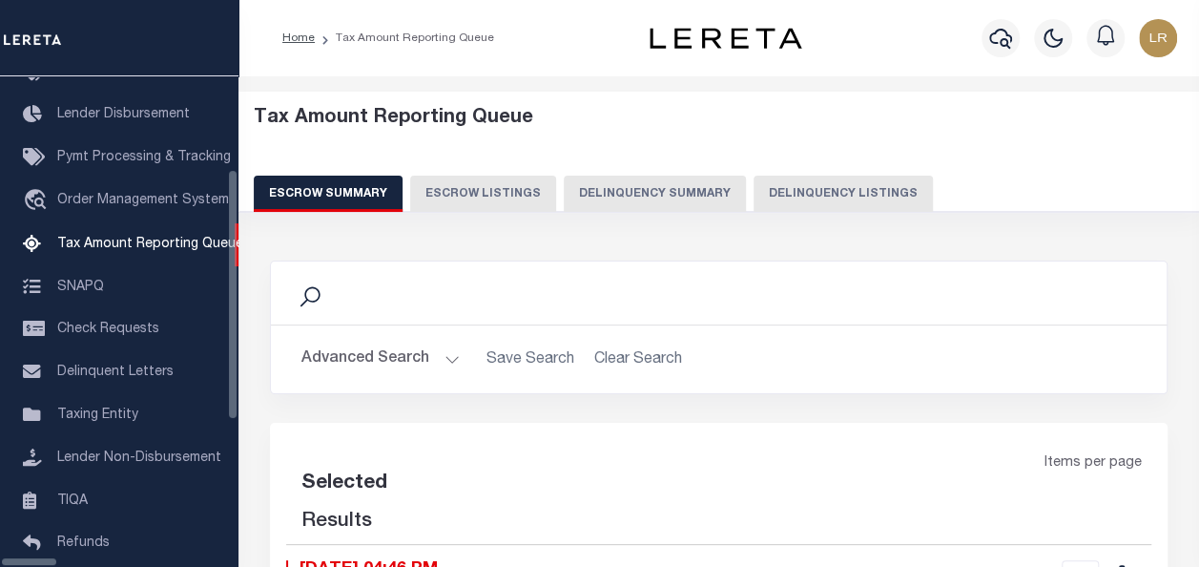
select select "100"
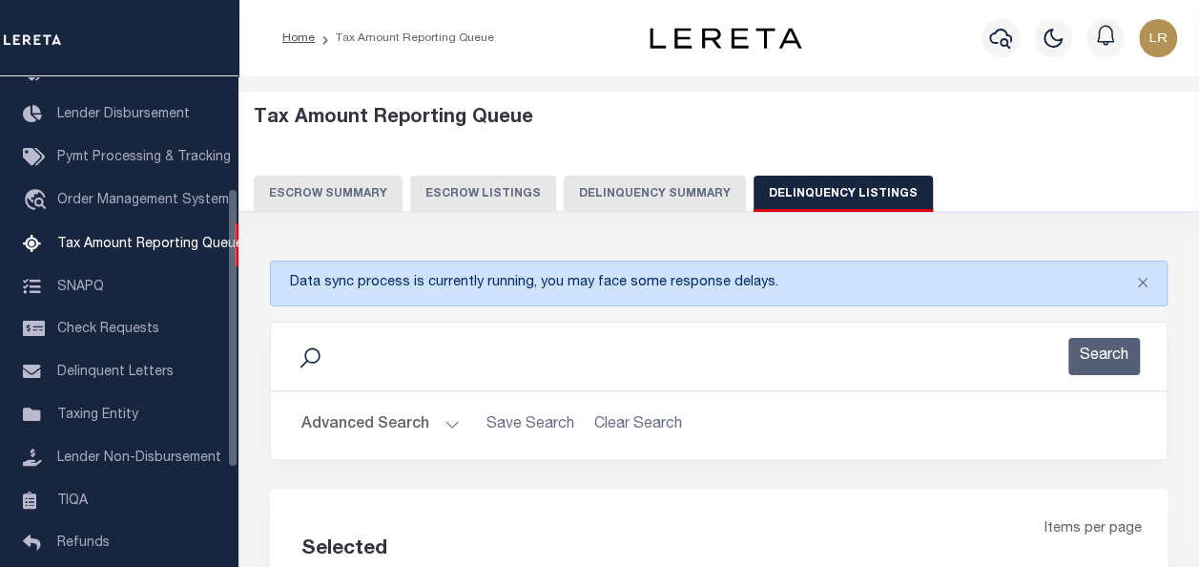
select select "100"
click at [399, 425] on button "Advanced Search" at bounding box center [380, 424] width 158 height 37
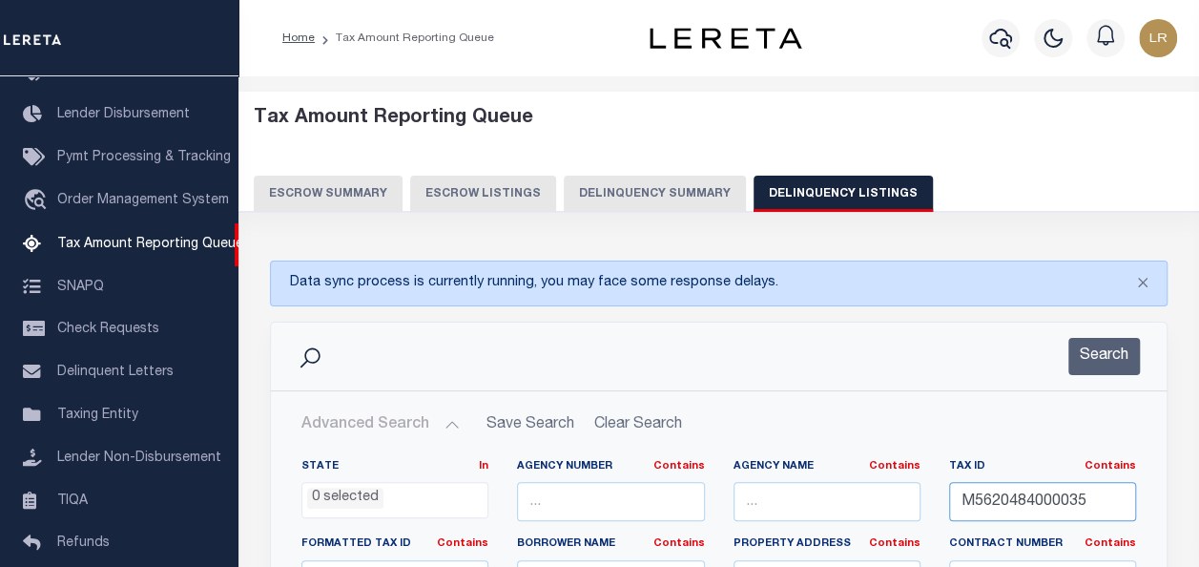
drag, startPoint x: 1091, startPoint y: 494, endPoint x: 943, endPoint y: 491, distance: 148.9
click at [943, 491] on div "Tax ID Contains Contains Is M5620484000035" at bounding box center [1043, 498] width 216 height 78
paste input "6"
type input "M5620484000036"
click at [1110, 358] on button "Search" at bounding box center [1104, 356] width 72 height 37
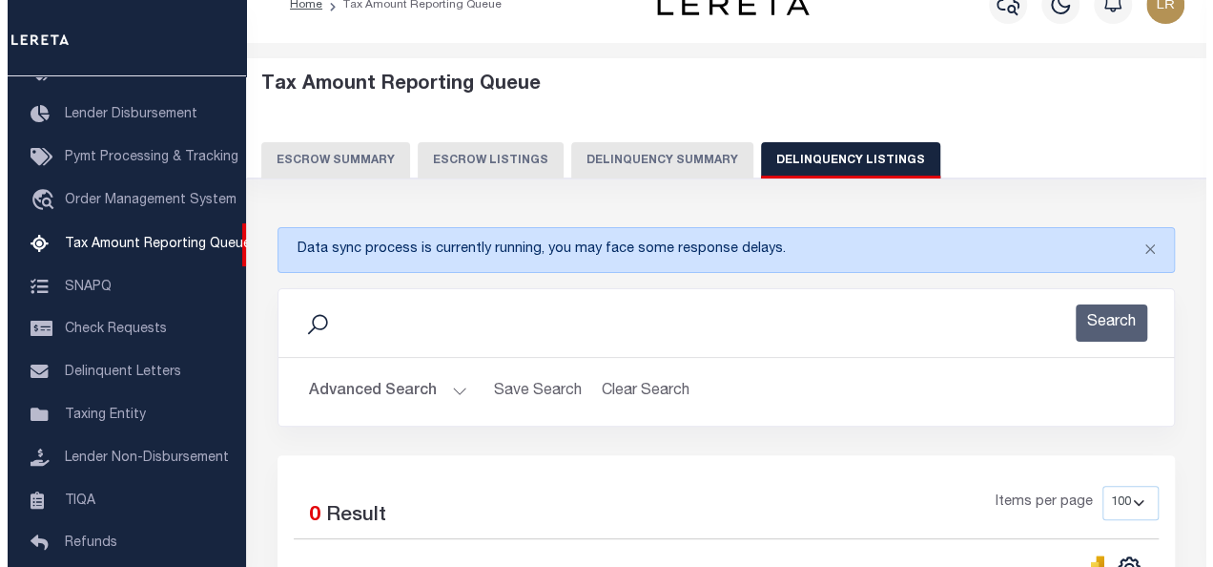
scroll to position [0, 0]
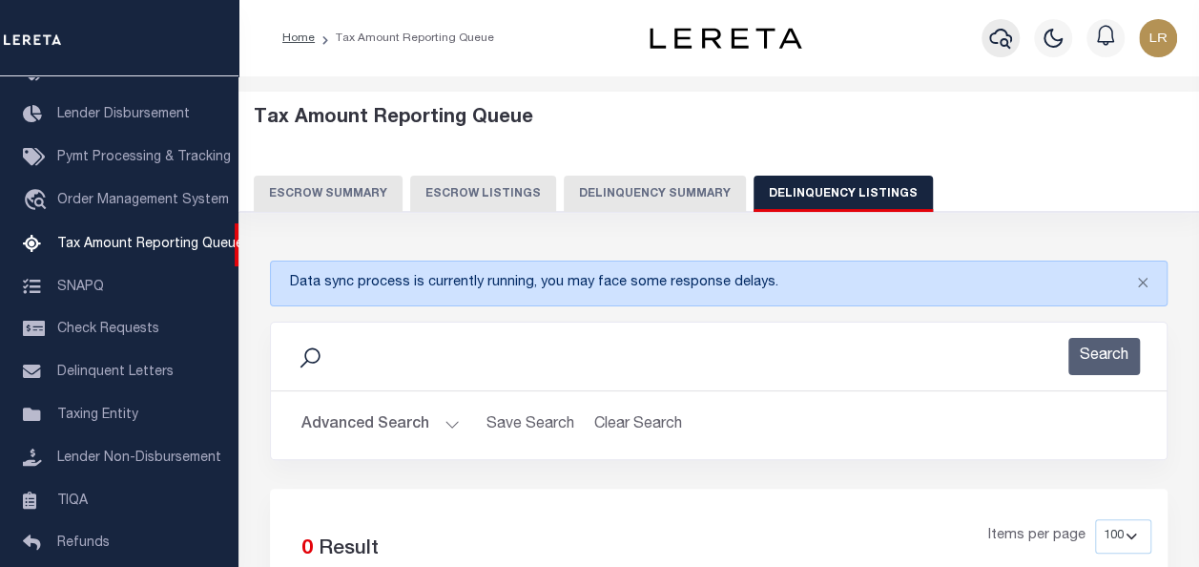
click at [1006, 44] on icon "button" at bounding box center [1000, 38] width 23 height 23
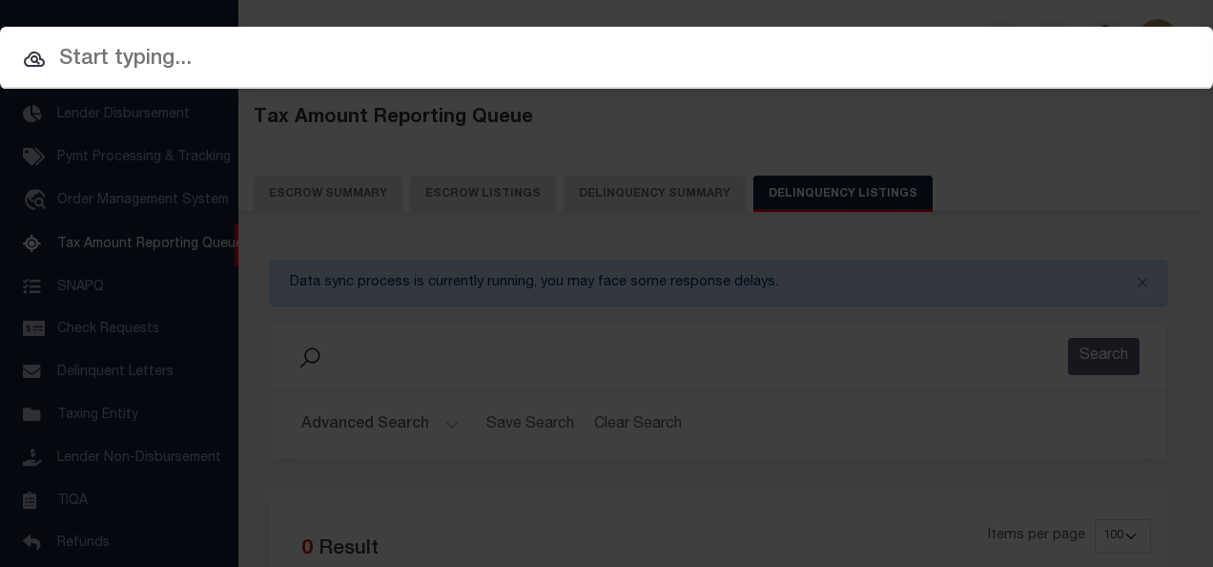
paste input "M5620484000036"
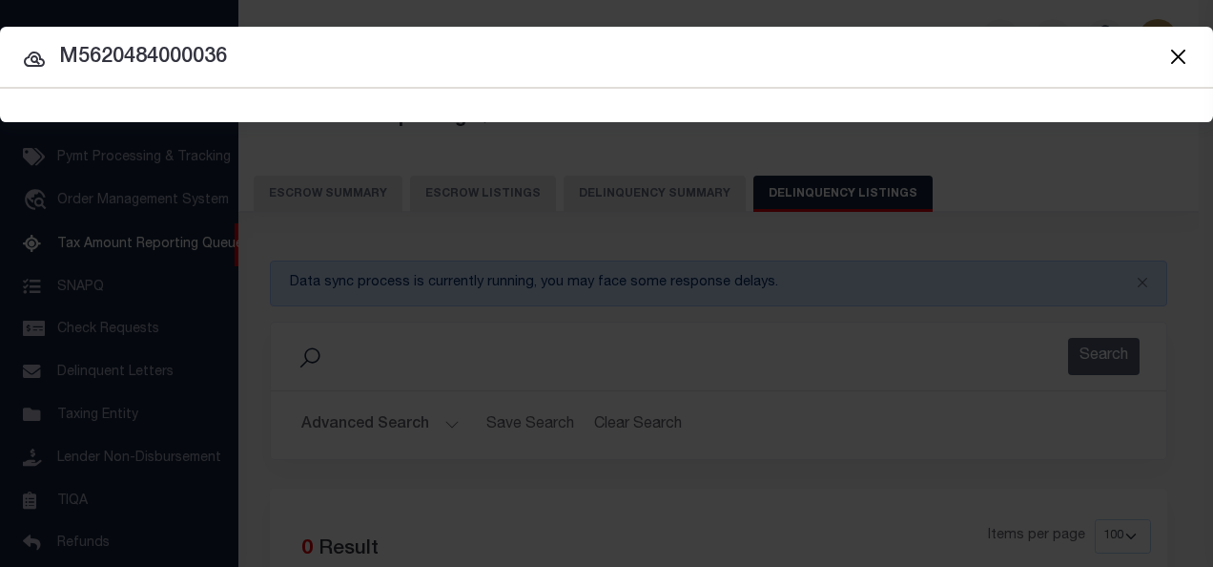
type input "M5620484000036"
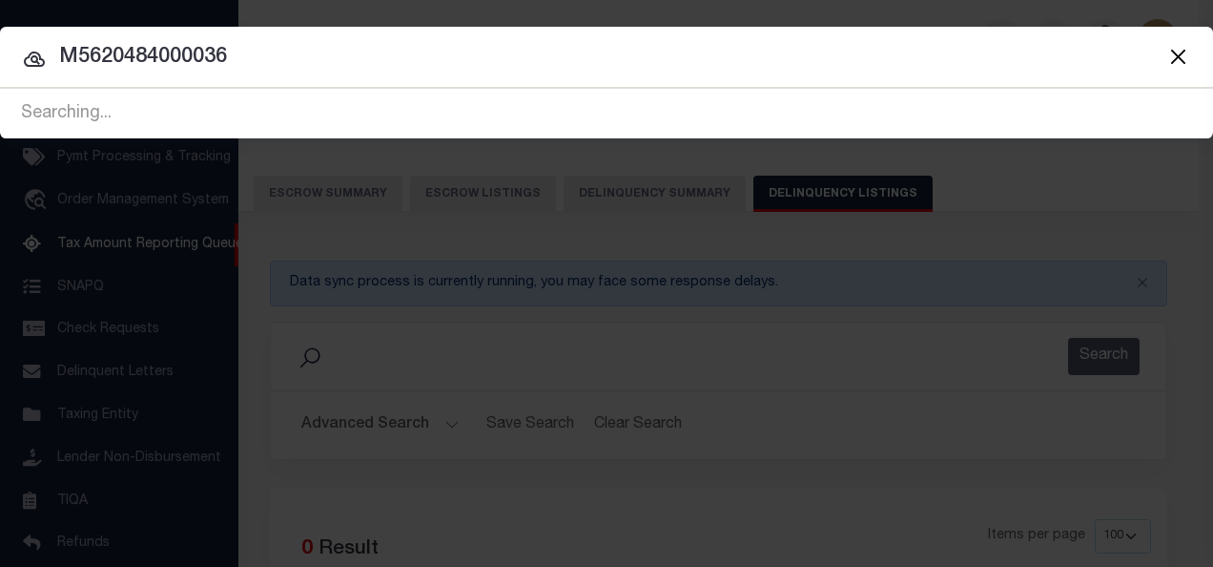
click at [31, 54] on icon at bounding box center [34, 59] width 23 height 23
click at [36, 57] on icon at bounding box center [34, 59] width 21 height 15
click at [31, 57] on icon at bounding box center [34, 59] width 23 height 23
click at [33, 57] on icon at bounding box center [34, 59] width 23 height 23
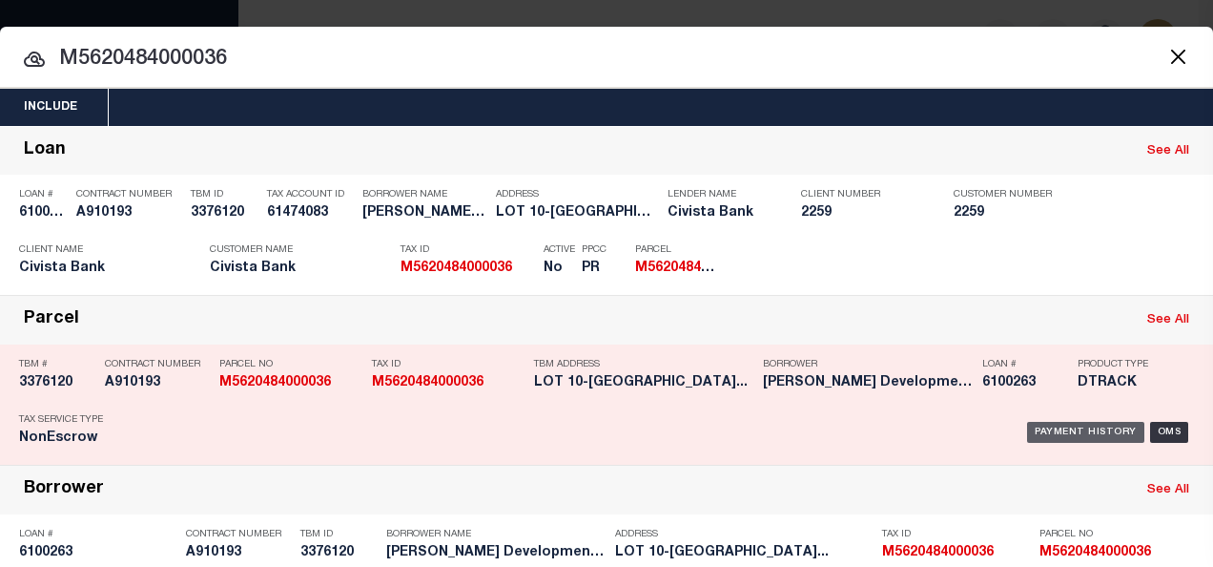
click at [1064, 427] on div "Payment History" at bounding box center [1085, 432] width 117 height 21
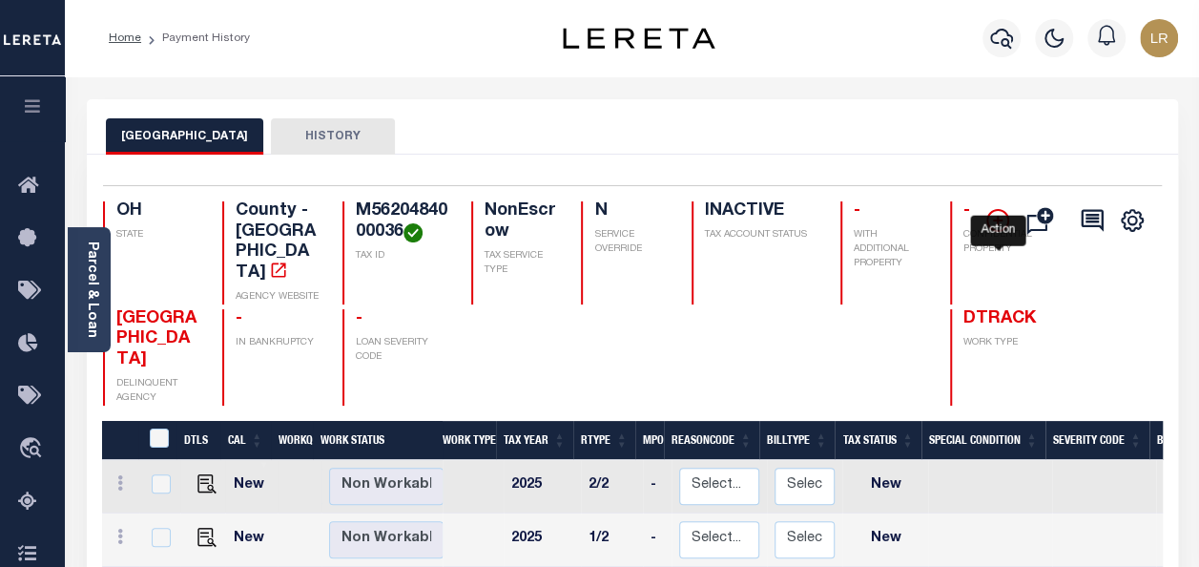
click at [1001, 217] on icon "" at bounding box center [997, 220] width 23 height 23
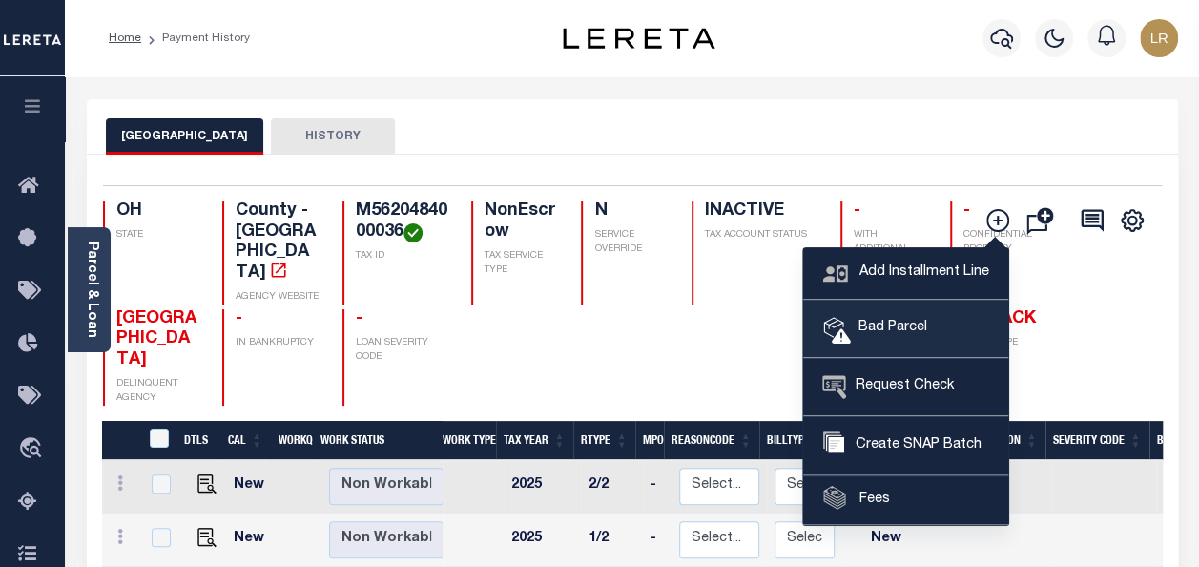
click at [899, 321] on span "Bad Parcel" at bounding box center [889, 328] width 76 height 21
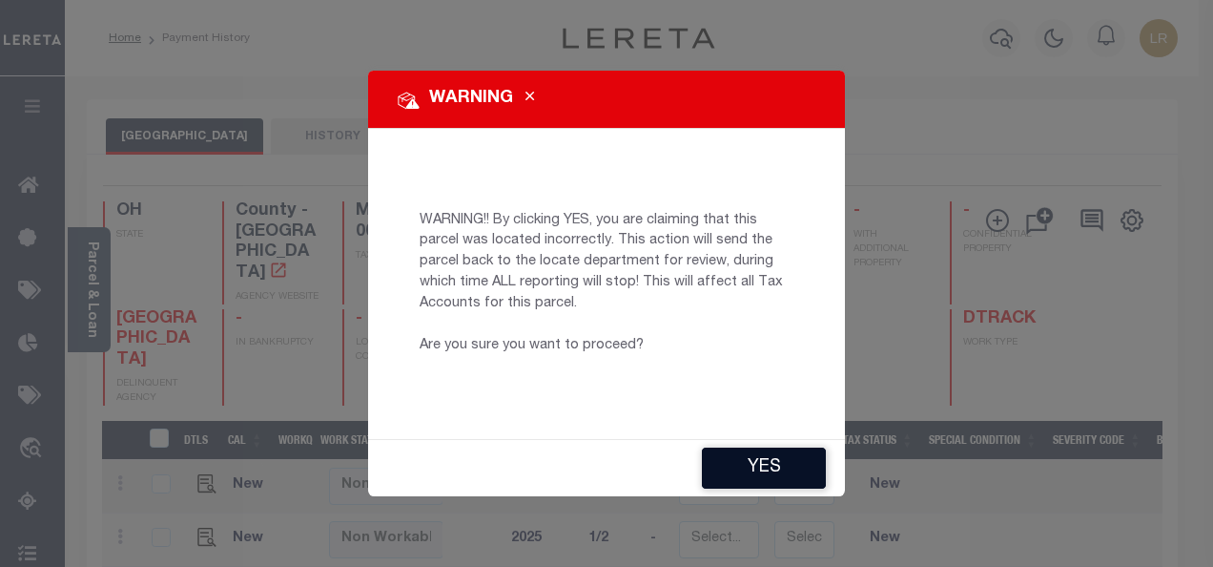
click at [778, 469] on button "YES" at bounding box center [764, 467] width 124 height 41
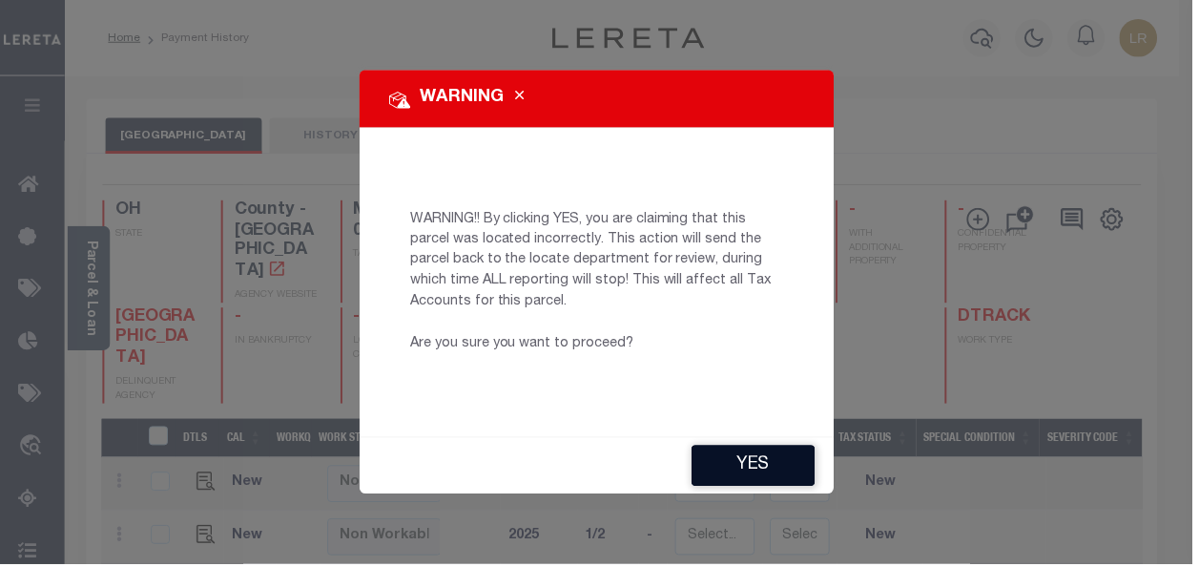
type input "[EMAIL_ADDRESS][DOMAIN_NAME]"
type input "[DATE]"
type input "PR"
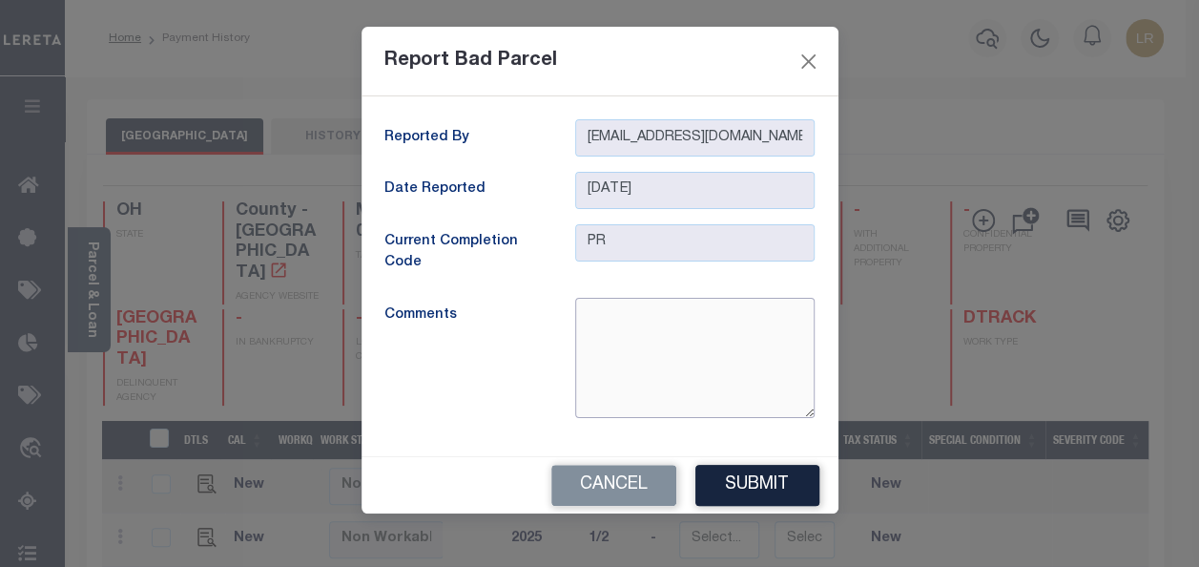
click at [645, 325] on textarea at bounding box center [694, 358] width 239 height 120
type textarea "Parcel is inactive"
click at [747, 484] on button "Submit" at bounding box center [757, 485] width 124 height 41
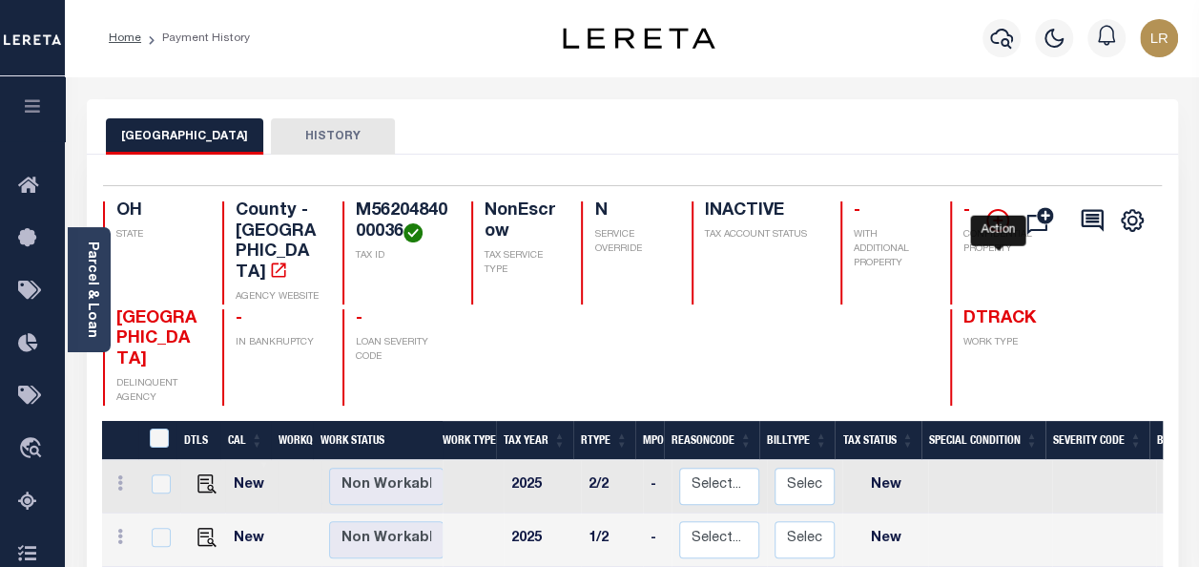
click at [996, 222] on icon "" at bounding box center [997, 220] width 23 height 23
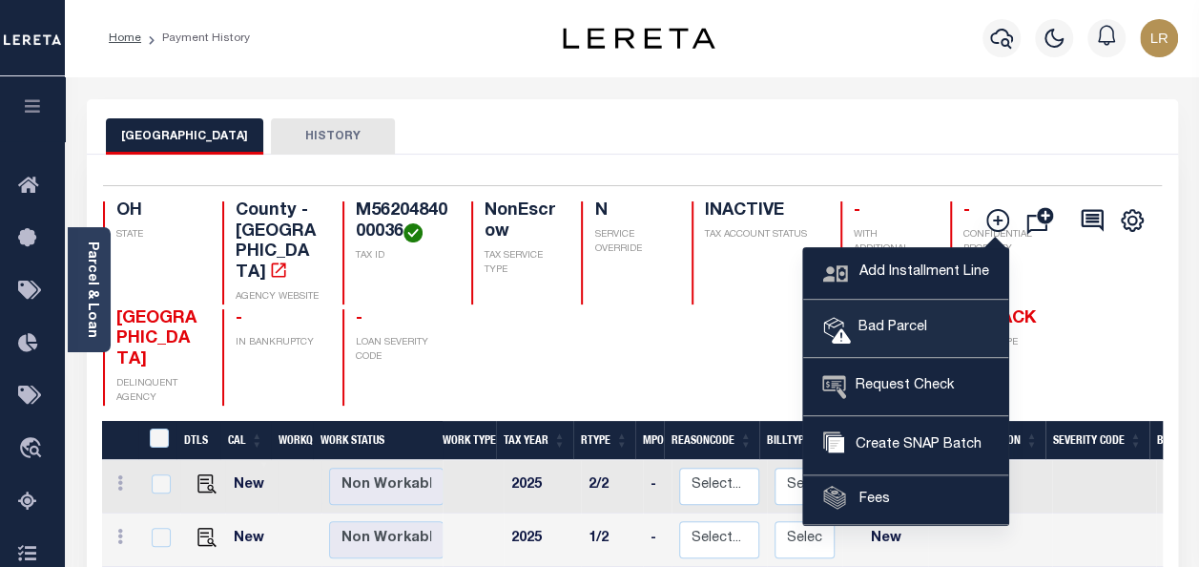
click at [866, 312] on link "Bad Parcel" at bounding box center [905, 329] width 205 height 57
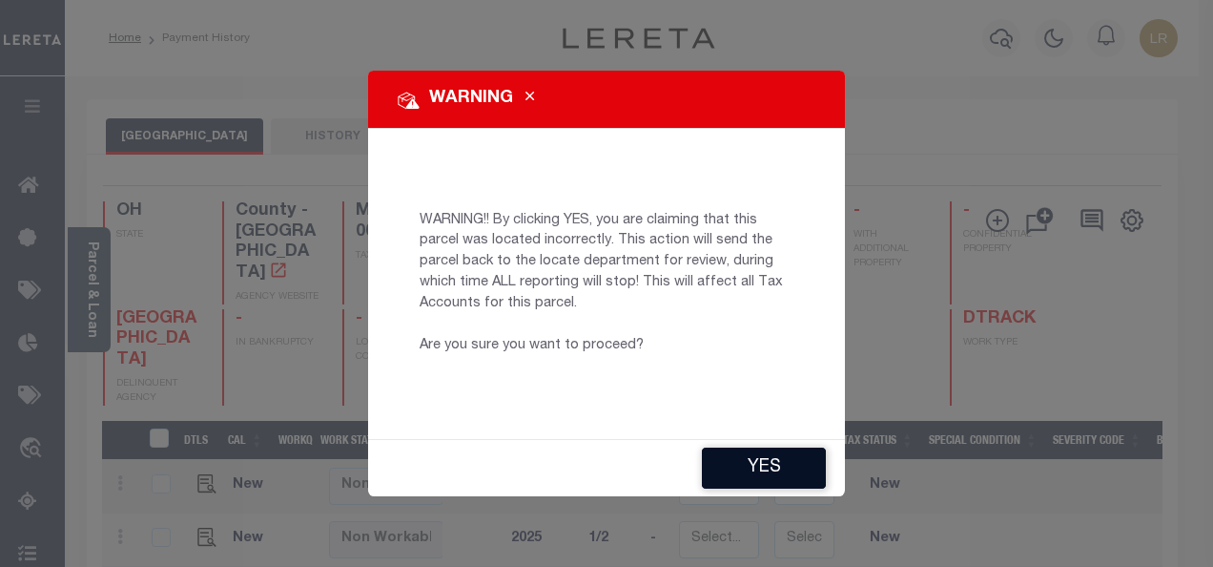
click at [736, 462] on button "YES" at bounding box center [764, 467] width 124 height 41
type input "BP"
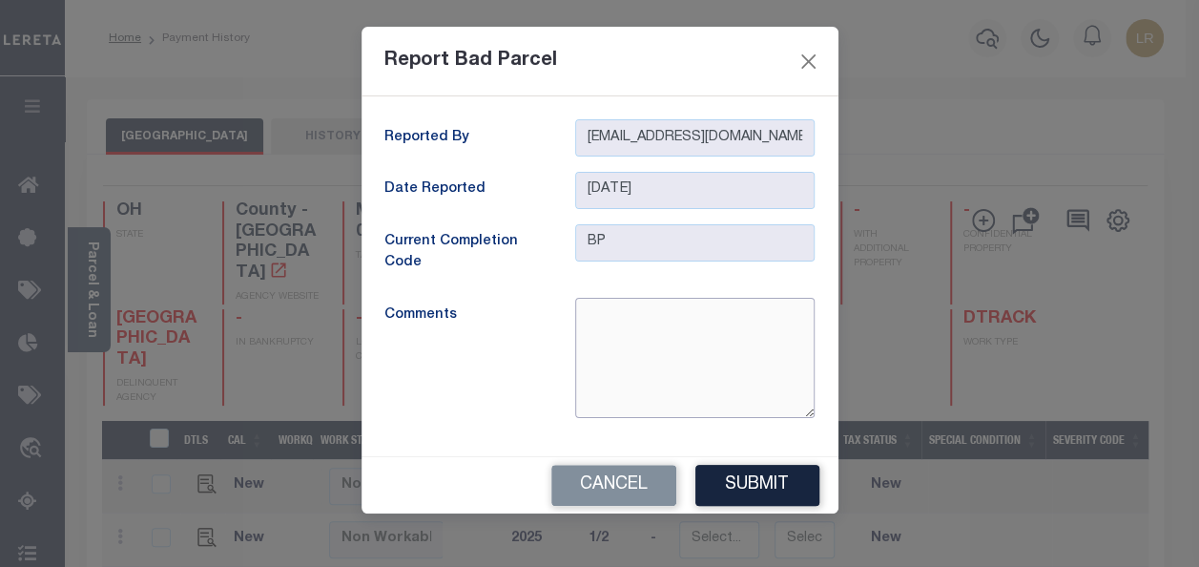
click at [640, 325] on textarea at bounding box center [694, 358] width 239 height 120
type textarea "Parcel is inactive"
click at [741, 487] on button "Submit" at bounding box center [757, 485] width 124 height 41
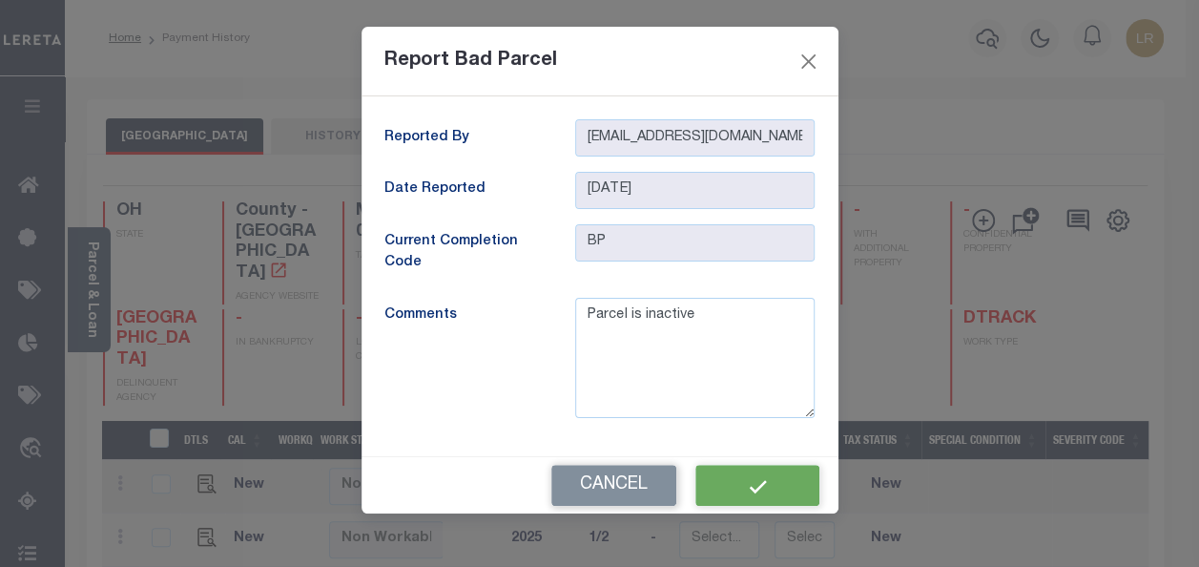
click at [741, 487] on div "Cancel" at bounding box center [600, 485] width 477 height 56
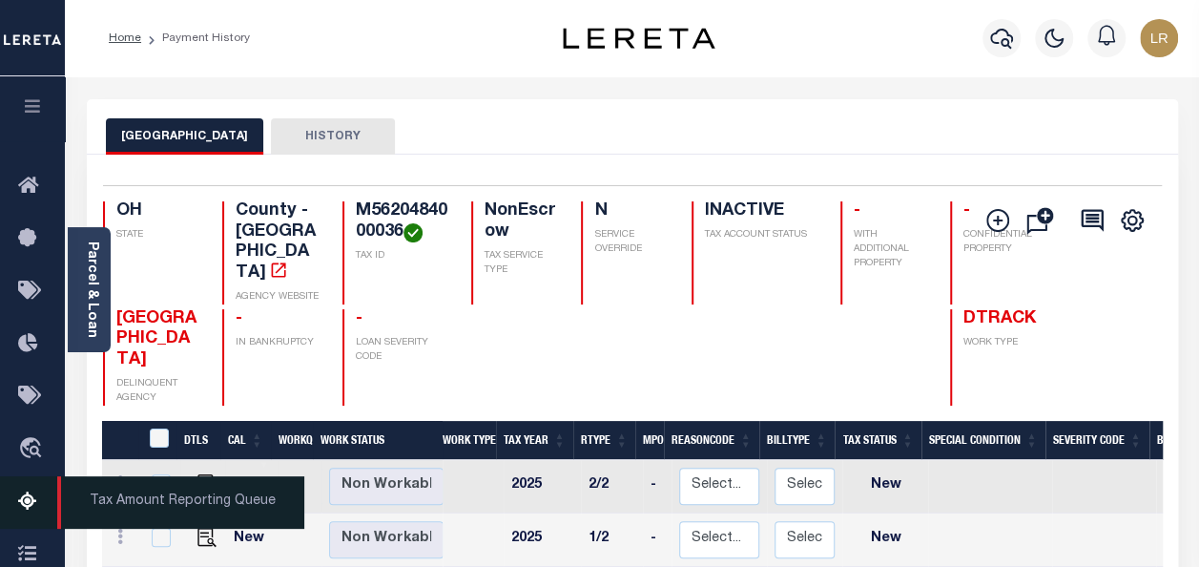
click at [26, 505] on icon at bounding box center [33, 502] width 31 height 24
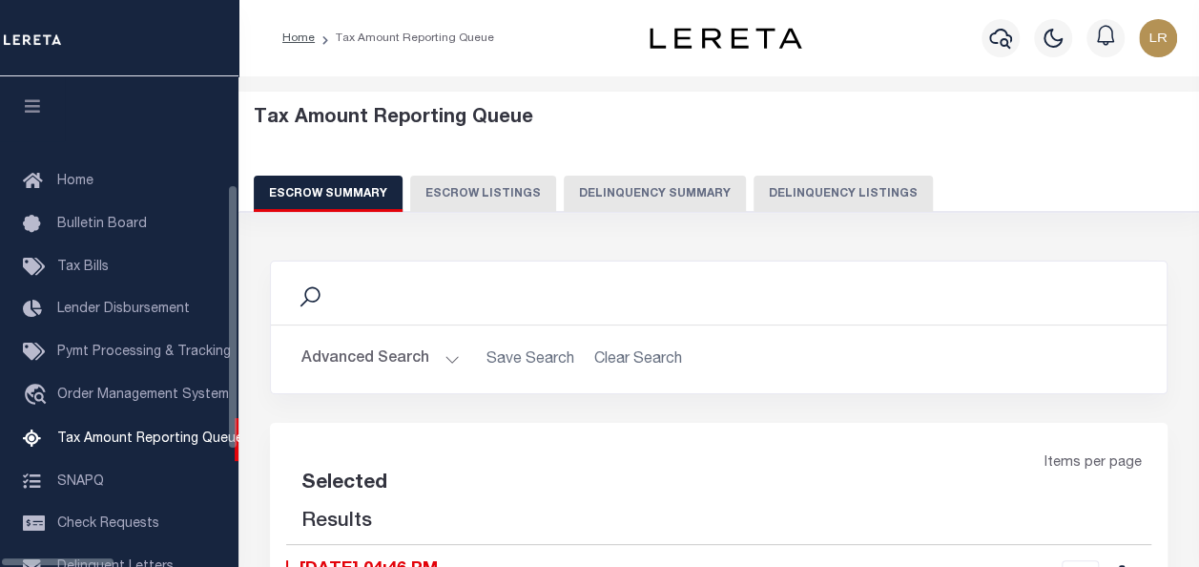
scroll to position [195, 0]
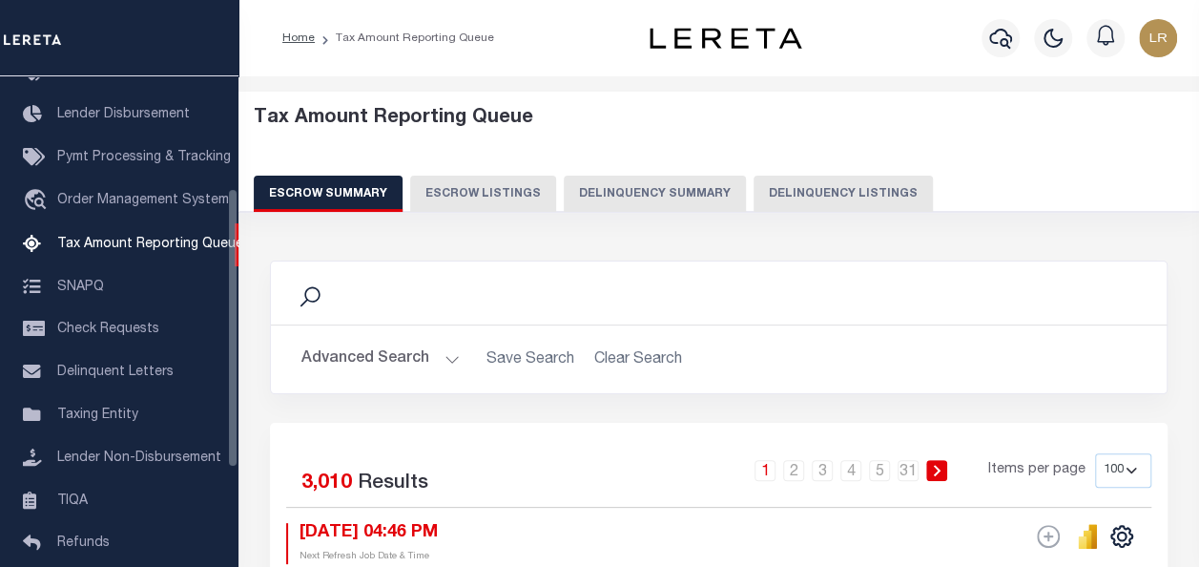
click at [784, 200] on button "Delinquency Listings" at bounding box center [843, 194] width 179 height 36
select select "100"
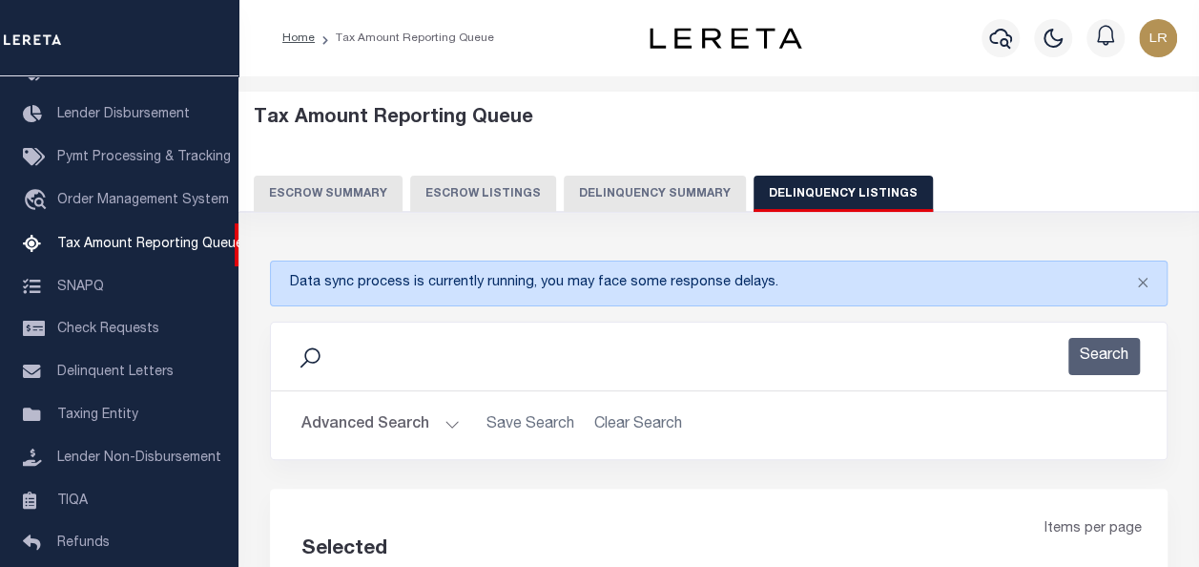
select select "100"
click at [388, 416] on button "Advanced Search" at bounding box center [380, 424] width 158 height 37
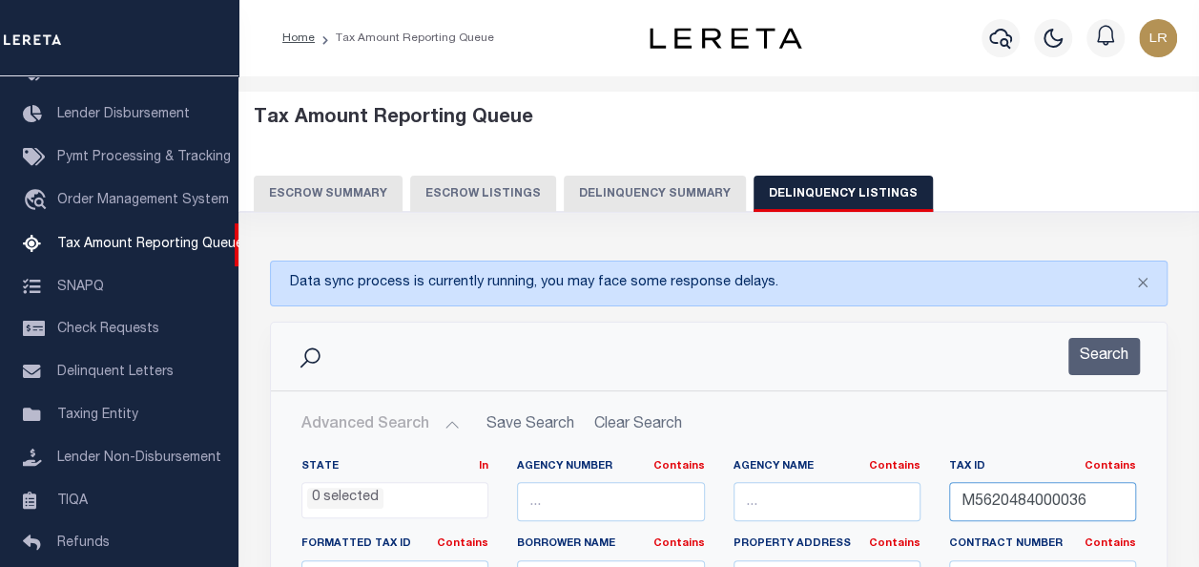
drag, startPoint x: 1112, startPoint y: 501, endPoint x: 952, endPoint y: 508, distance: 160.4
click at [952, 508] on input "M5620484000036" at bounding box center [1042, 501] width 187 height 39
paste input "40"
type input "M5620484000040"
click at [1104, 362] on button "Search" at bounding box center [1104, 356] width 72 height 37
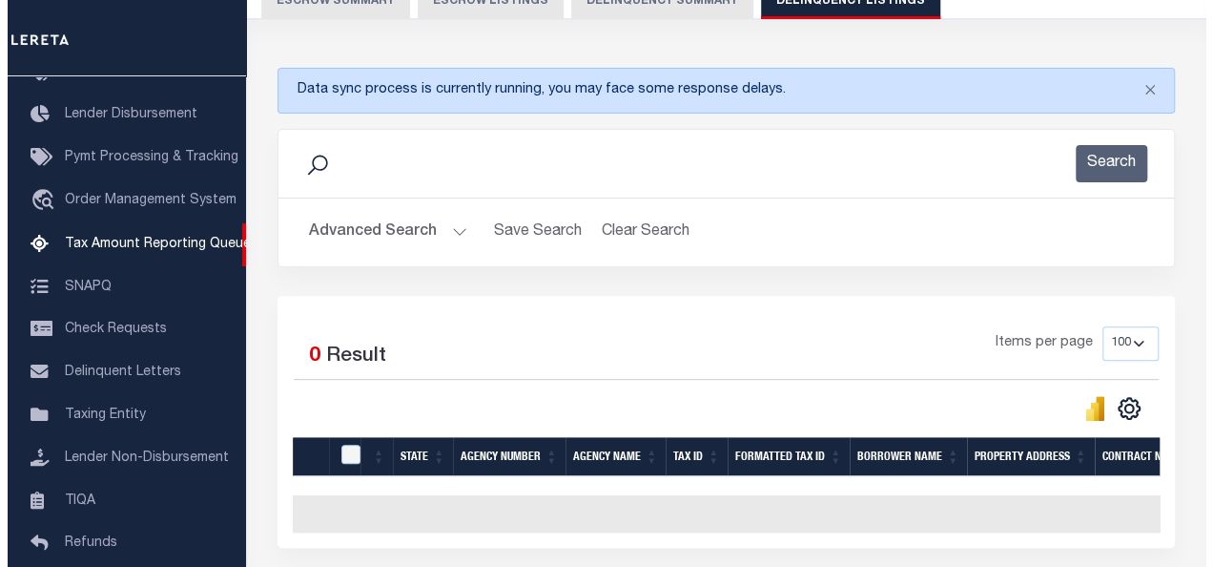
scroll to position [0, 0]
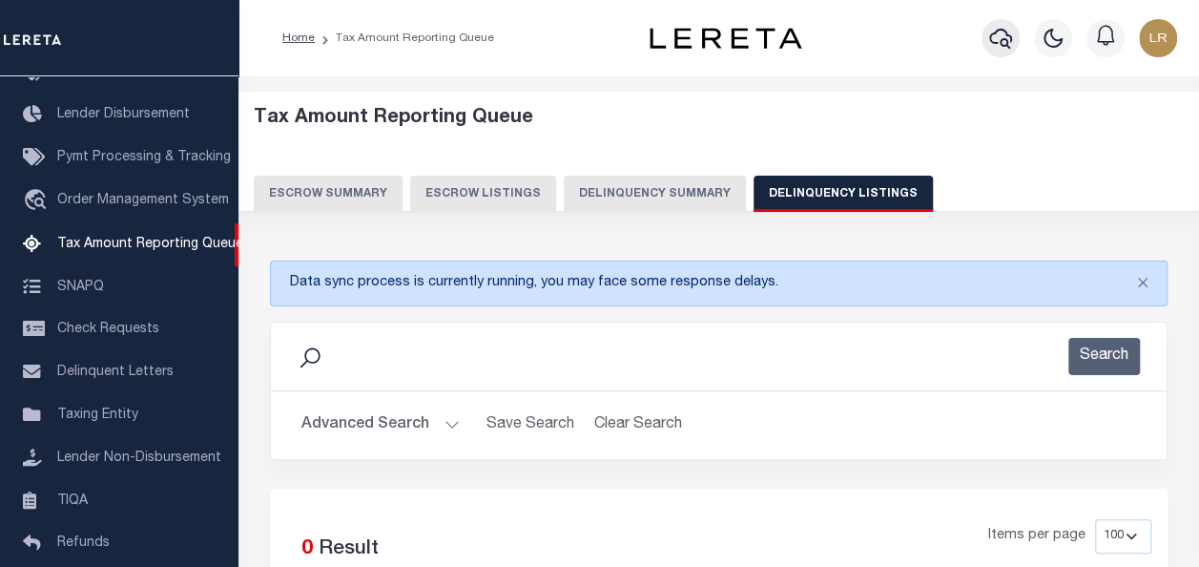
click at [1005, 31] on icon "button" at bounding box center [1000, 39] width 23 height 20
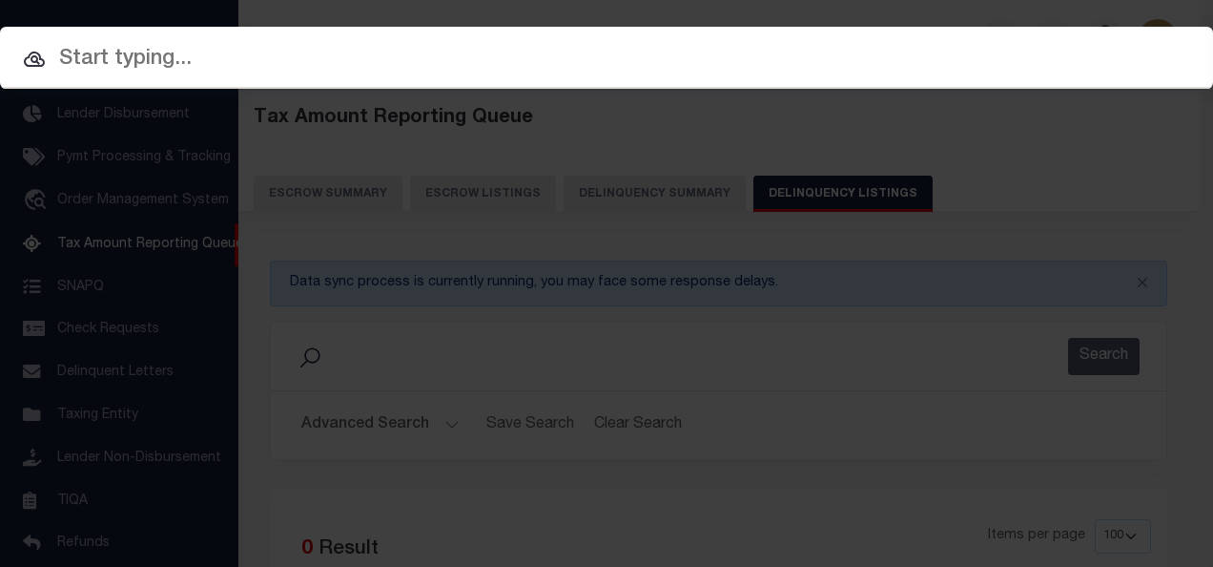
paste input "M5620484000040"
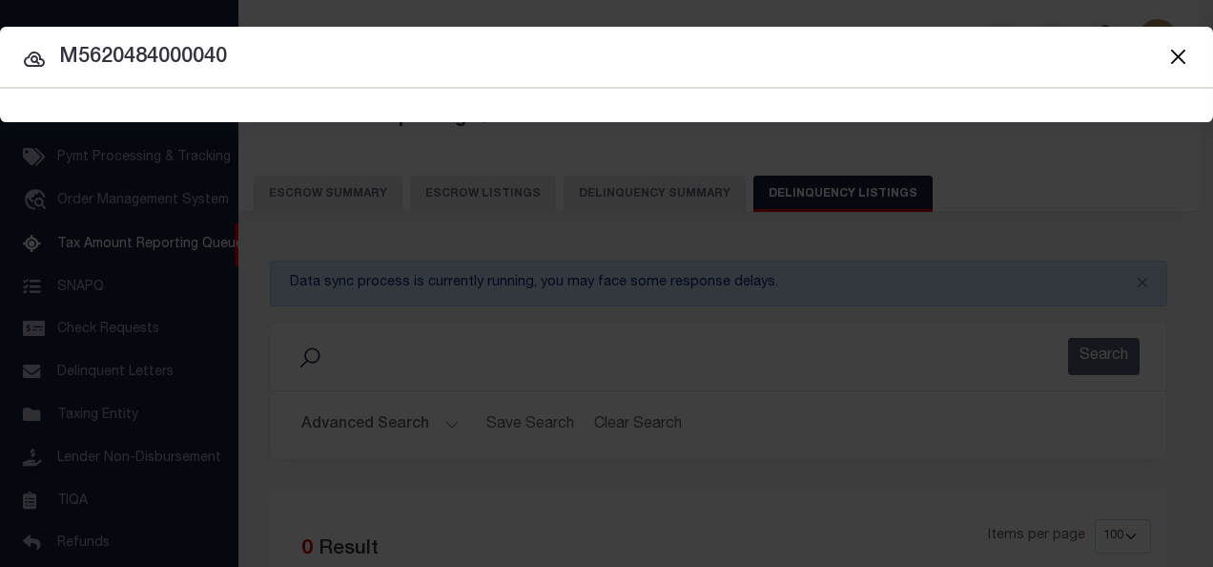
type input "M5620484000040"
click at [34, 57] on icon at bounding box center [34, 59] width 23 height 23
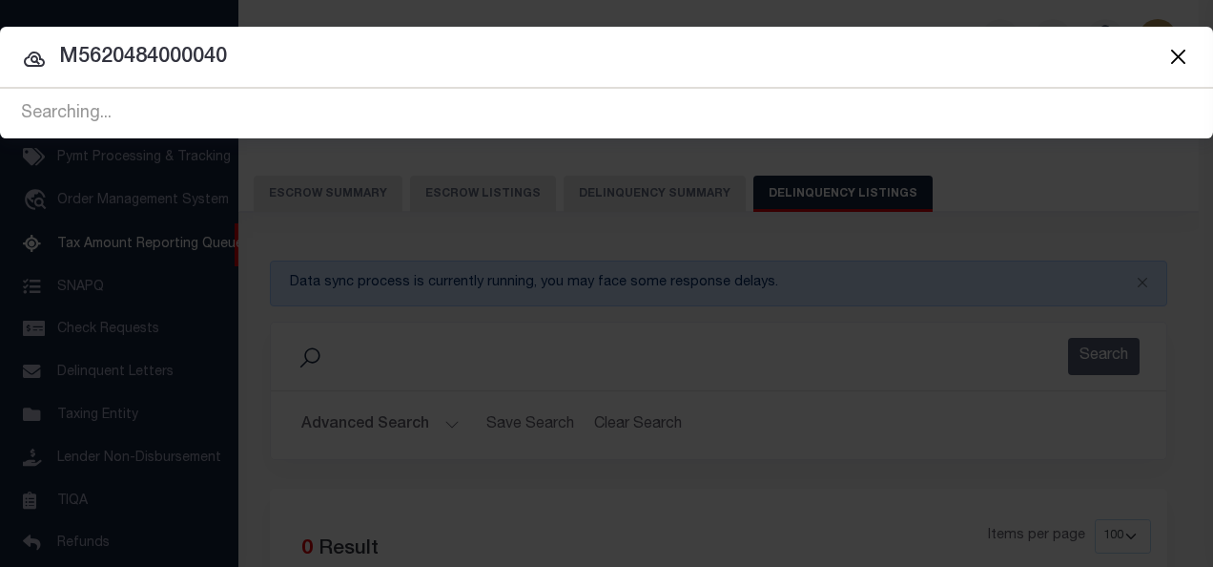
click at [32, 53] on icon at bounding box center [34, 59] width 23 height 23
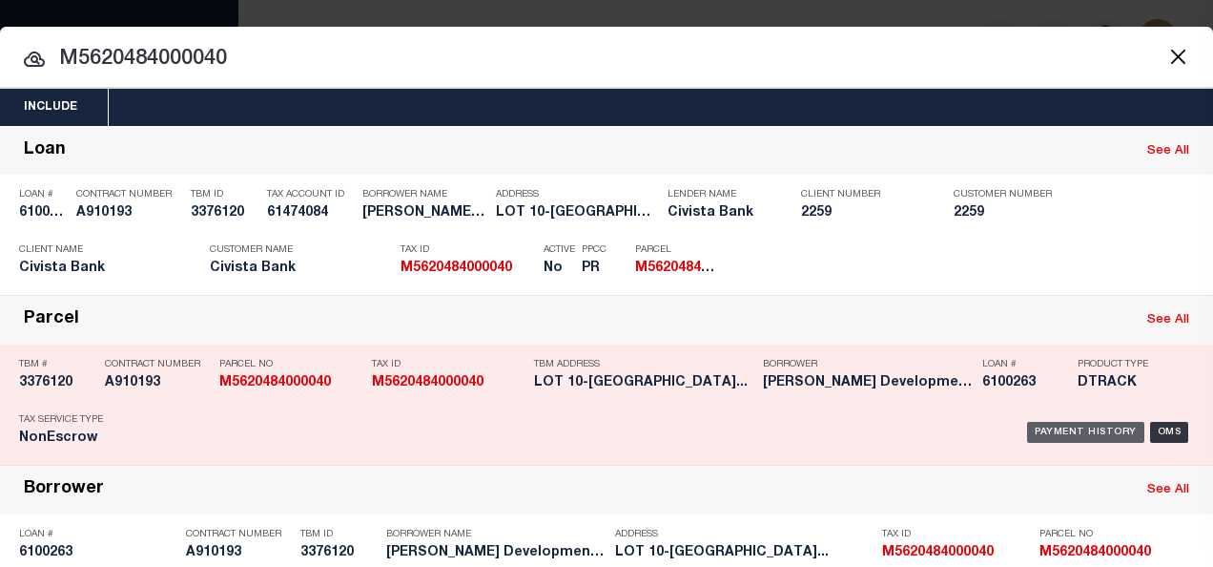
click at [1067, 431] on div "Payment History" at bounding box center [1085, 432] width 117 height 21
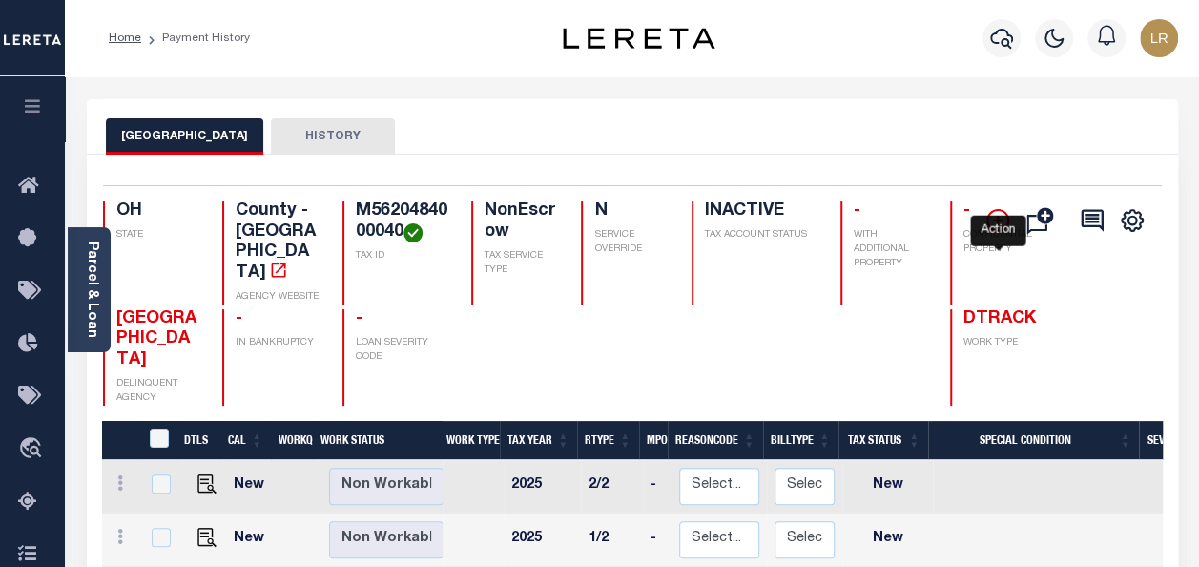
click at [1002, 221] on icon "" at bounding box center [997, 221] width 10 height 10
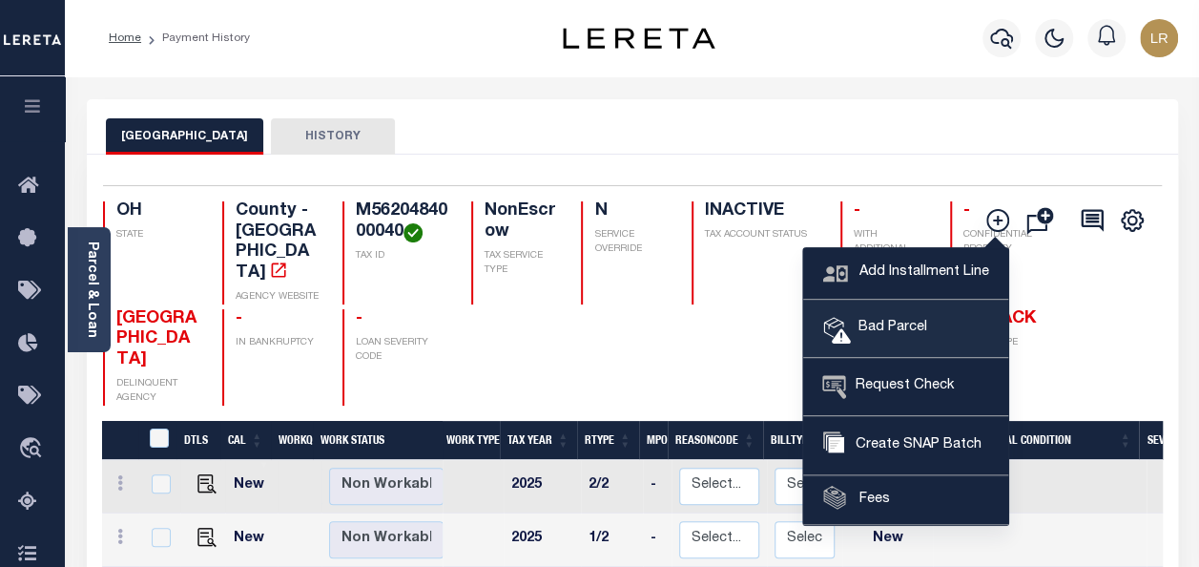
click at [885, 318] on span "Bad Parcel" at bounding box center [889, 328] width 76 height 21
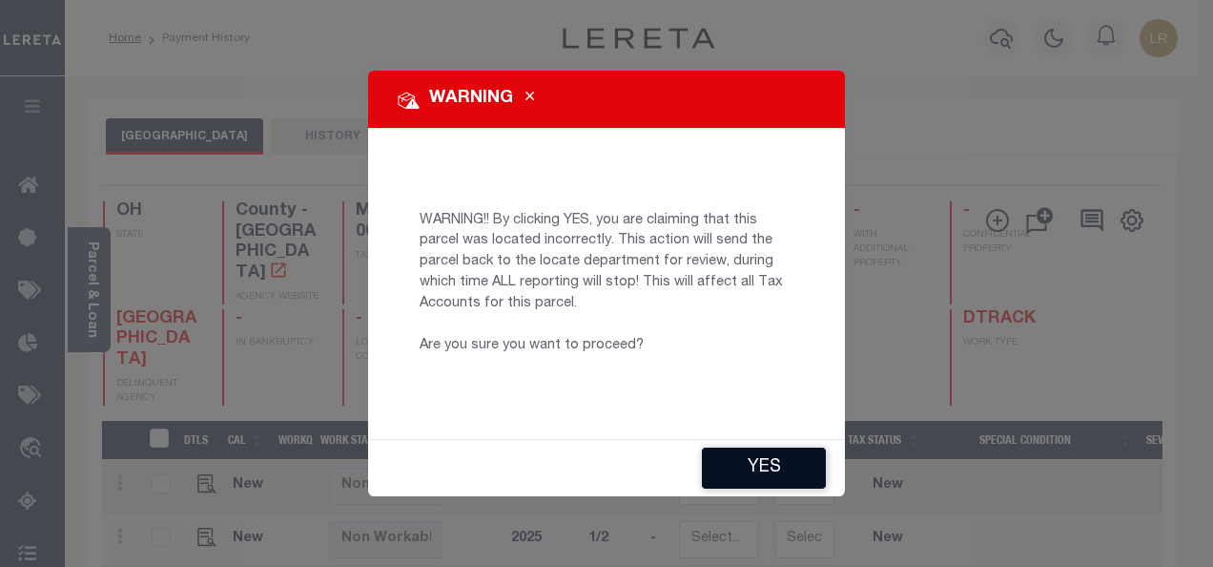
click at [765, 464] on button "YES" at bounding box center [764, 467] width 124 height 41
type input "[EMAIL_ADDRESS][DOMAIN_NAME]"
type input "[DATE]"
type input "PR"
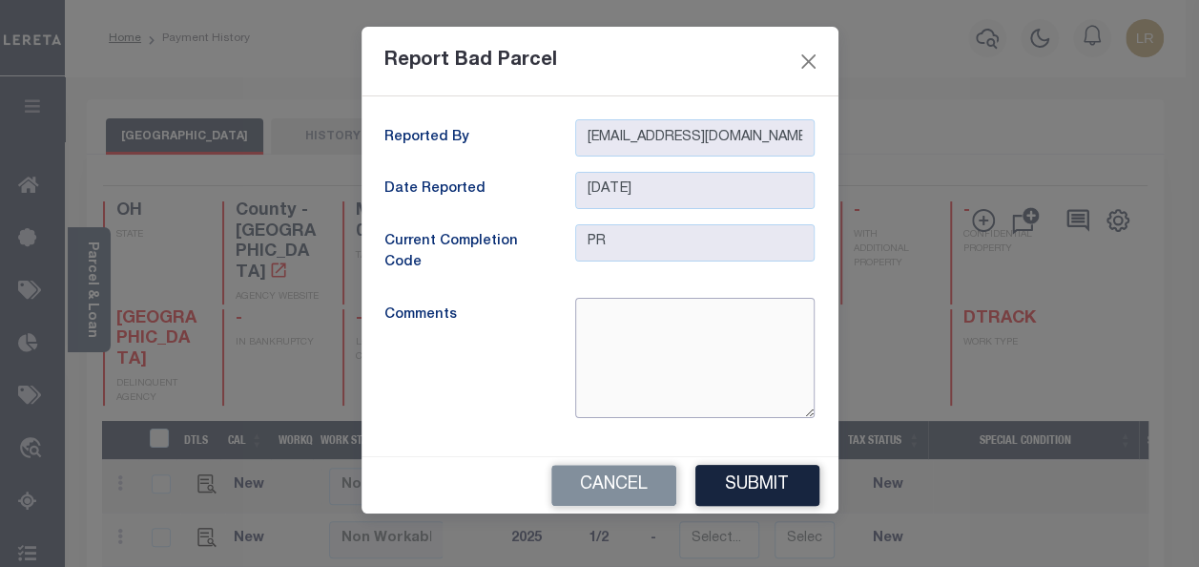
click at [691, 359] on textarea at bounding box center [694, 358] width 239 height 120
type textarea "Parcel is inactive"
click at [767, 482] on button "Submit" at bounding box center [757, 485] width 124 height 41
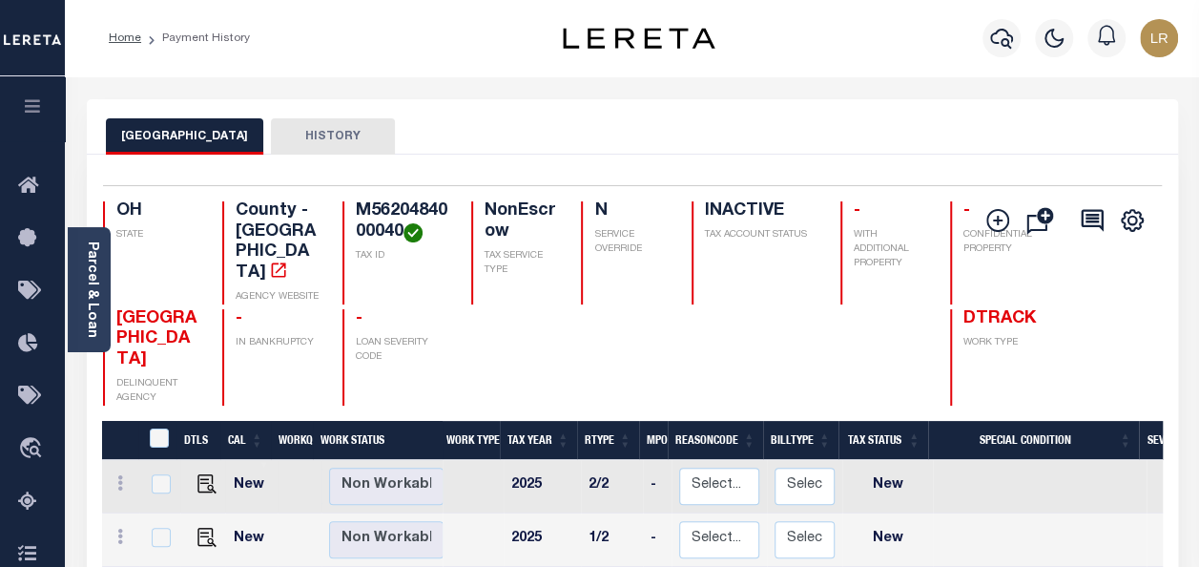
drag, startPoint x: 32, startPoint y: 509, endPoint x: 95, endPoint y: 462, distance: 79.0
click at [32, 509] on icon at bounding box center [33, 502] width 31 height 24
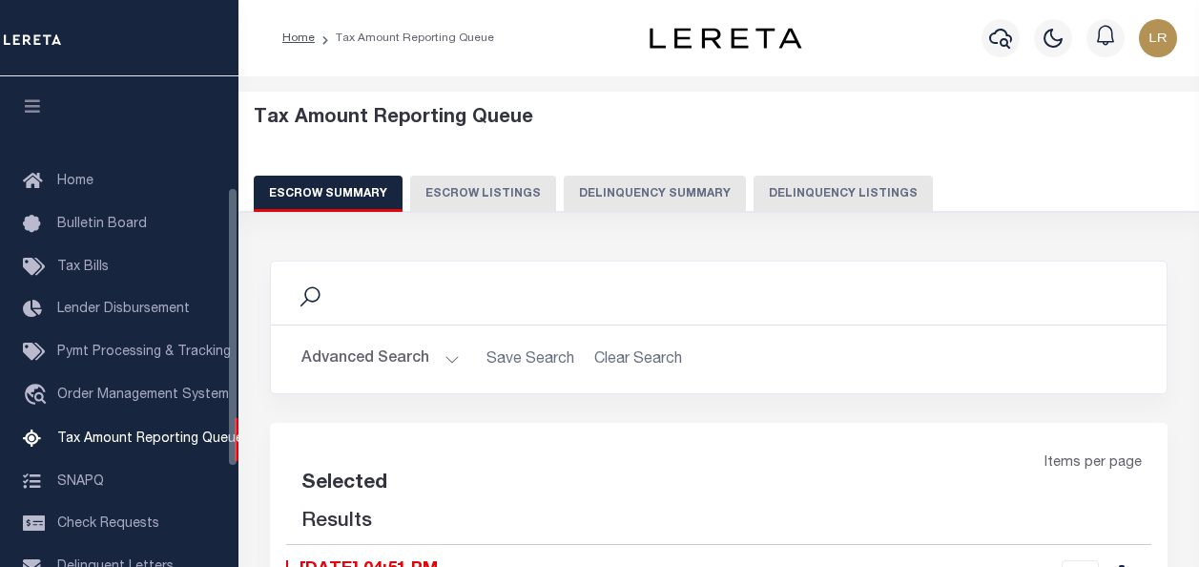
select select "100"
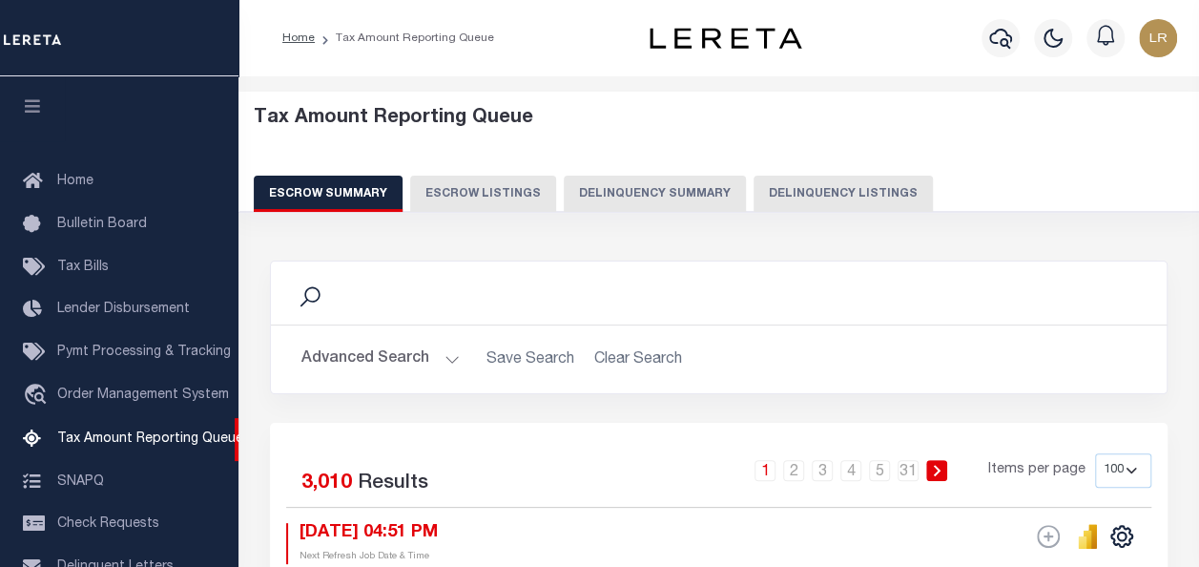
scroll to position [195, 0]
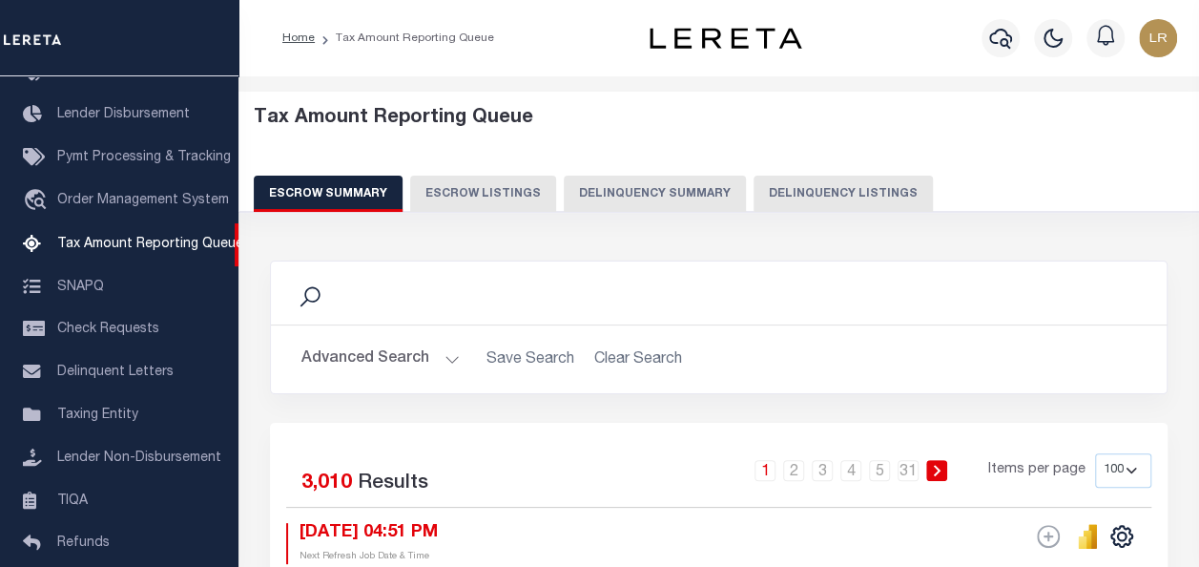
click at [822, 183] on button "Delinquency Listings" at bounding box center [843, 194] width 179 height 36
select select "100"
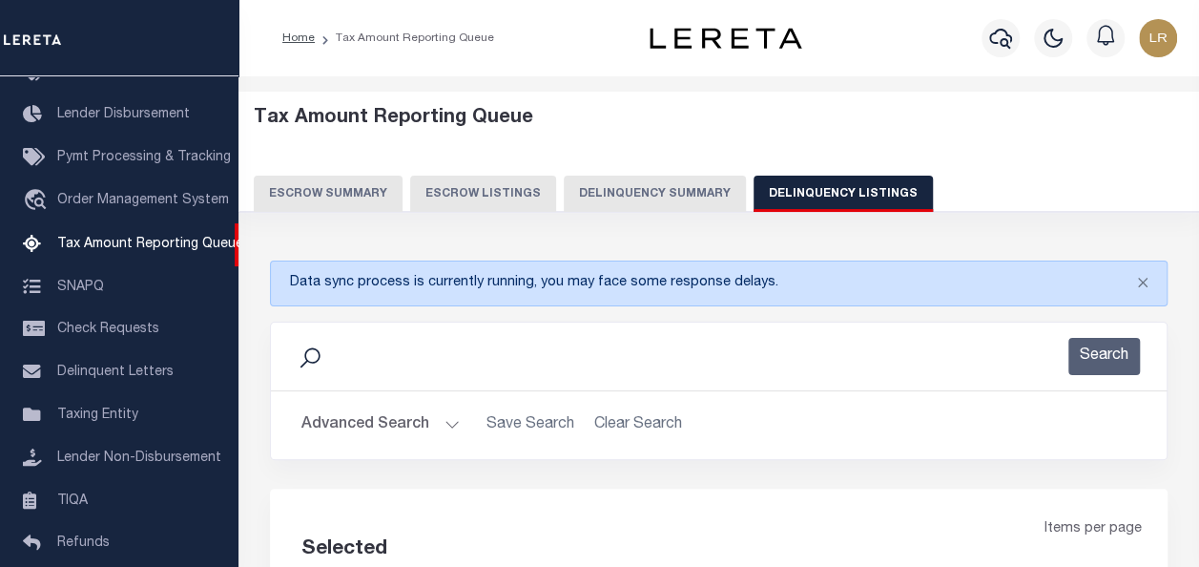
select select "100"
click at [404, 429] on button "Advanced Search" at bounding box center [380, 424] width 158 height 37
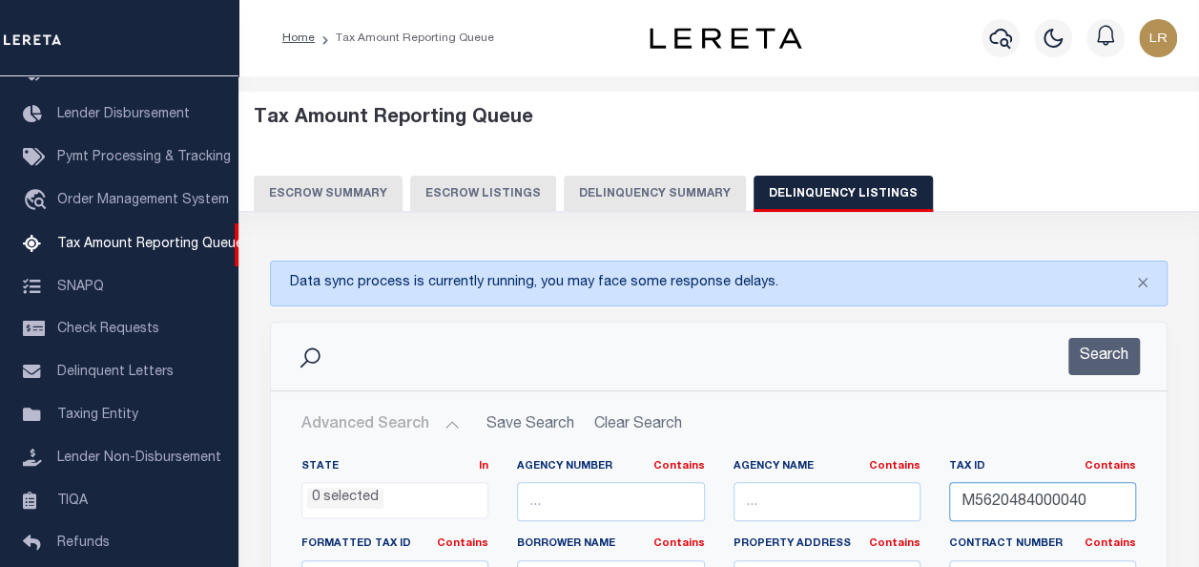
drag, startPoint x: 1107, startPoint y: 500, endPoint x: 876, endPoint y: 510, distance: 231.1
paste input "P6411022000075"
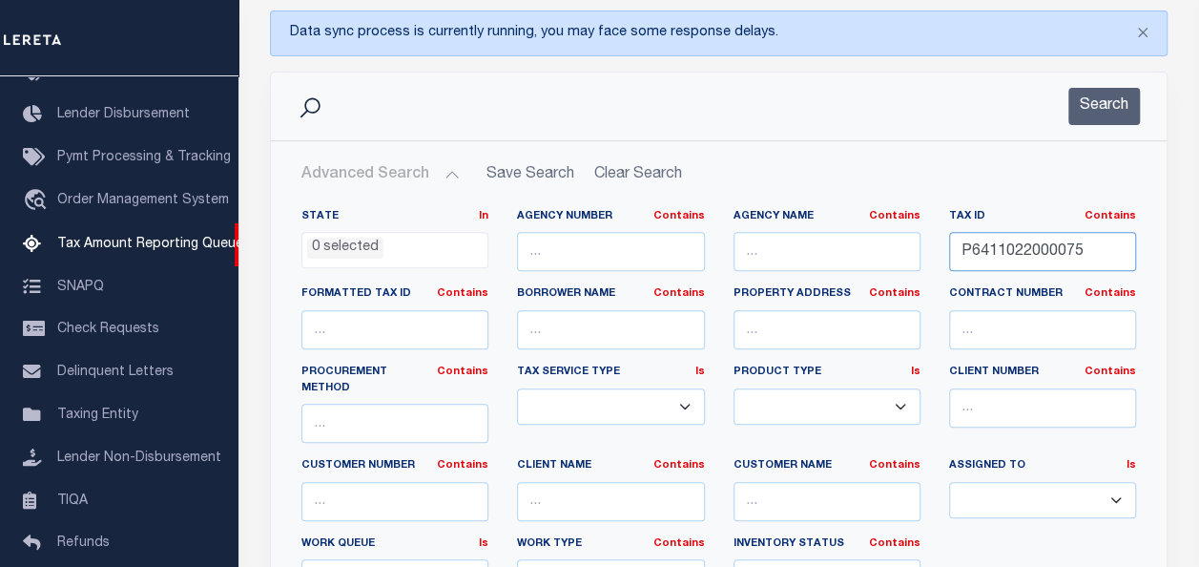
scroll to position [382, 0]
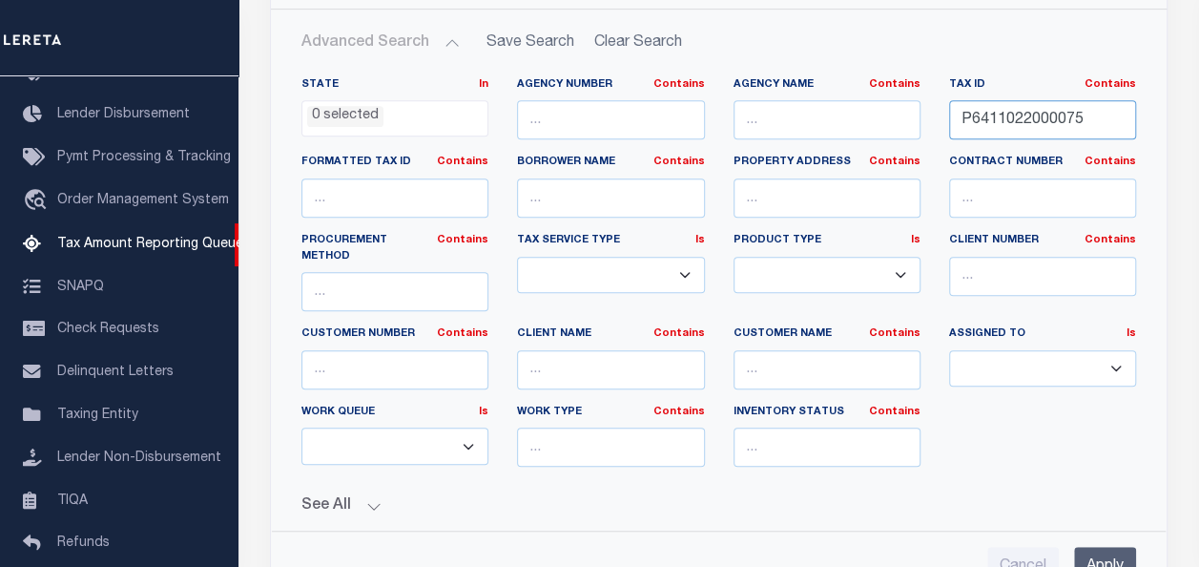
type input "P6411022000075"
click at [1088, 547] on input "Apply" at bounding box center [1105, 566] width 62 height 39
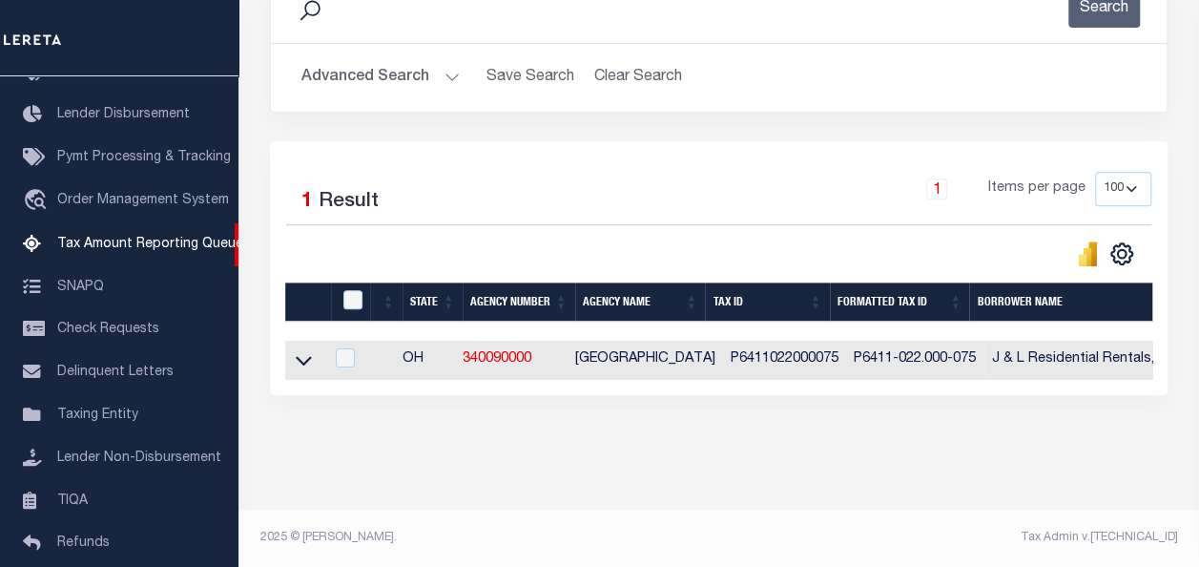
scroll to position [359, 0]
click at [307, 350] on icon at bounding box center [304, 360] width 16 height 20
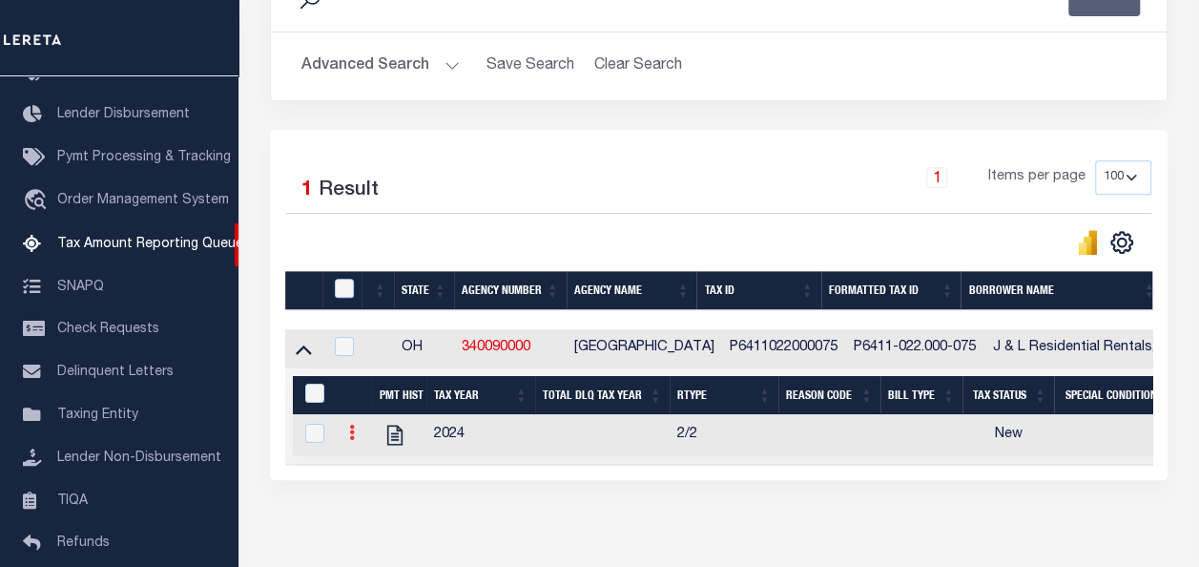
click at [355, 433] on link at bounding box center [352, 434] width 21 height 15
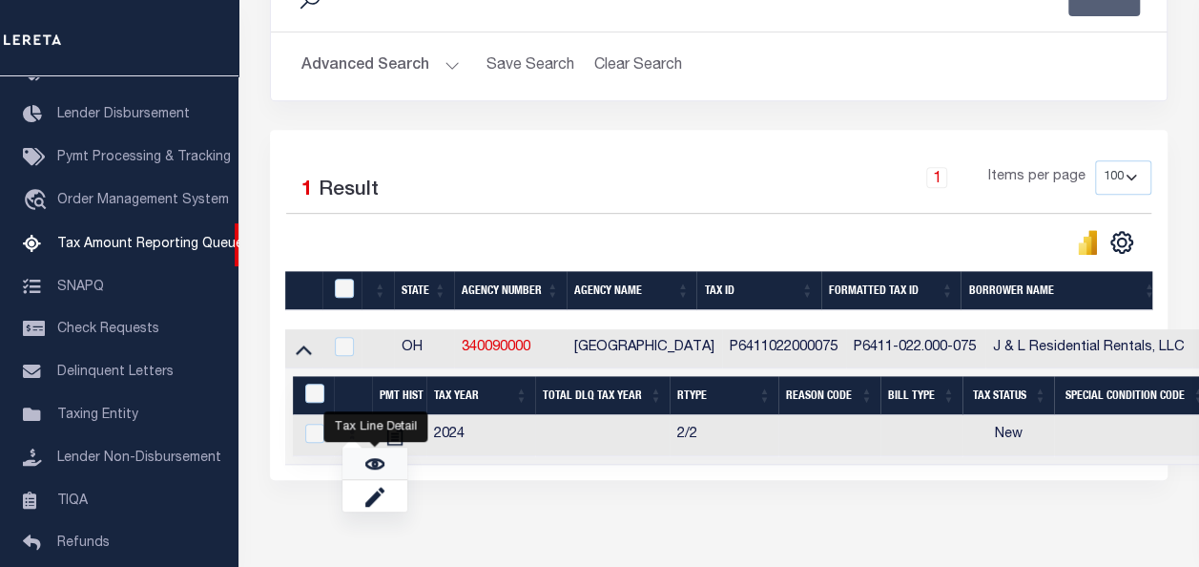
click at [387, 467] on link "" at bounding box center [374, 462] width 65 height 31
checkbox input "true"
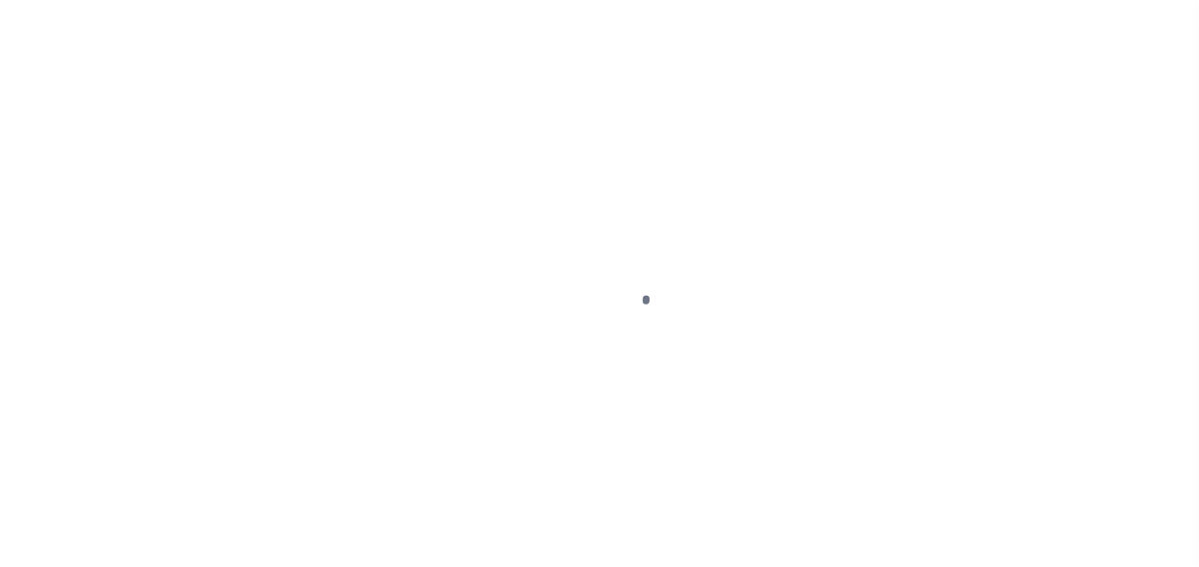
select select "NW2"
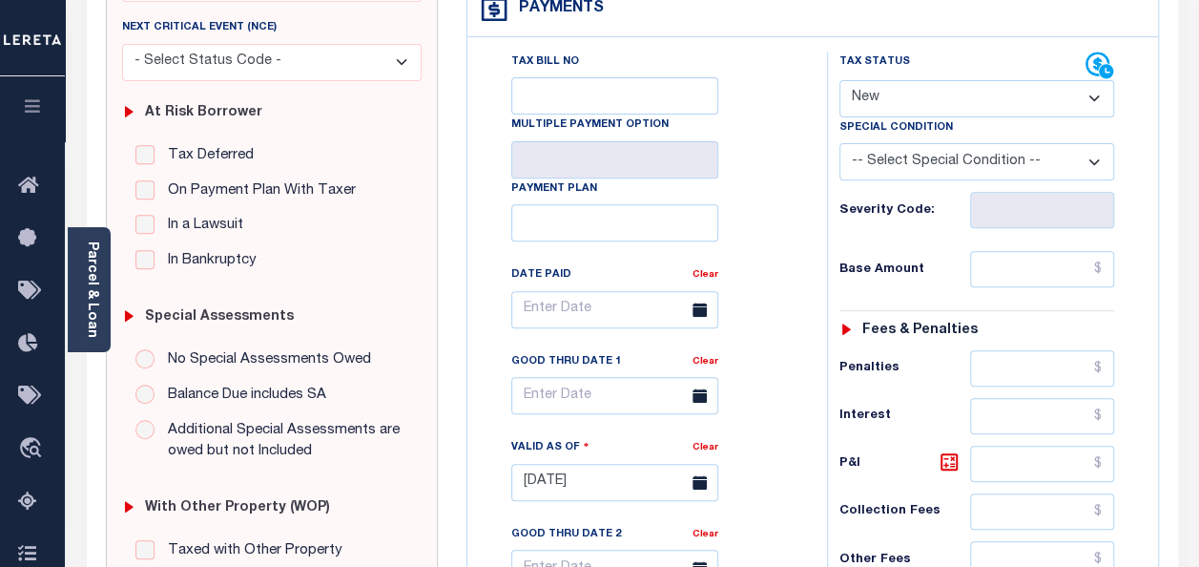
scroll to position [382, 0]
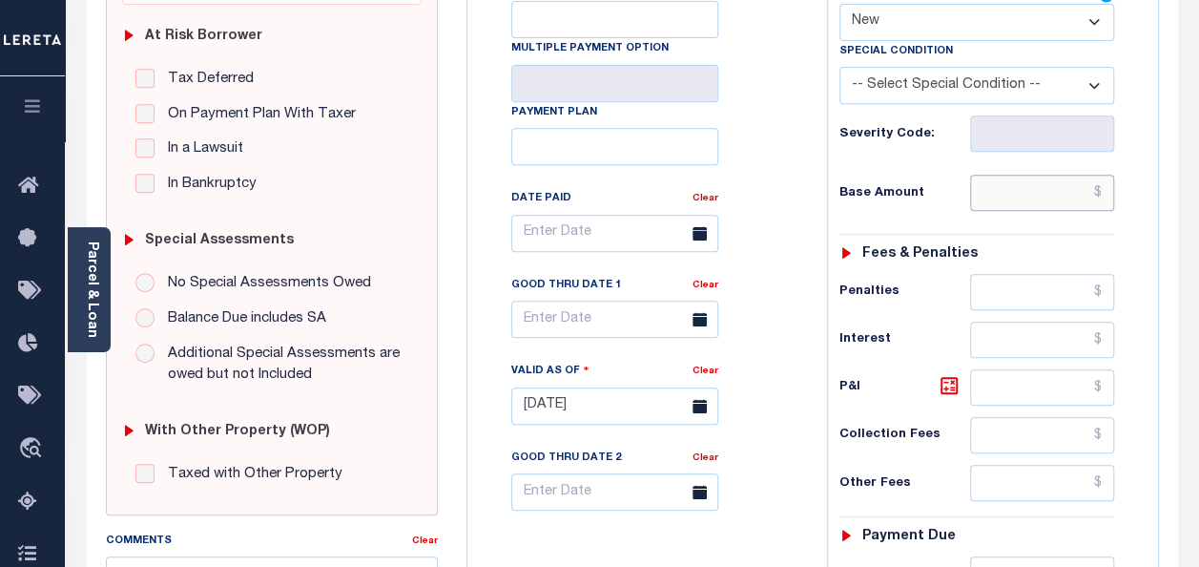
click at [1014, 199] on input "text" at bounding box center [1042, 193] width 144 height 36
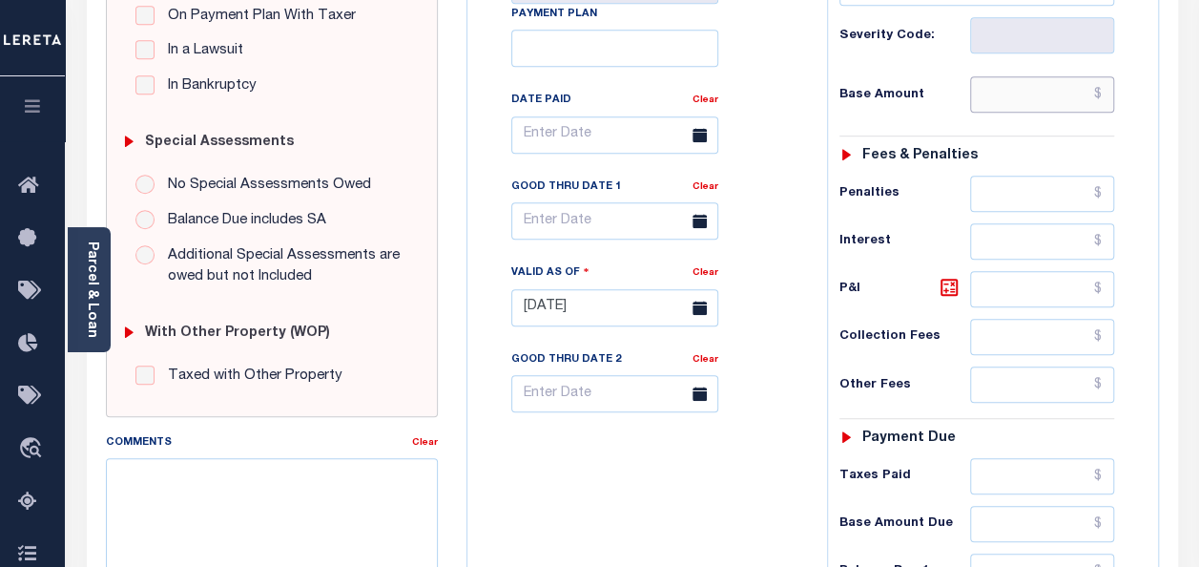
scroll to position [477, 0]
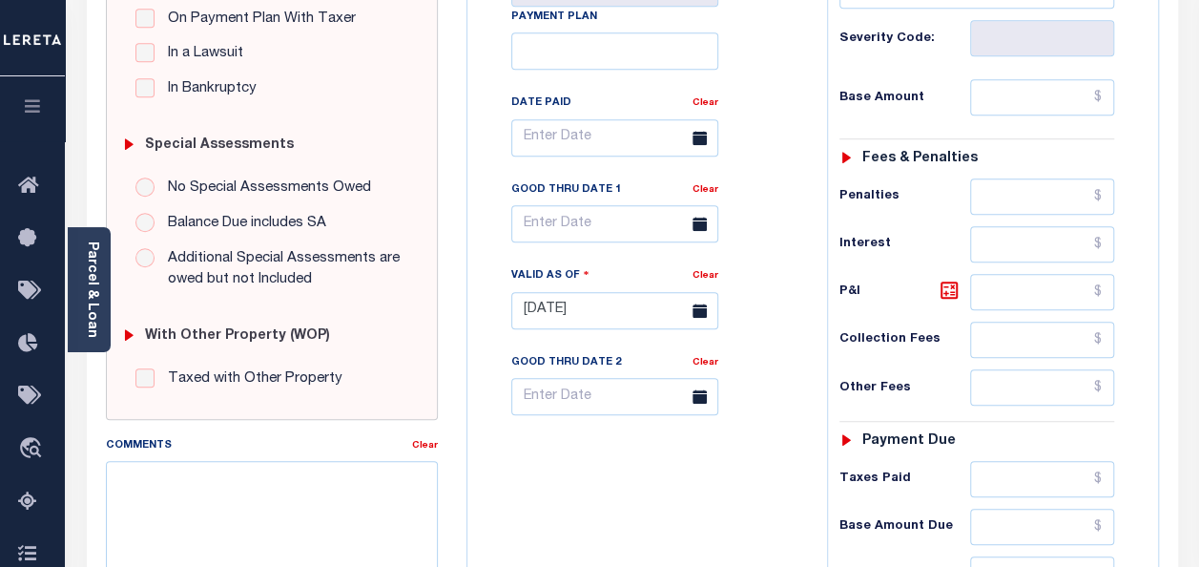
click at [702, 223] on icon at bounding box center [700, 224] width 14 height 14
click at [695, 229] on icon at bounding box center [700, 224] width 14 height 14
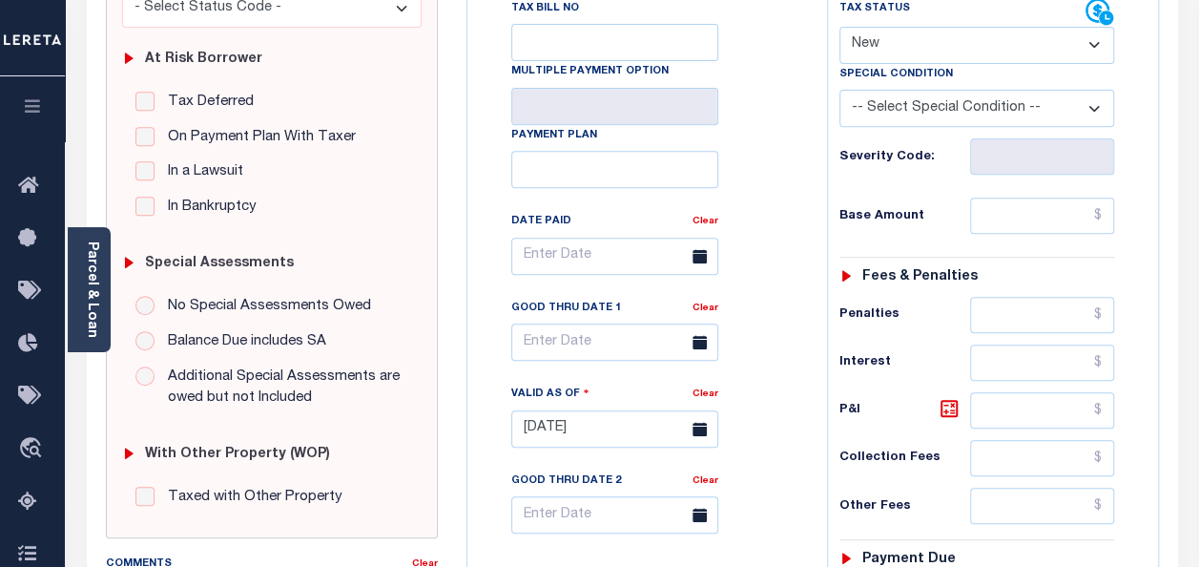
scroll to position [286, 0]
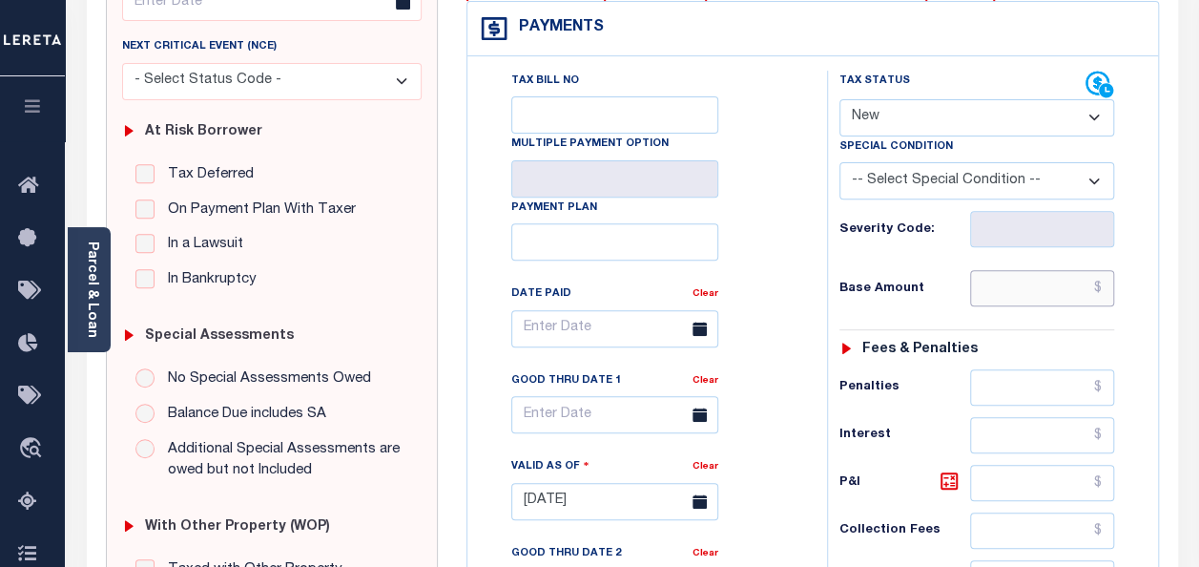
click at [1023, 293] on input "text" at bounding box center [1042, 288] width 144 height 36
paste input "77.09"
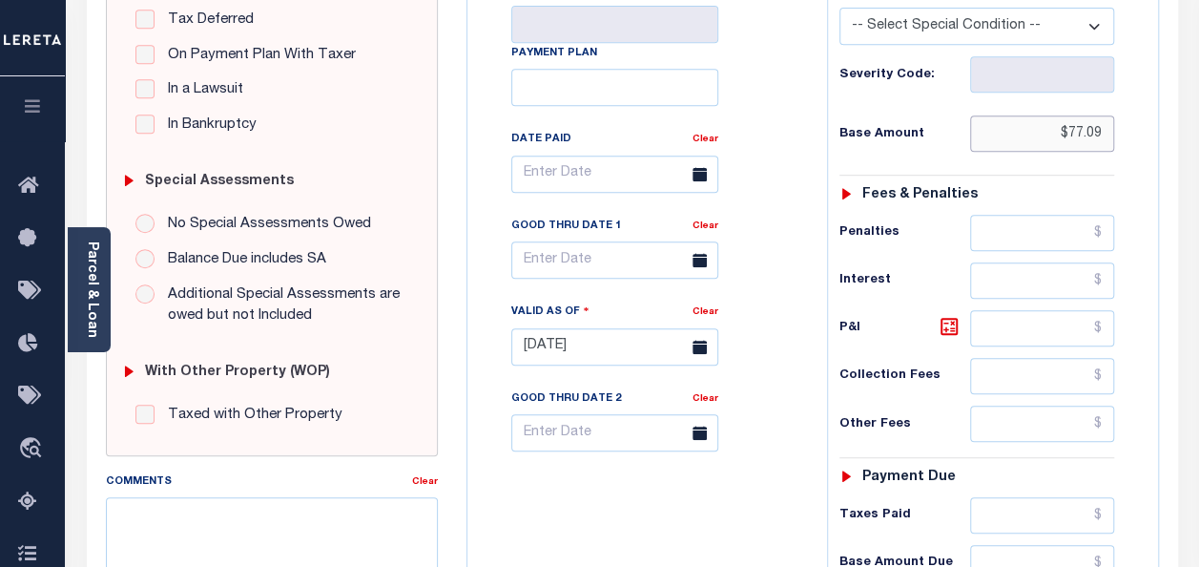
scroll to position [572, 0]
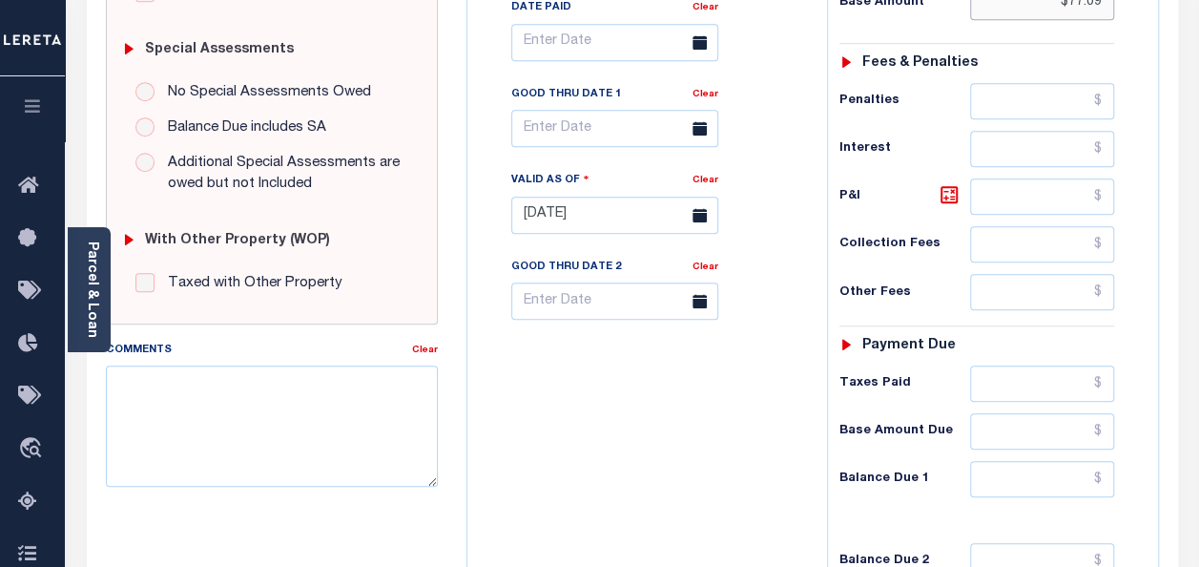
type input "$77.09"
type input "[DATE]"
click at [997, 378] on input "text" at bounding box center [1042, 383] width 144 height 36
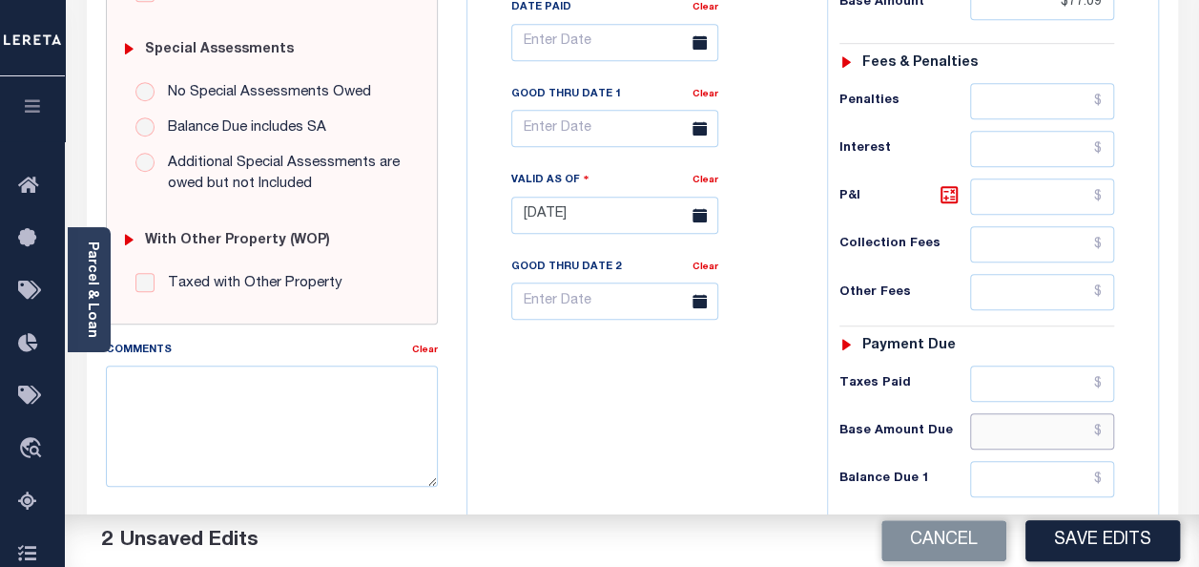
click at [1036, 431] on input "text" at bounding box center [1042, 431] width 144 height 36
paste input "77.09"
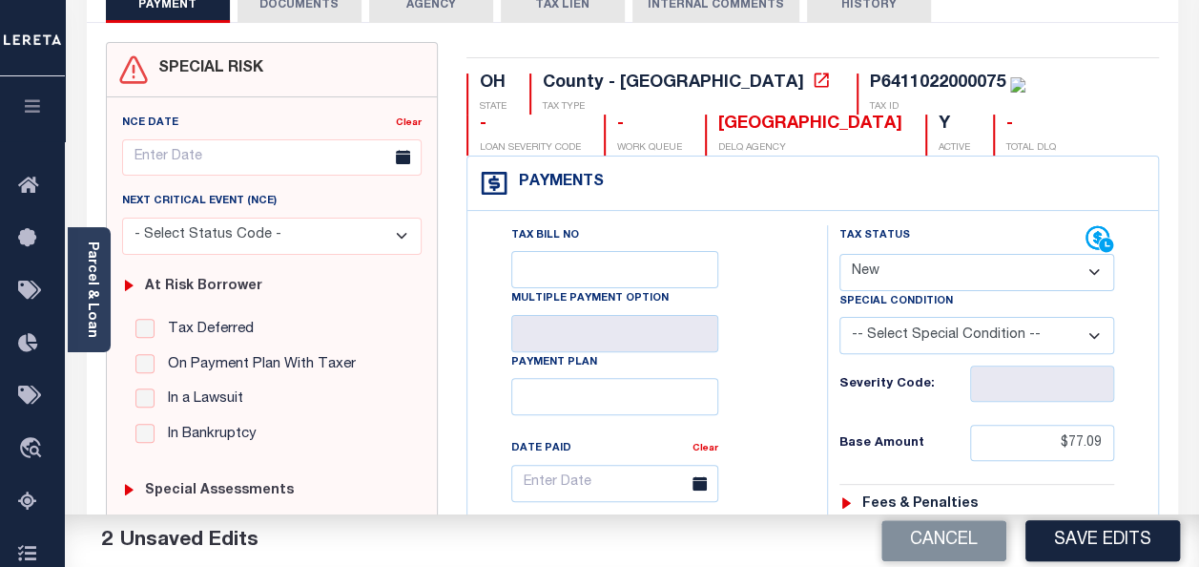
scroll to position [95, 0]
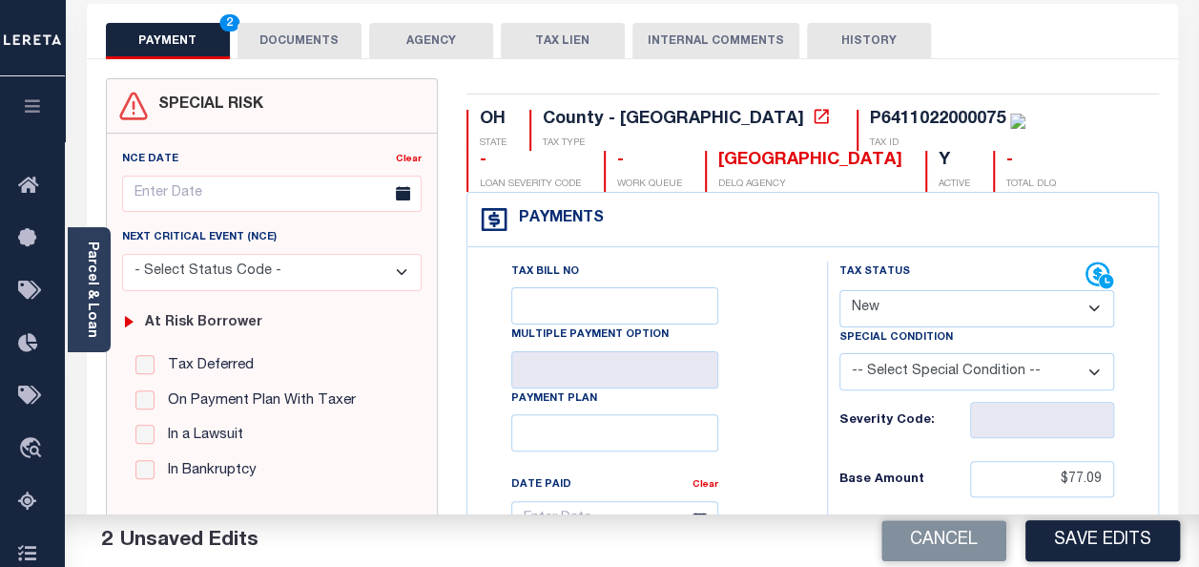
type input "$77.09"
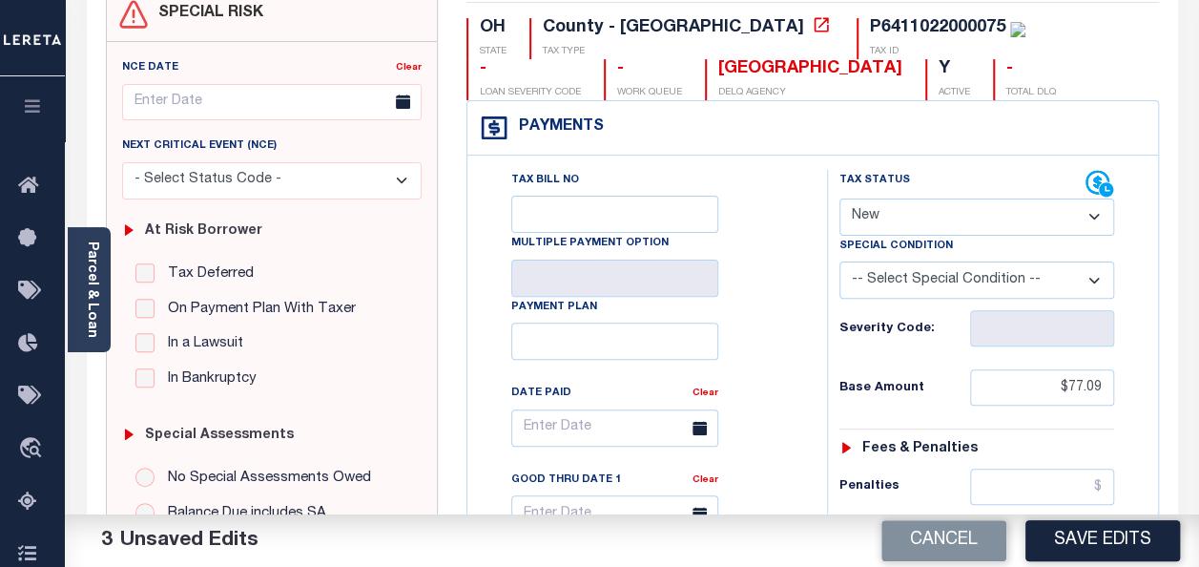
scroll to position [286, 0]
